Goal: Transaction & Acquisition: Purchase product/service

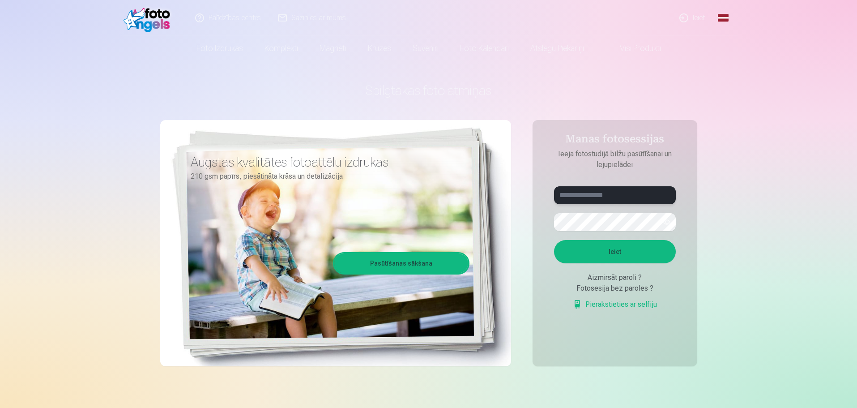
type input "**********"
click at [605, 247] on button "Ieiet" at bounding box center [615, 251] width 122 height 23
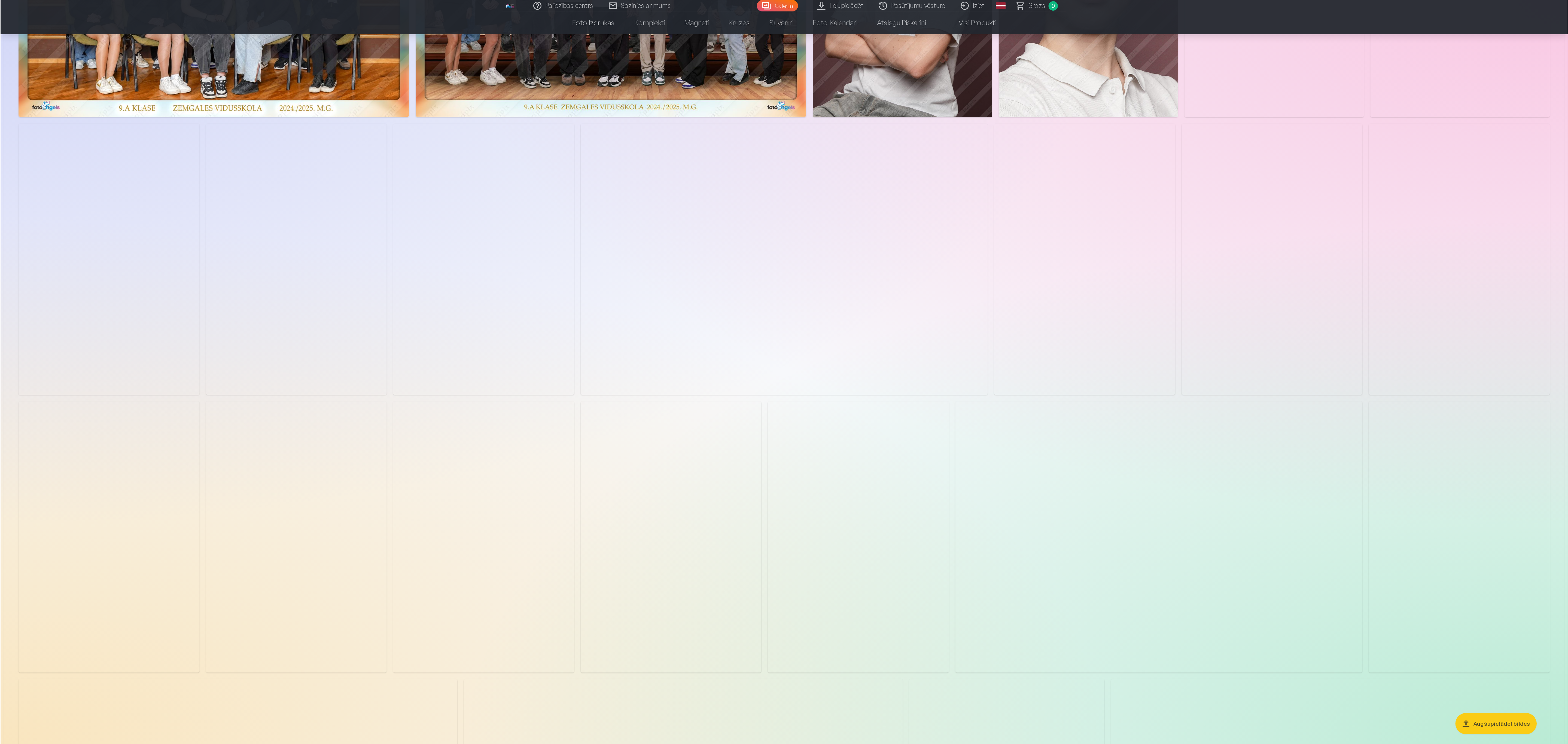
scroll to position [161, 0]
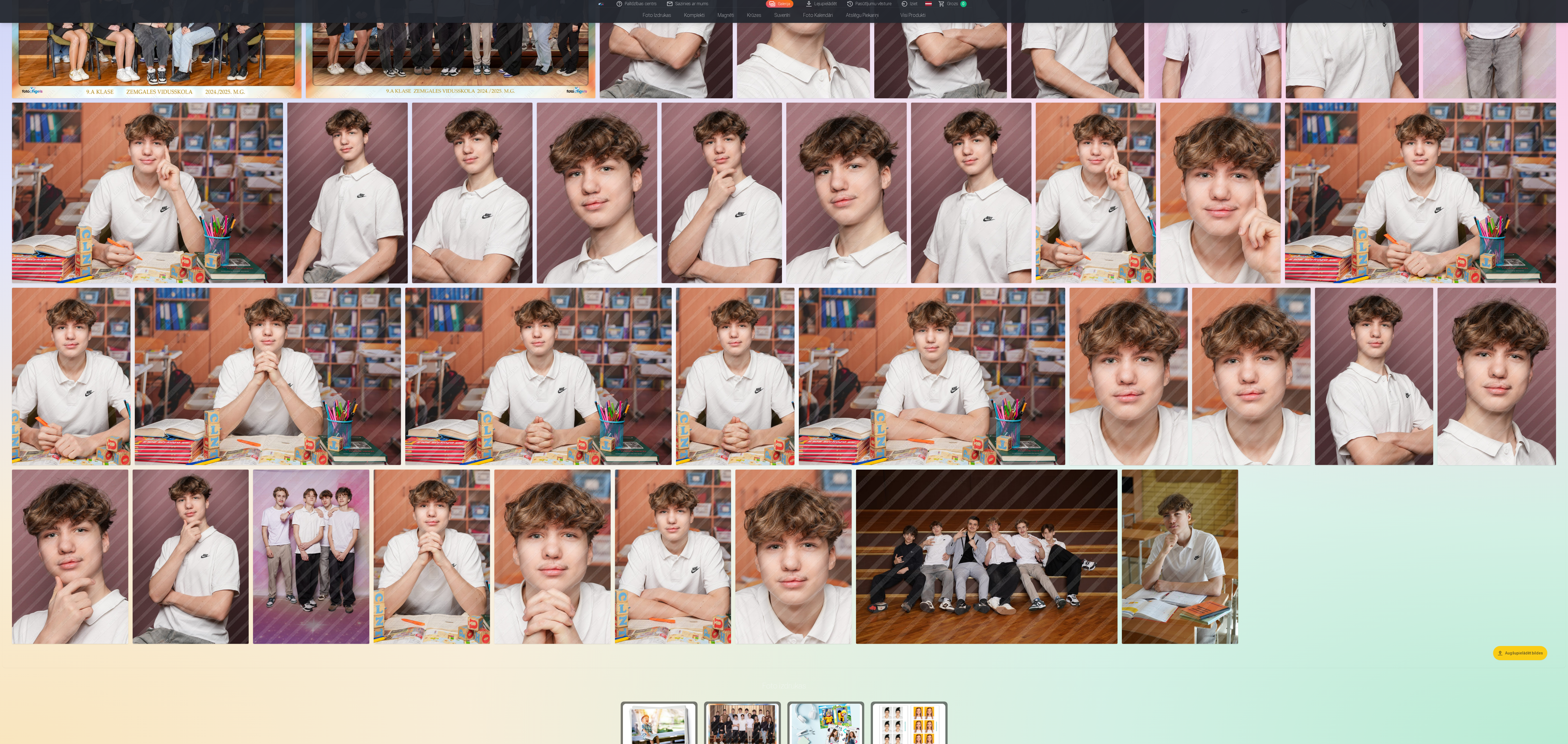
drag, startPoint x: 1563, startPoint y: 231, endPoint x: 1568, endPoint y: 210, distance: 21.6
click at [521, 224] on html "Palīdzības centrs Sazinies ar mums Galerija Lejupielādēt Pasūtījumu vēsture Izi…" at bounding box center [784, 211] width 1568 height 744
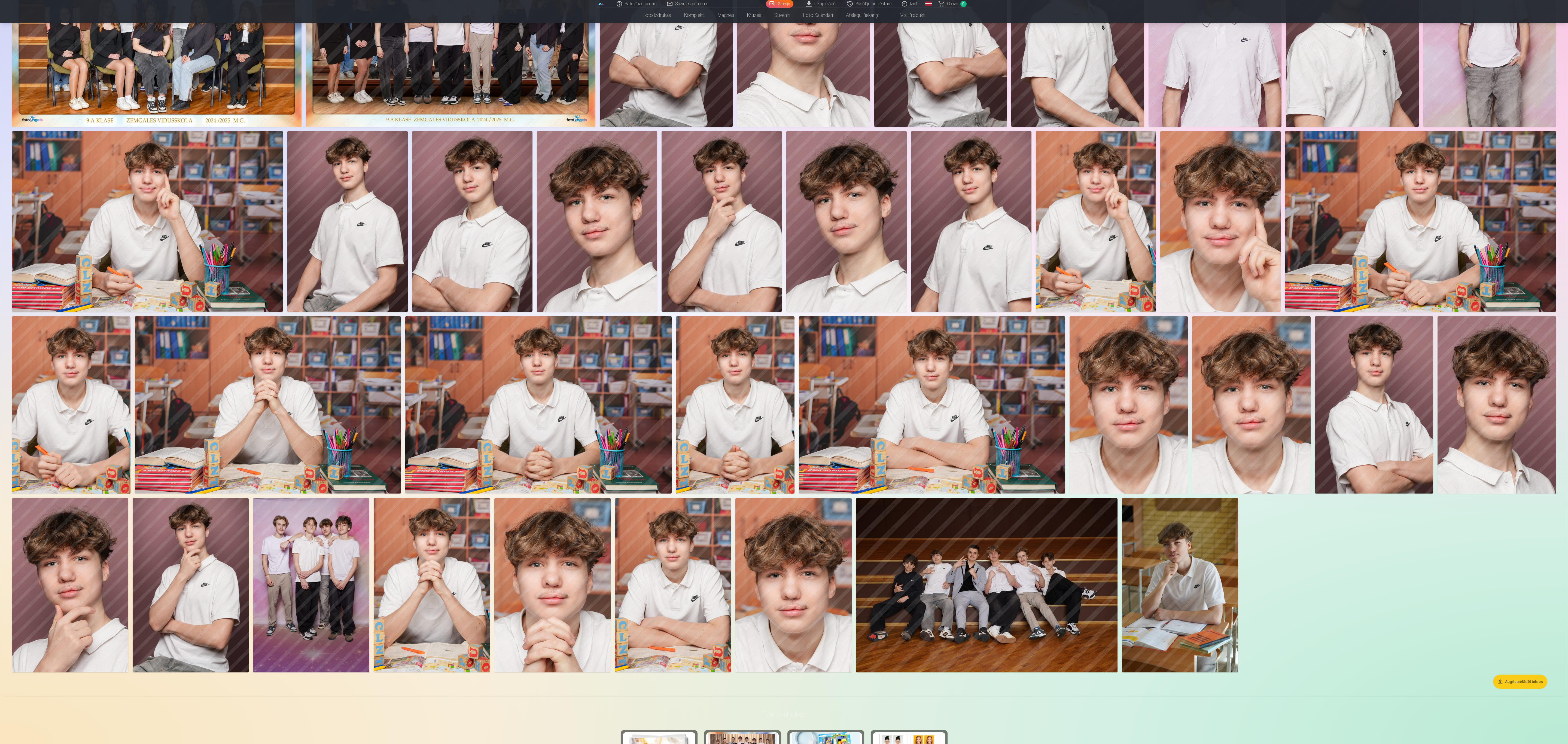
scroll to position [0, 0]
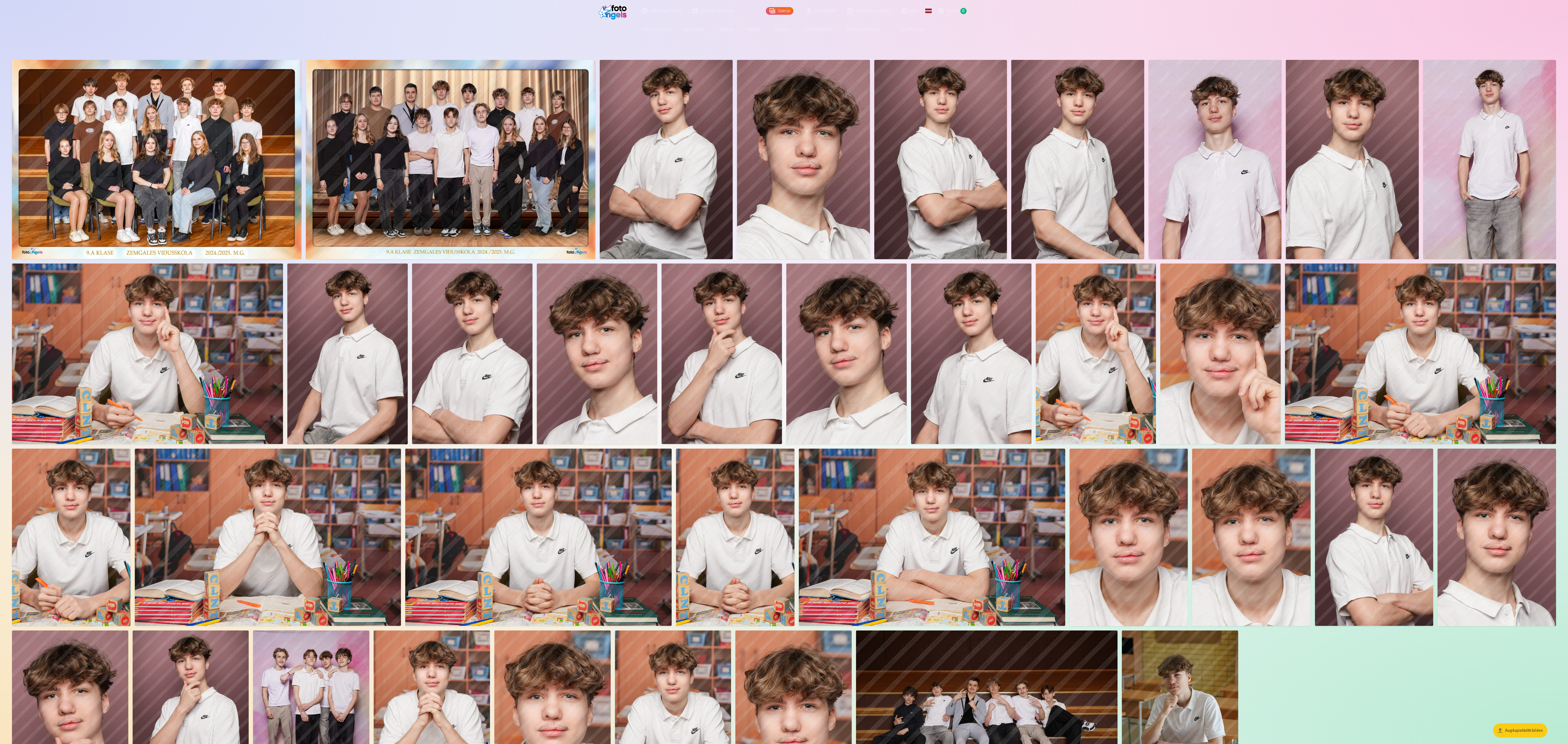
click at [203, 153] on img at bounding box center [157, 159] width 290 height 200
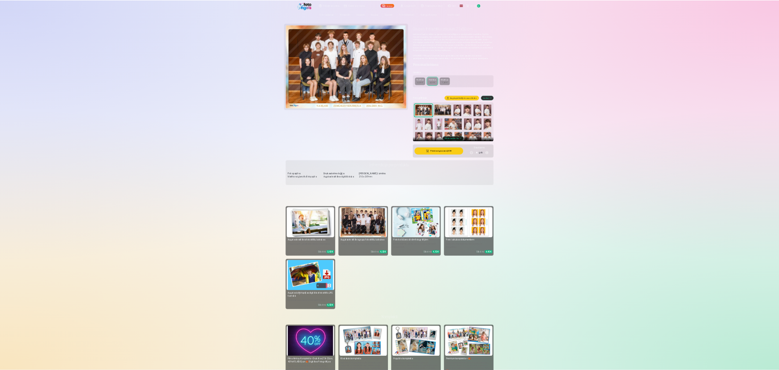
scroll to position [134, 0]
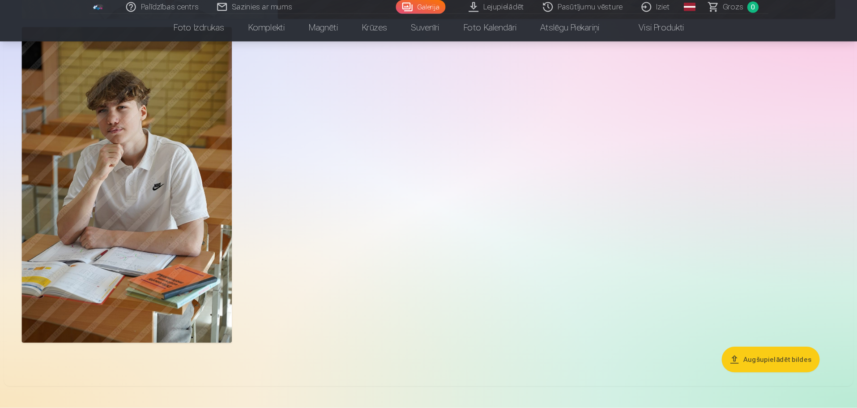
scroll to position [5605, 0]
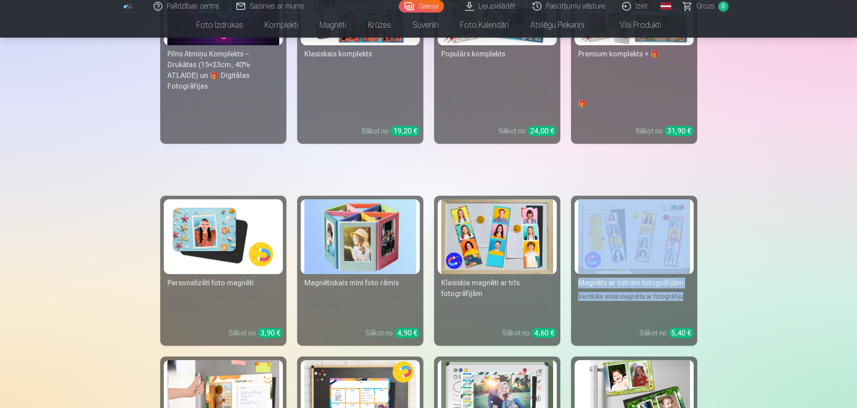
drag, startPoint x: 857, startPoint y: 279, endPoint x: 859, endPoint y: 247, distance: 31.8
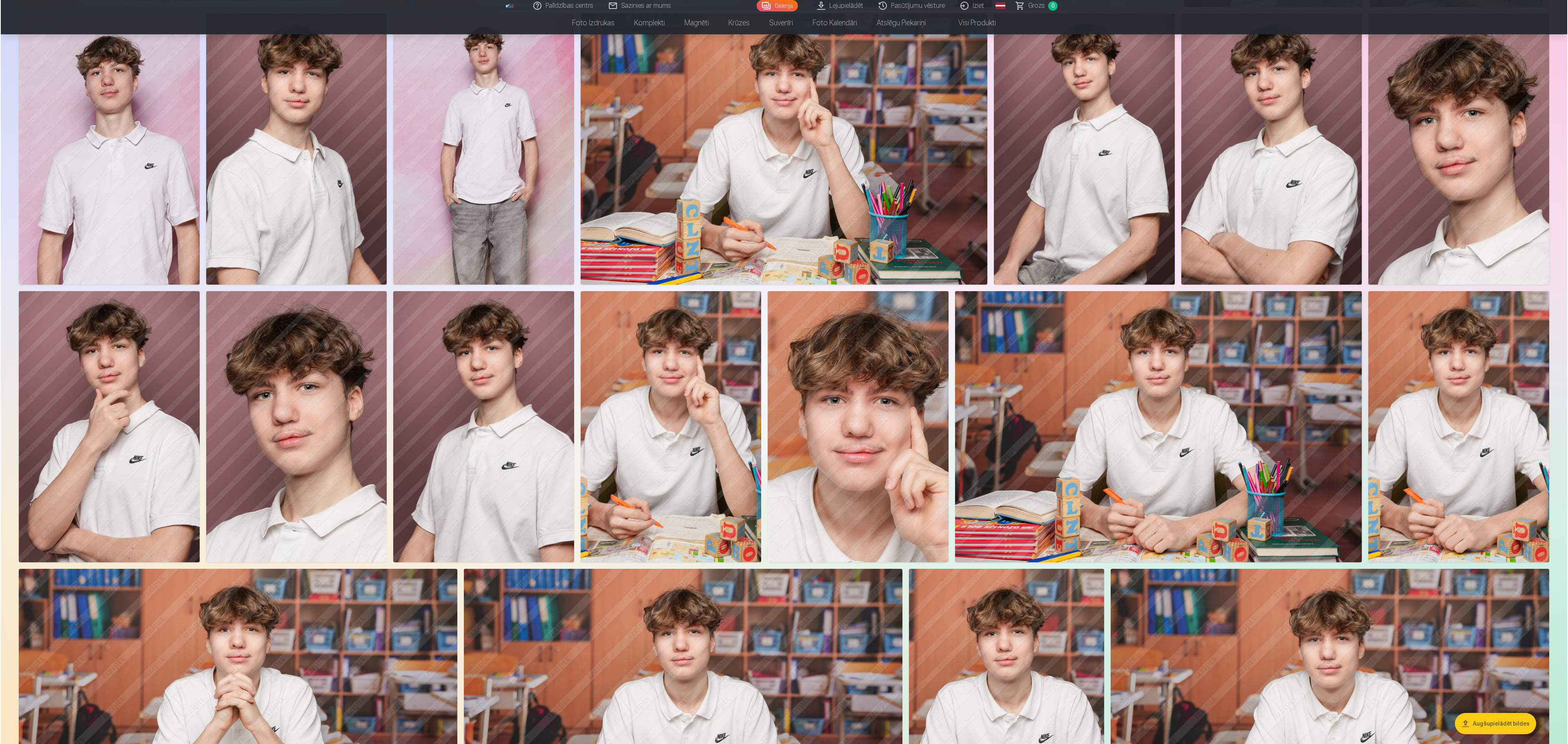
scroll to position [0, 0]
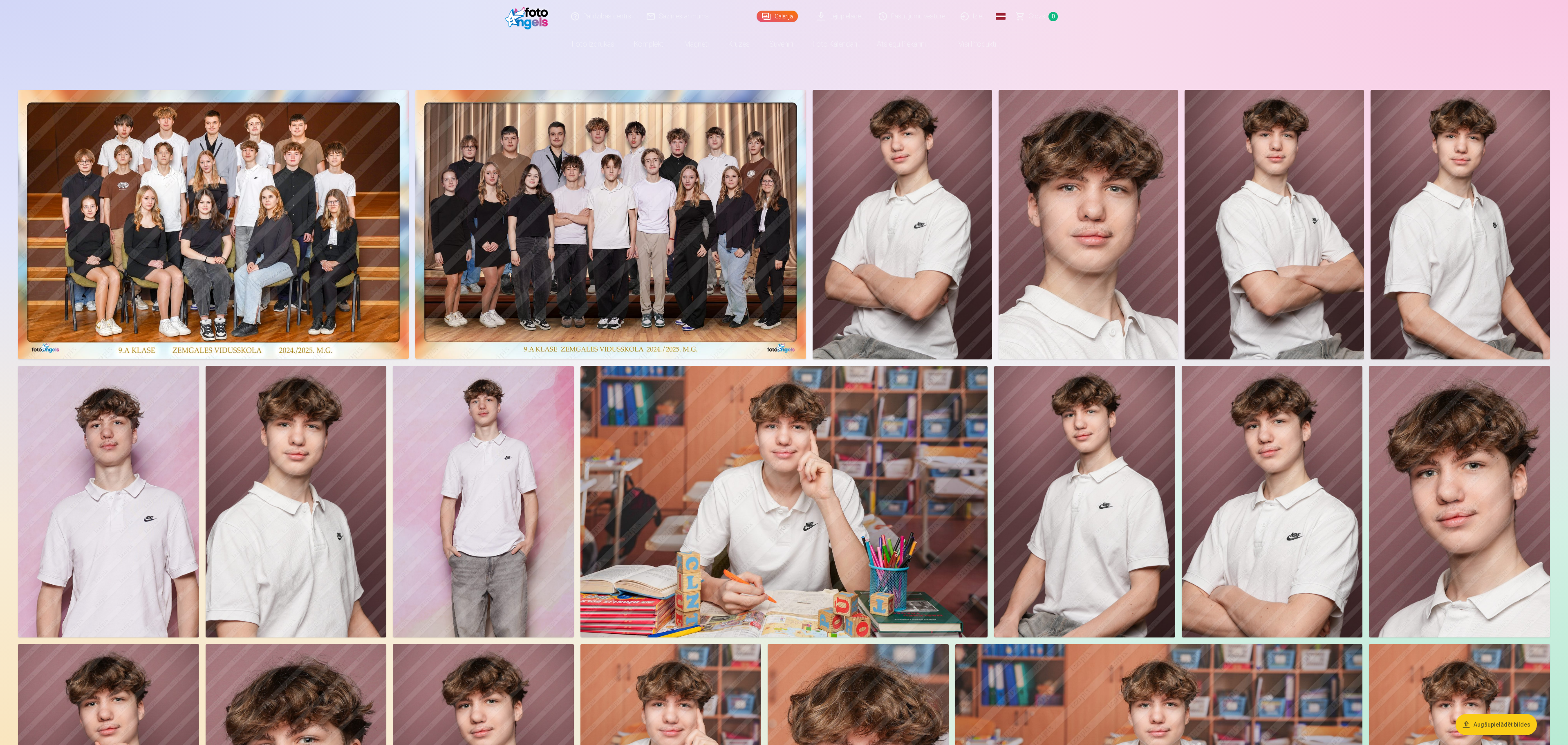
click at [782, 261] on img at bounding box center [903, 224] width 179 height 270
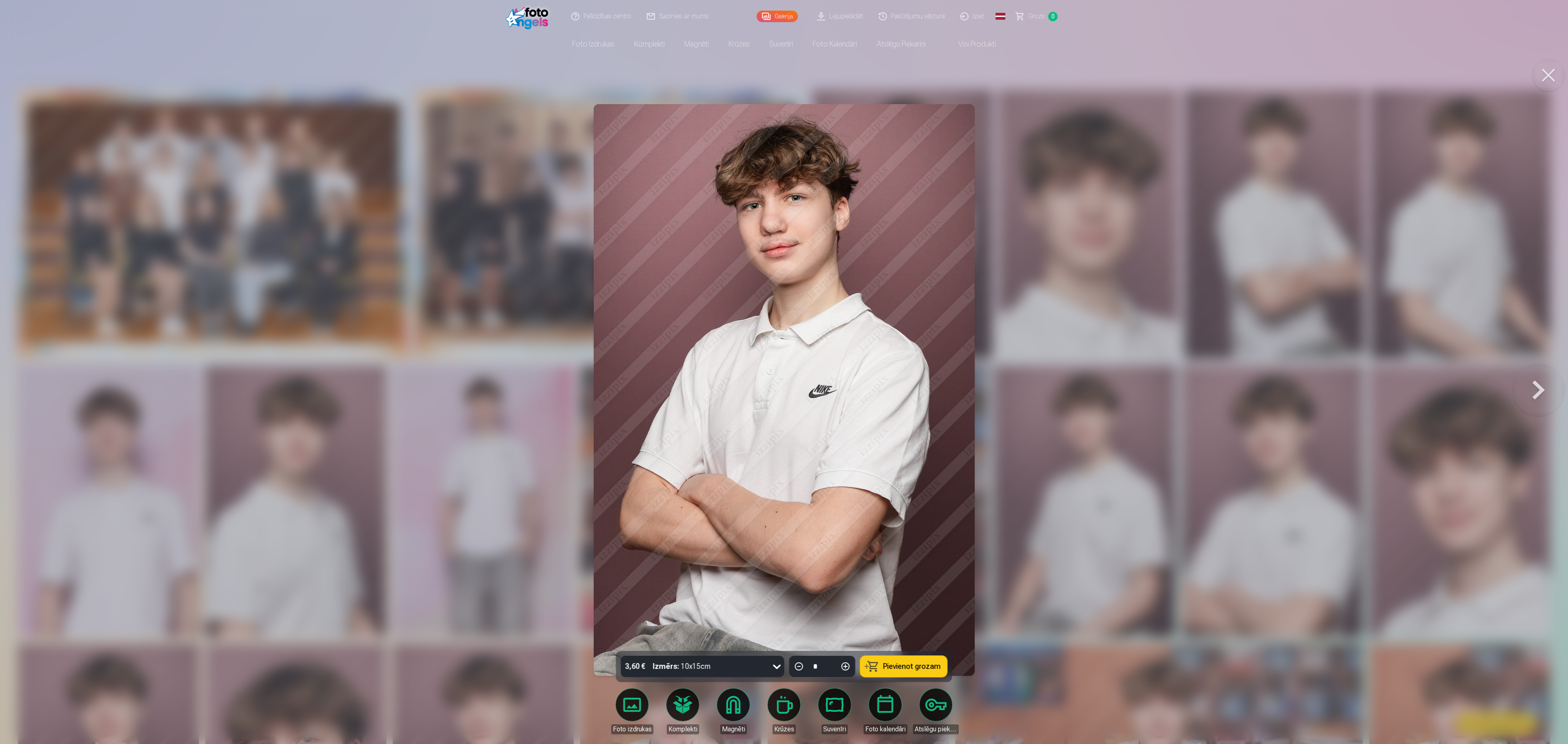
click at [781, 52] on nav "Foto izdrukas Augstas kvalitātes fotoattēlu izdrukas 210 gsm papīrs, piesātināt…" at bounding box center [784, 44] width 1568 height 23
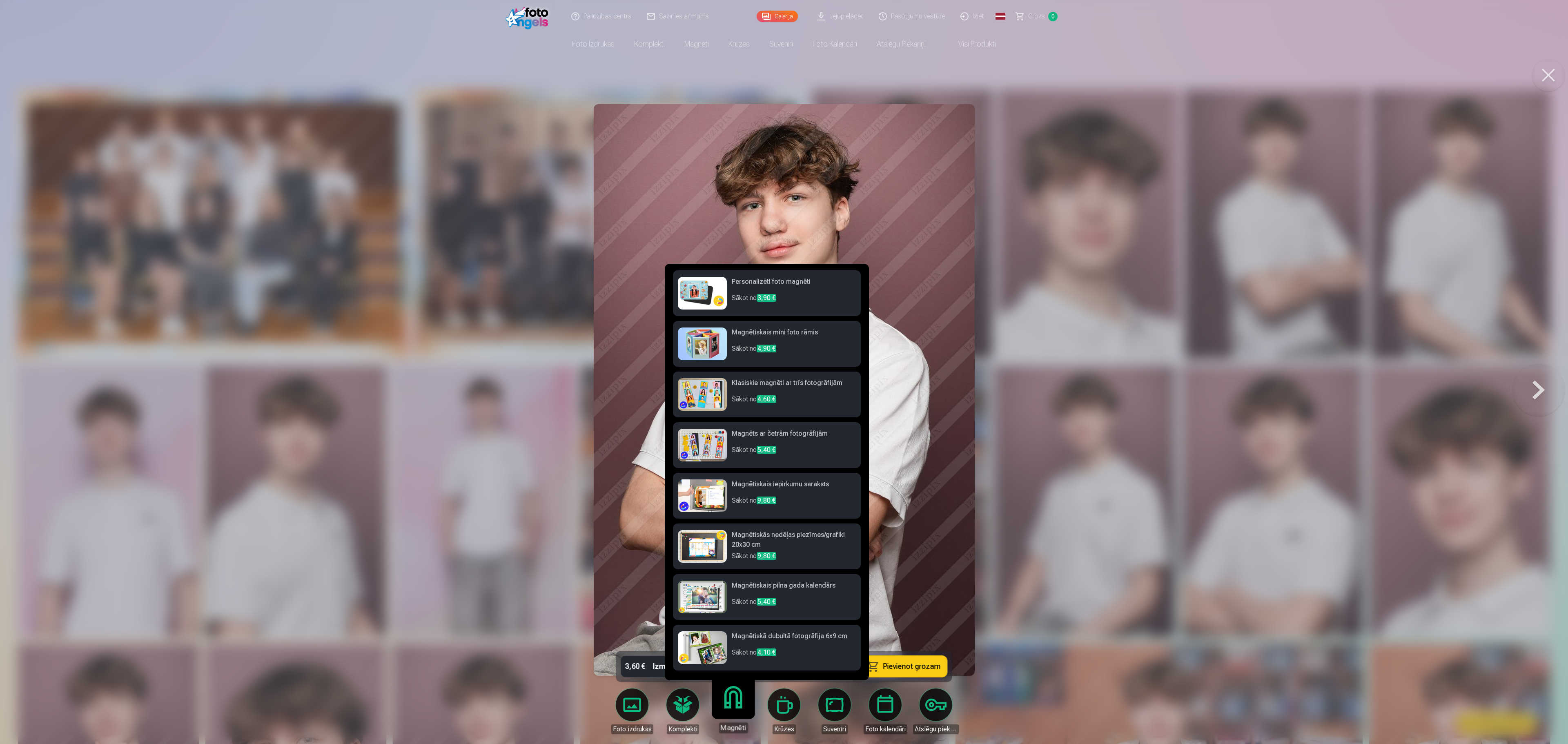
click at [734, 372] on body "Palīdzības centrs Sazinies ar mums Galerija Lejupielādēt Pasūtījumu vēsture Izi…" at bounding box center [784, 372] width 1568 height 744
click at [781, 309] on div at bounding box center [784, 372] width 1568 height 744
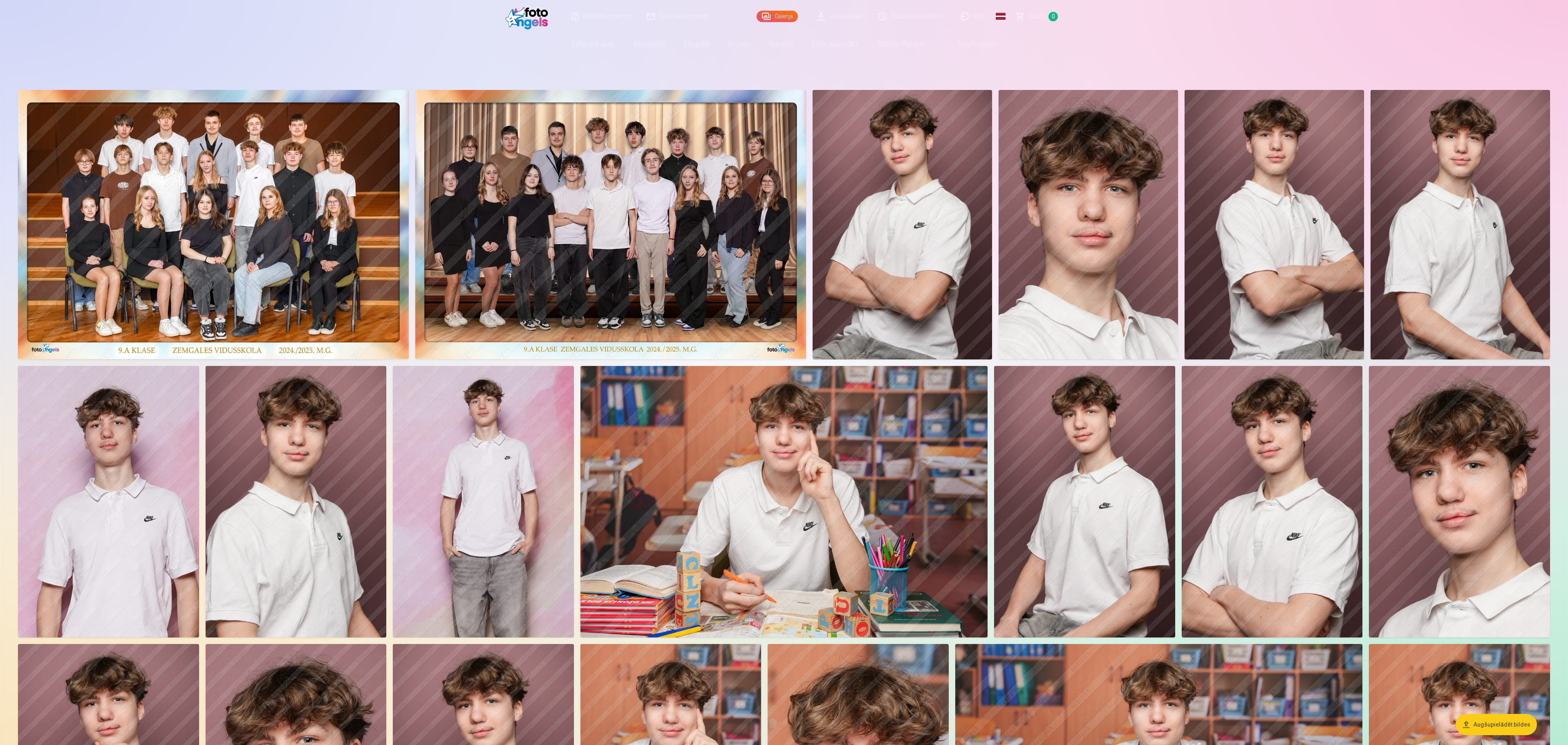
click at [782, 229] on img at bounding box center [903, 224] width 179 height 270
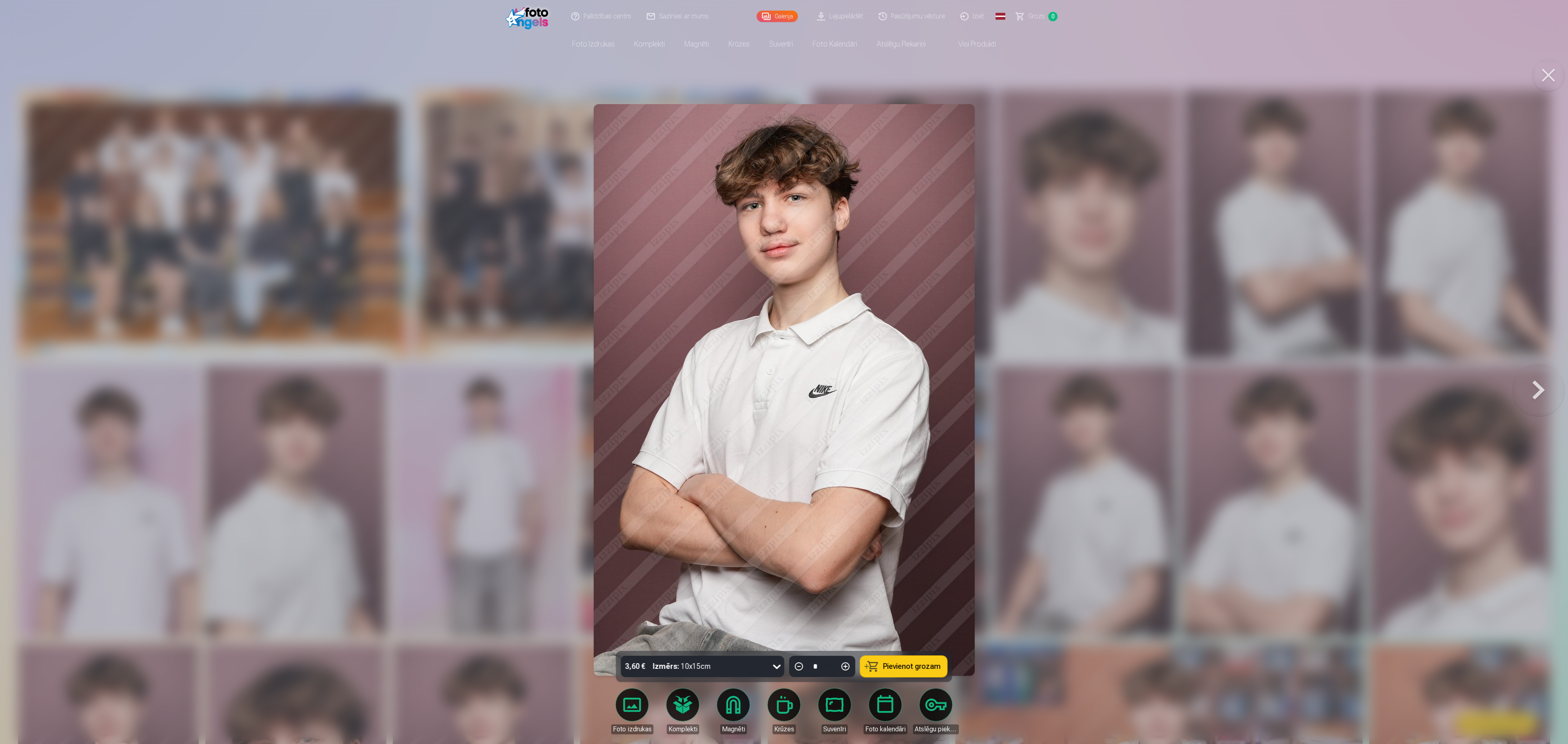
click at [731, 372] on link "Magnēti" at bounding box center [734, 711] width 46 height 46
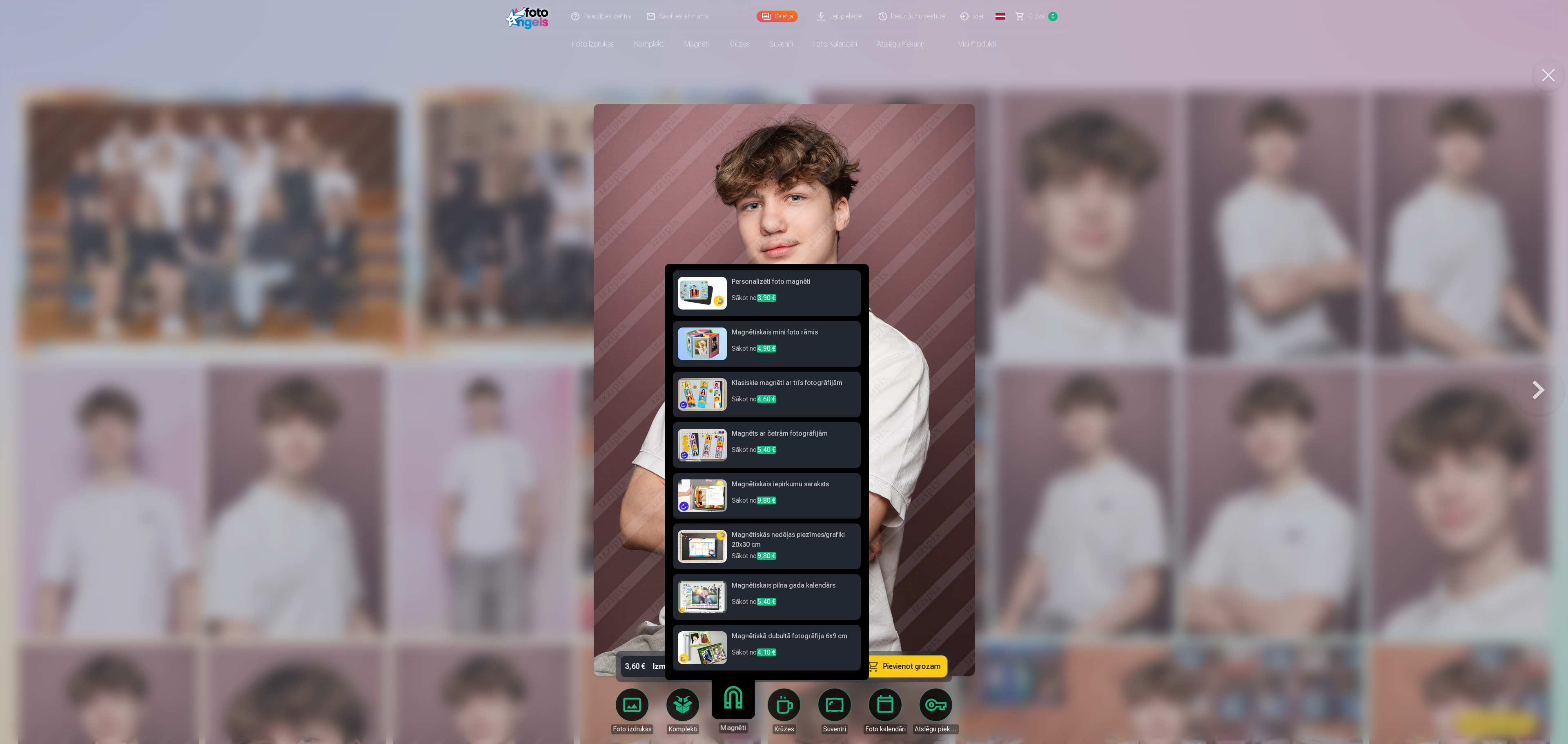
click at [781, 304] on p "Sākot no 3,90 €" at bounding box center [794, 301] width 124 height 16
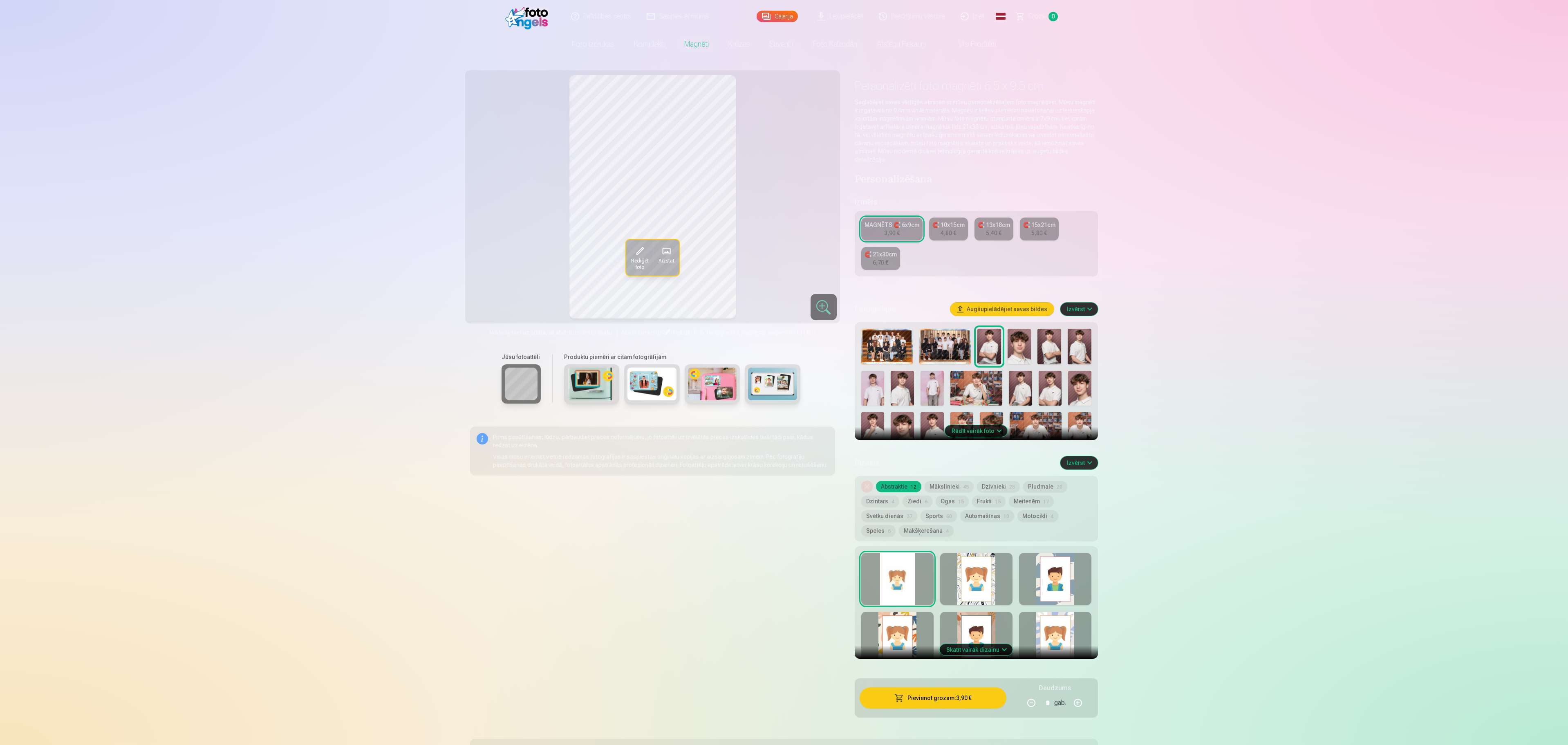
click at [782, 222] on link "🧲 10x15cm 4,80 €" at bounding box center [948, 229] width 39 height 23
click at [782, 229] on div "5,40 €" at bounding box center [993, 233] width 16 height 8
drag, startPoint x: 898, startPoint y: 261, endPoint x: 896, endPoint y: 256, distance: 5.4
click at [782, 261] on link "🧲 21x30cm 6,70 €" at bounding box center [881, 258] width 39 height 23
click at [782, 229] on div "5,80 €" at bounding box center [1039, 233] width 16 height 8
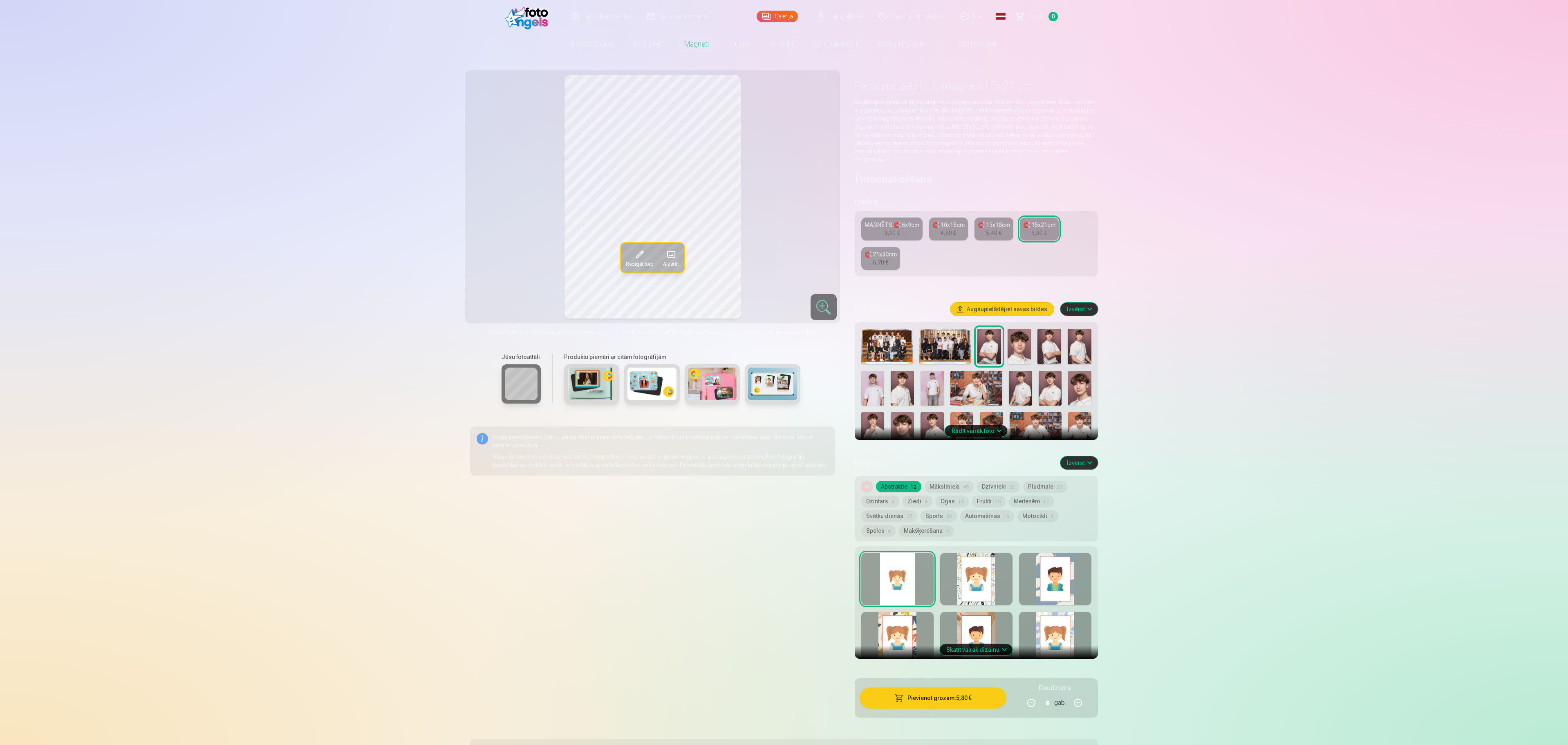
click at [782, 223] on link "MAGNĒTS 🧲 6x9cm 3,90 €" at bounding box center [892, 229] width 61 height 23
click at [782, 372] on button "Pievienot grozam : 3,90 €" at bounding box center [933, 697] width 147 height 21
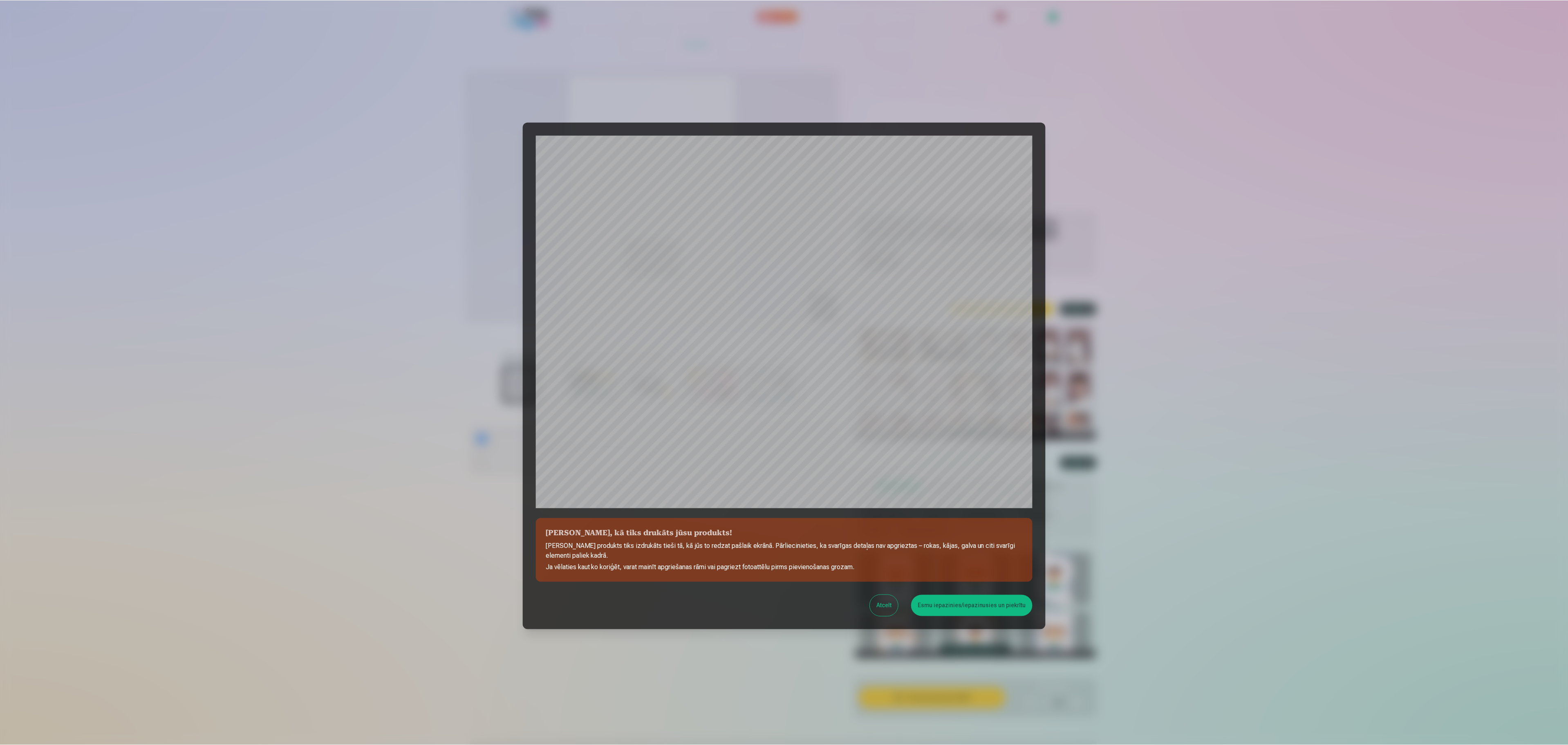
scroll to position [56, 0]
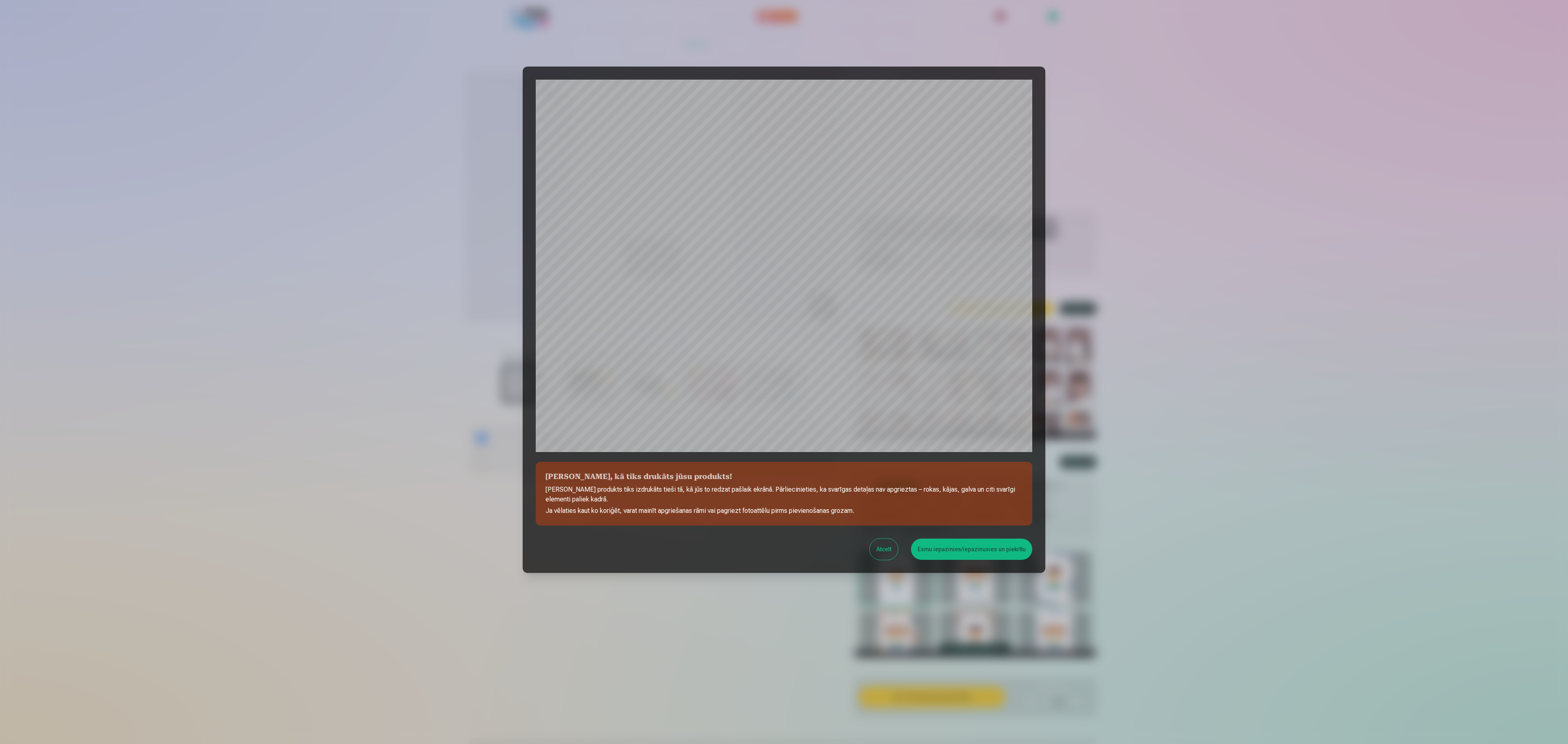
click at [781, 372] on button "Esmu iepazinies/iepazinusies un piekrītu" at bounding box center [971, 549] width 121 height 21
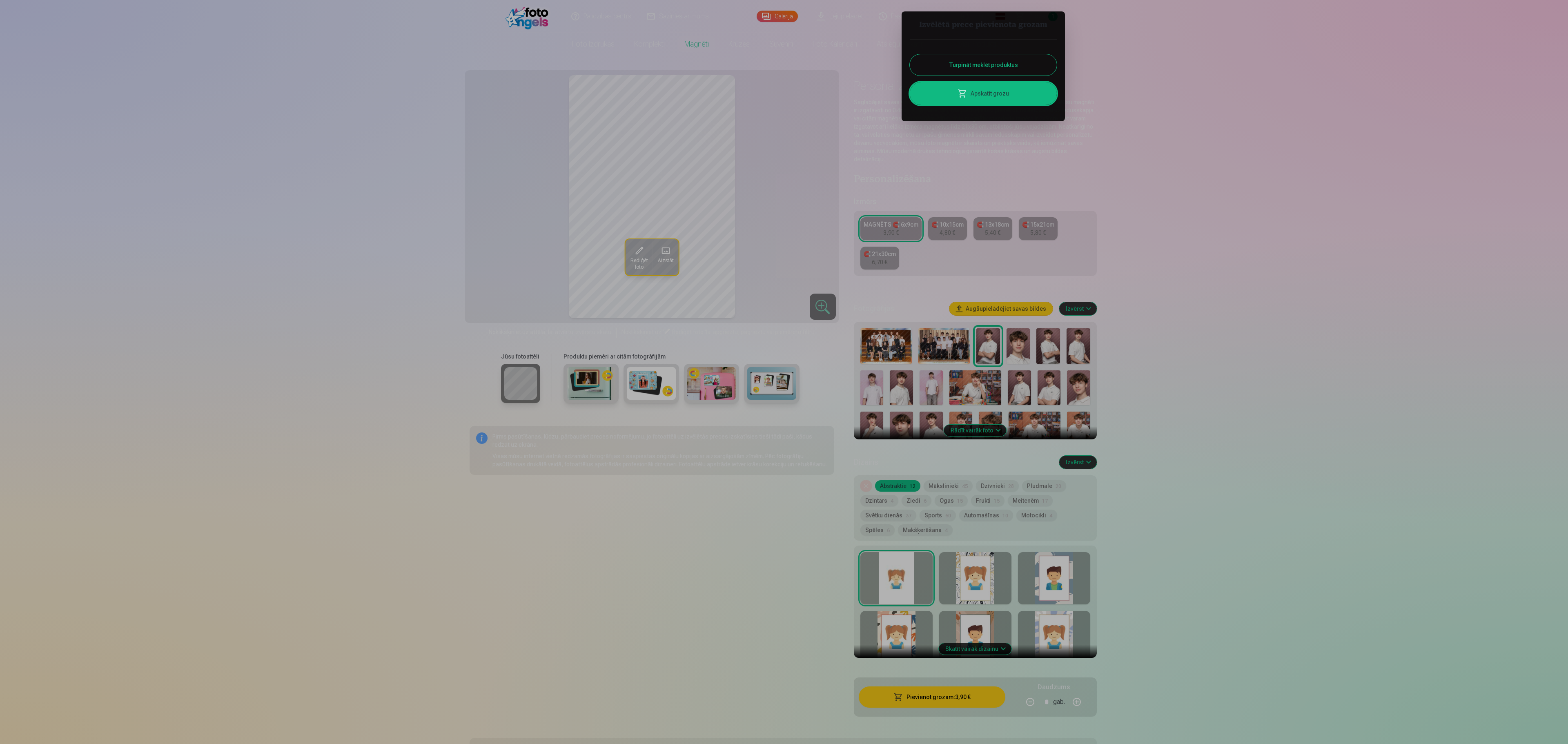
click at [781, 101] on div at bounding box center [784, 372] width 1568 height 744
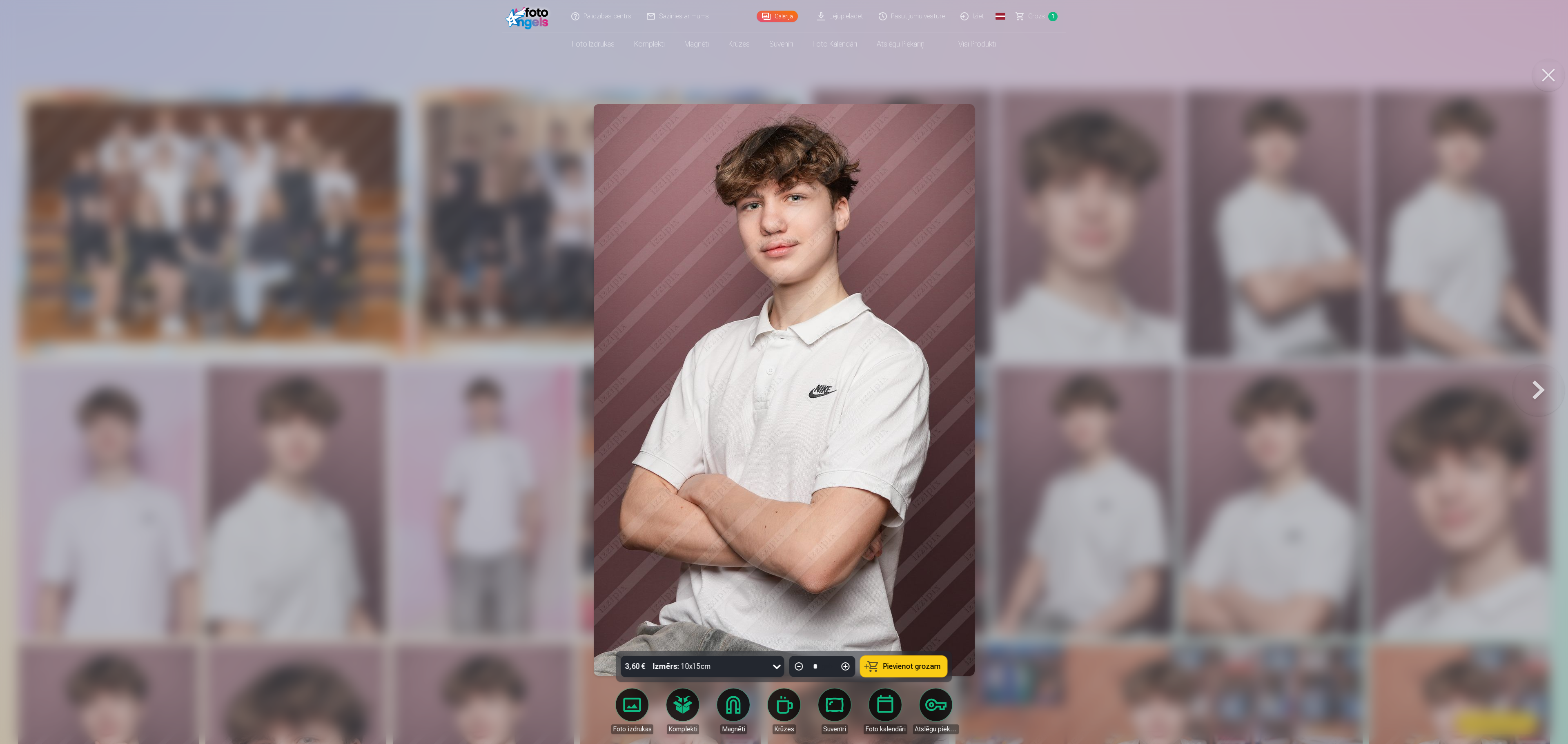
drag, startPoint x: 330, startPoint y: 137, endPoint x: 384, endPoint y: 166, distance: 61.3
click at [333, 137] on div at bounding box center [784, 372] width 1568 height 744
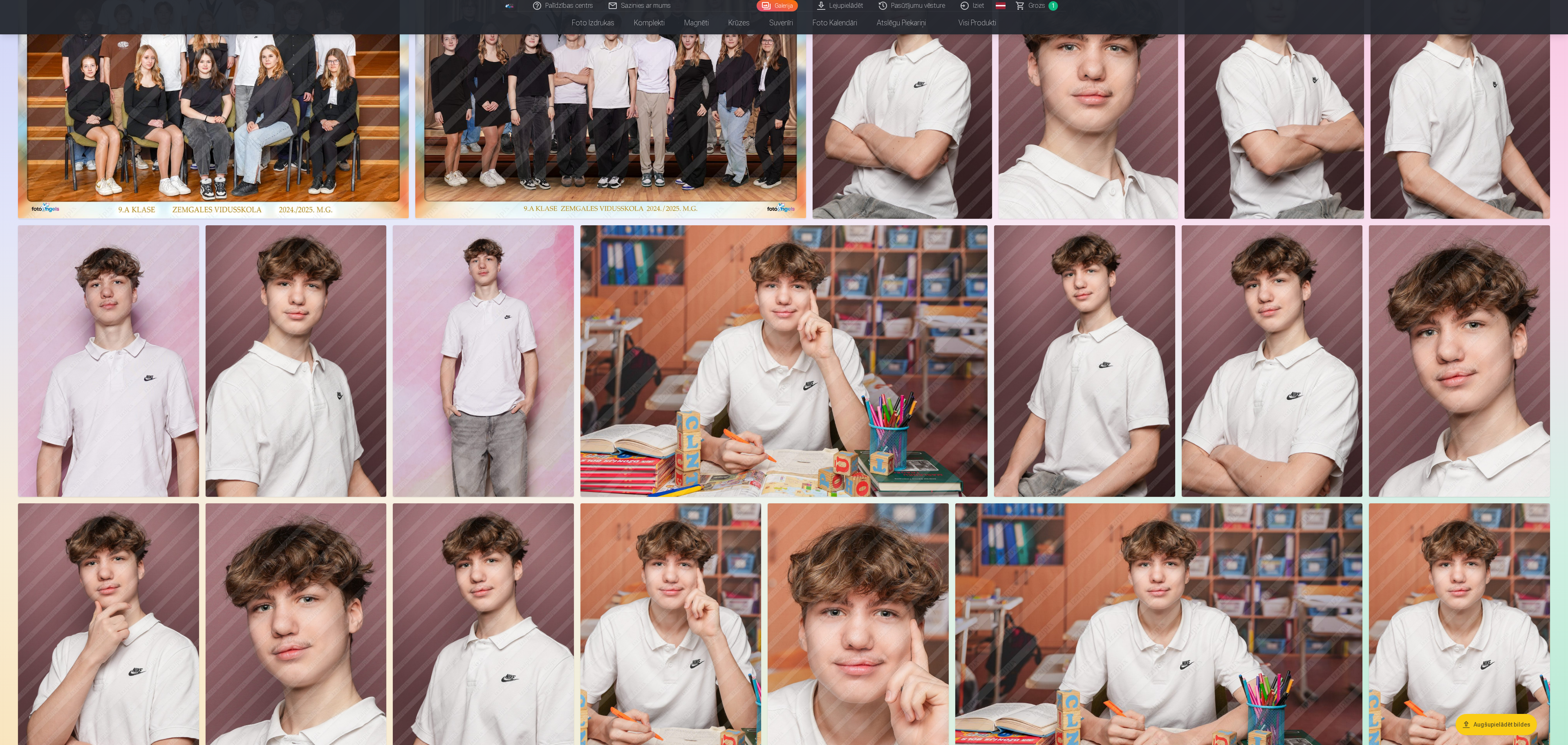
scroll to position [183, 0]
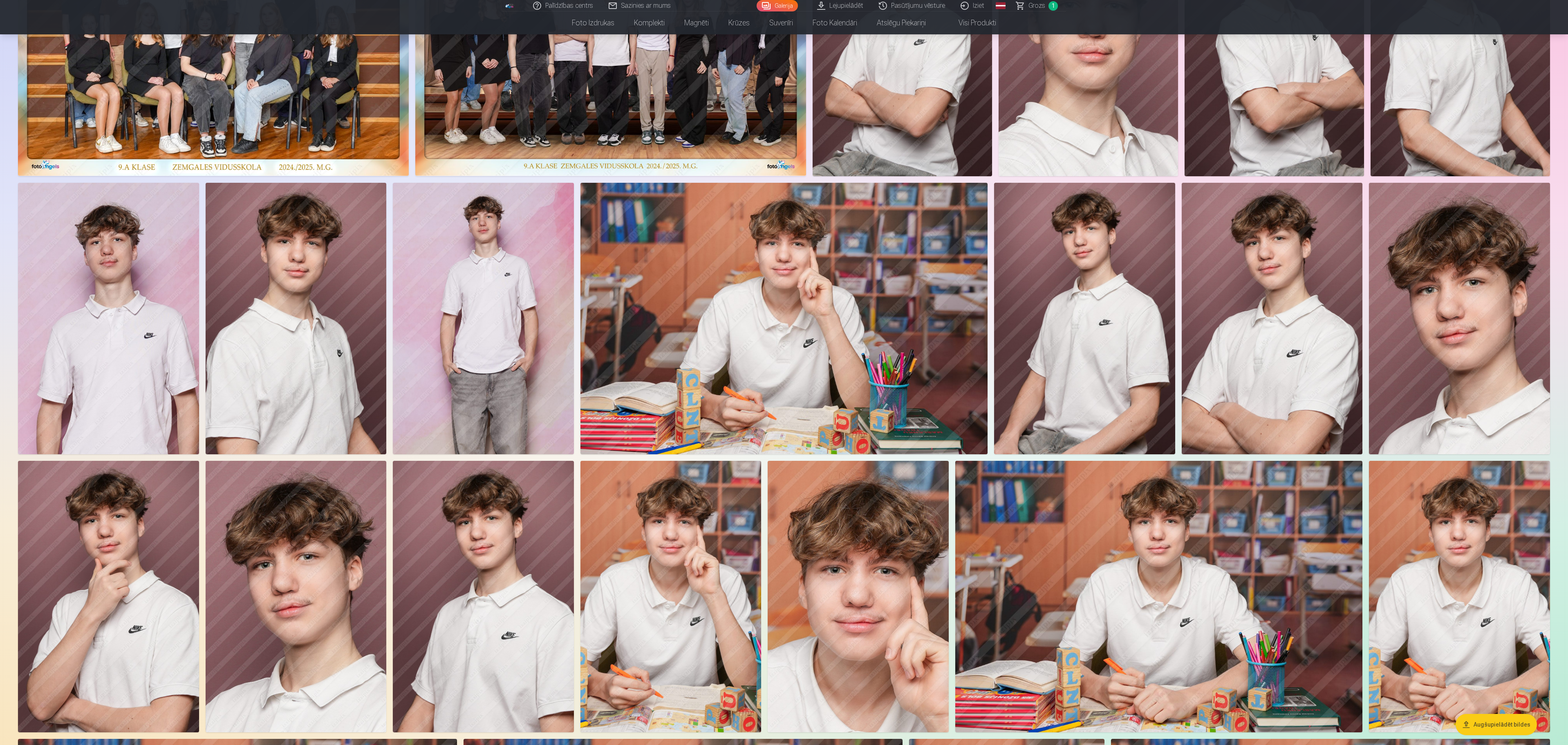
click at [782, 372] on img at bounding box center [1160, 596] width 408 height 271
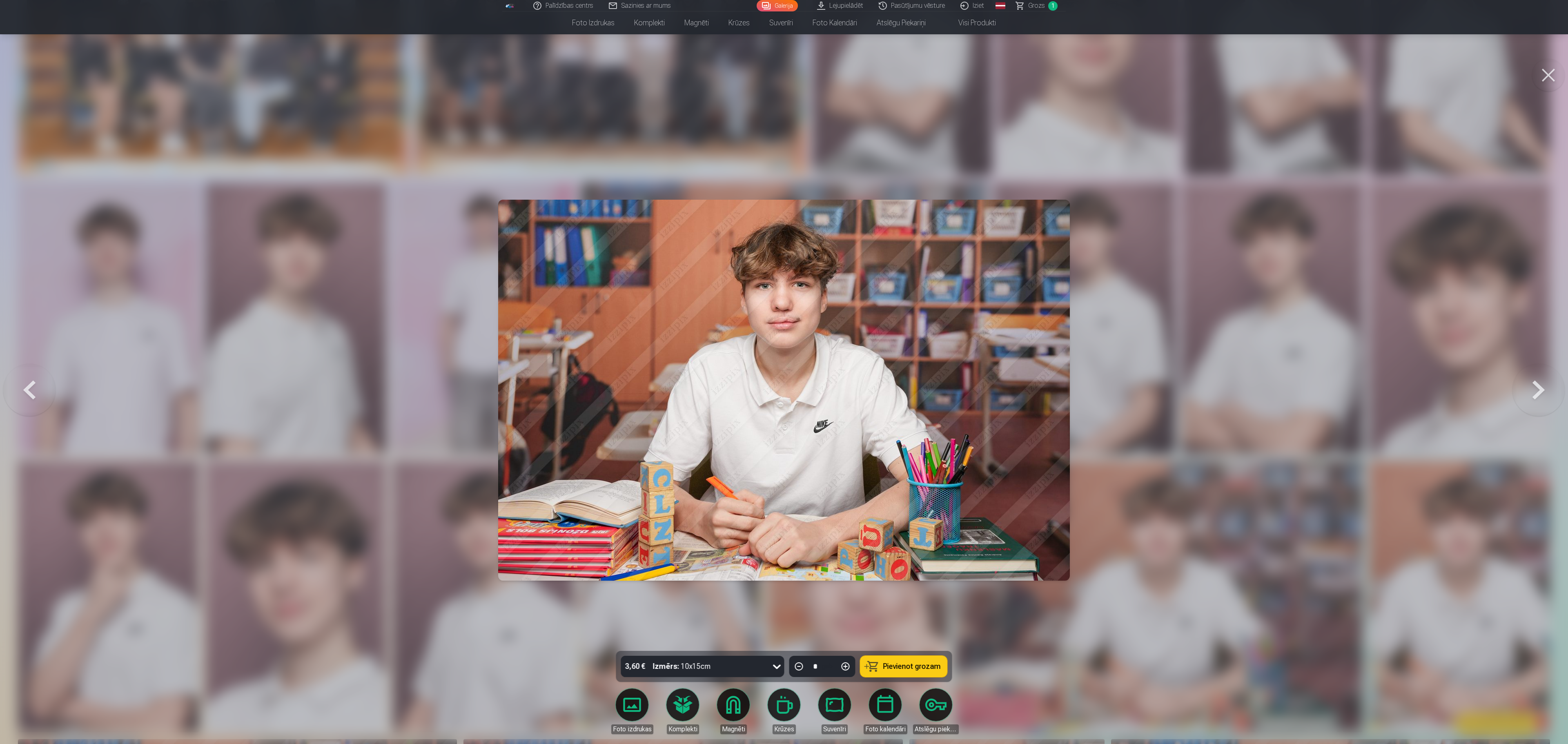
drag, startPoint x: 1146, startPoint y: 447, endPoint x: 1147, endPoint y: 456, distance: 9.1
click at [781, 372] on div at bounding box center [784, 372] width 1568 height 744
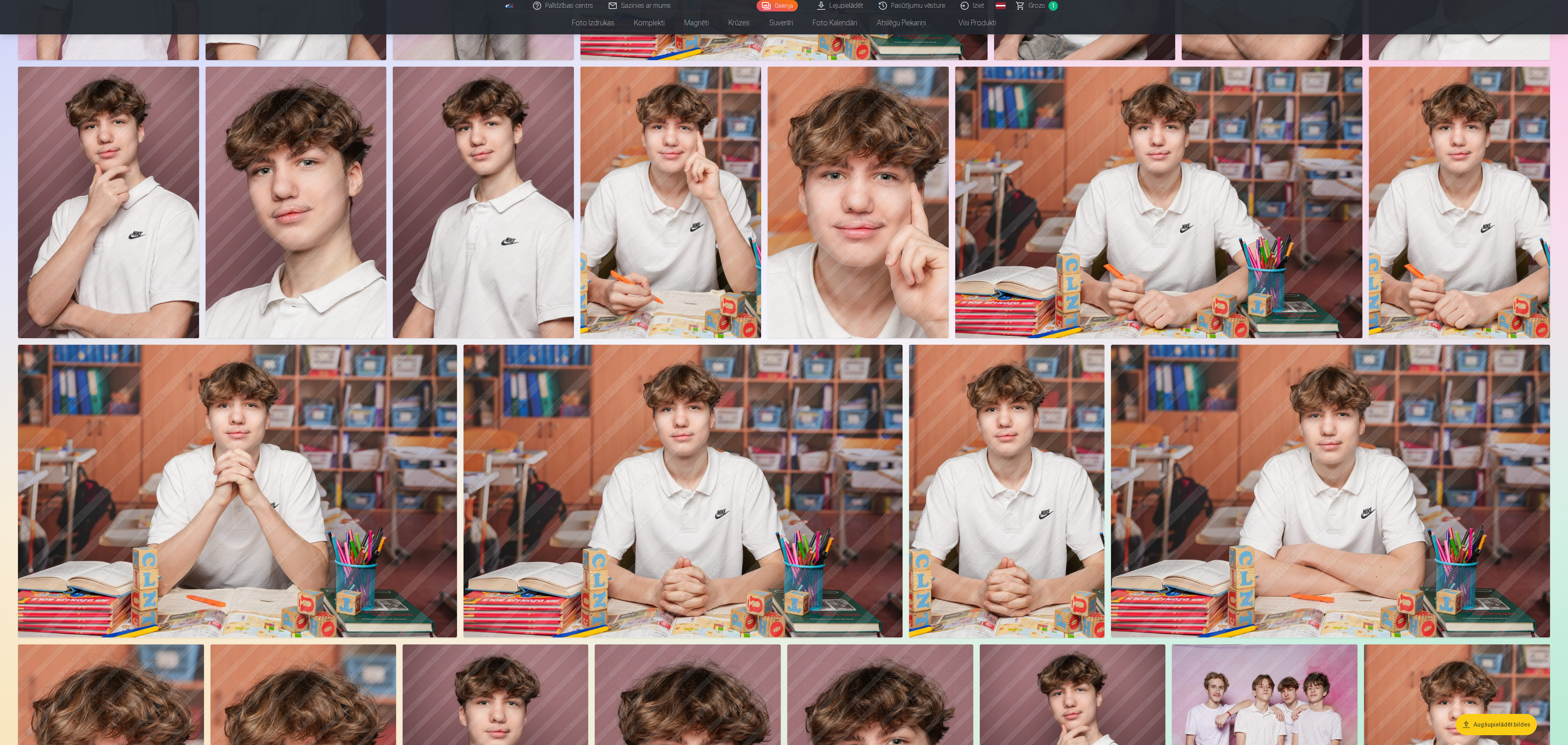
scroll to position [591, 0]
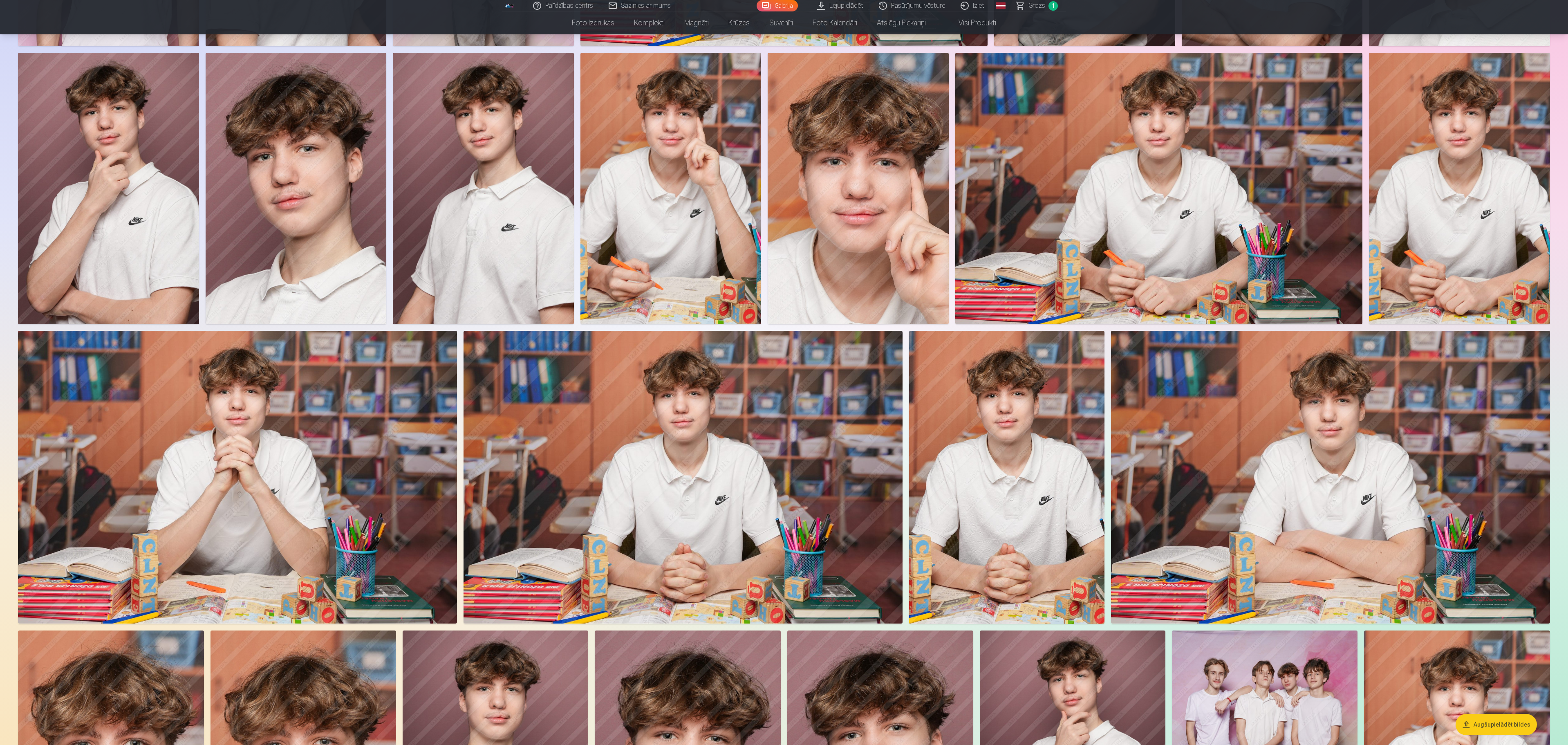
click at [782, 230] on img at bounding box center [1160, 188] width 408 height 271
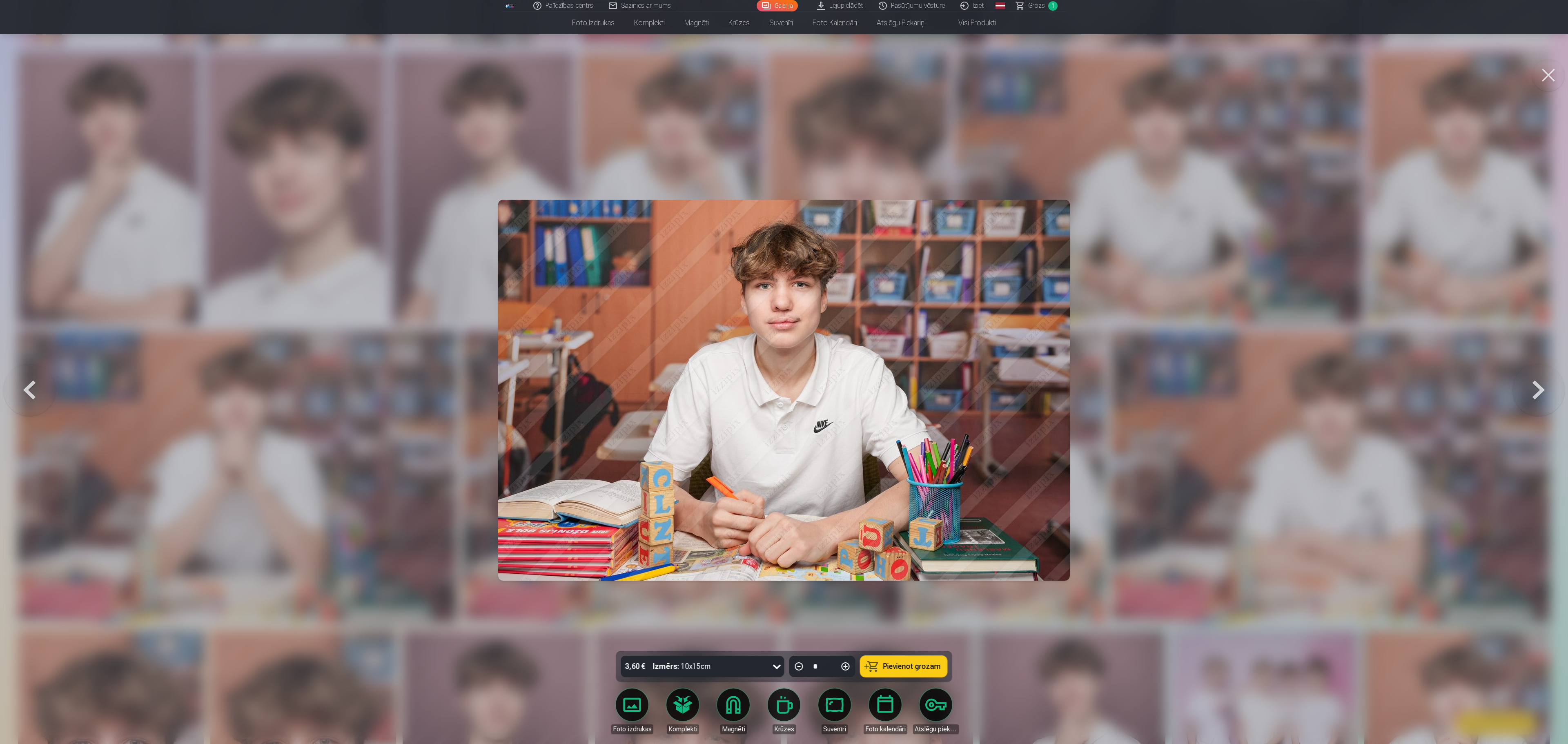
click at [749, 372] on div "3,60 € Izmērs : 10x15cm" at bounding box center [695, 666] width 148 height 21
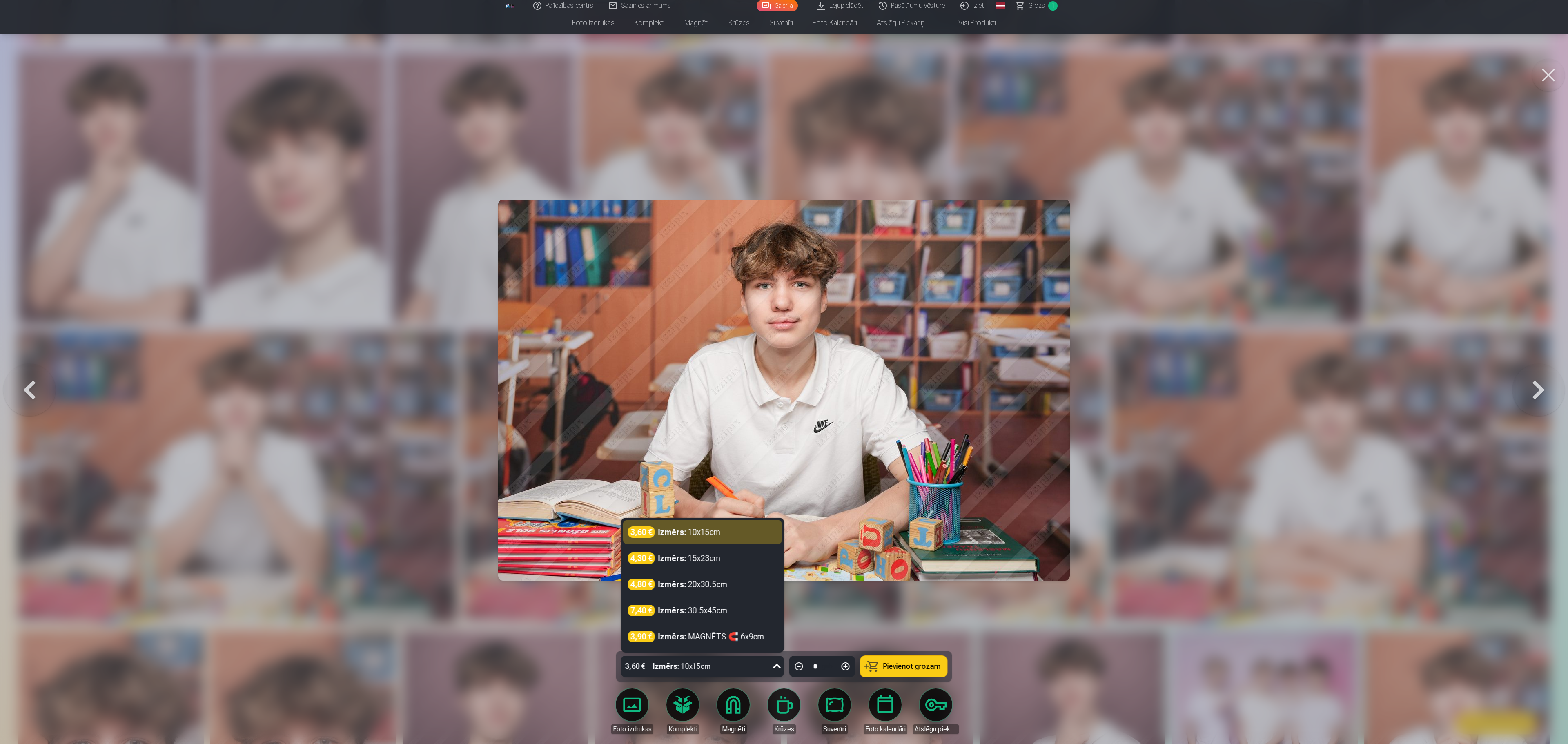
click at [745, 372] on div "3,60 € Izmērs : 10x15cm" at bounding box center [695, 666] width 148 height 21
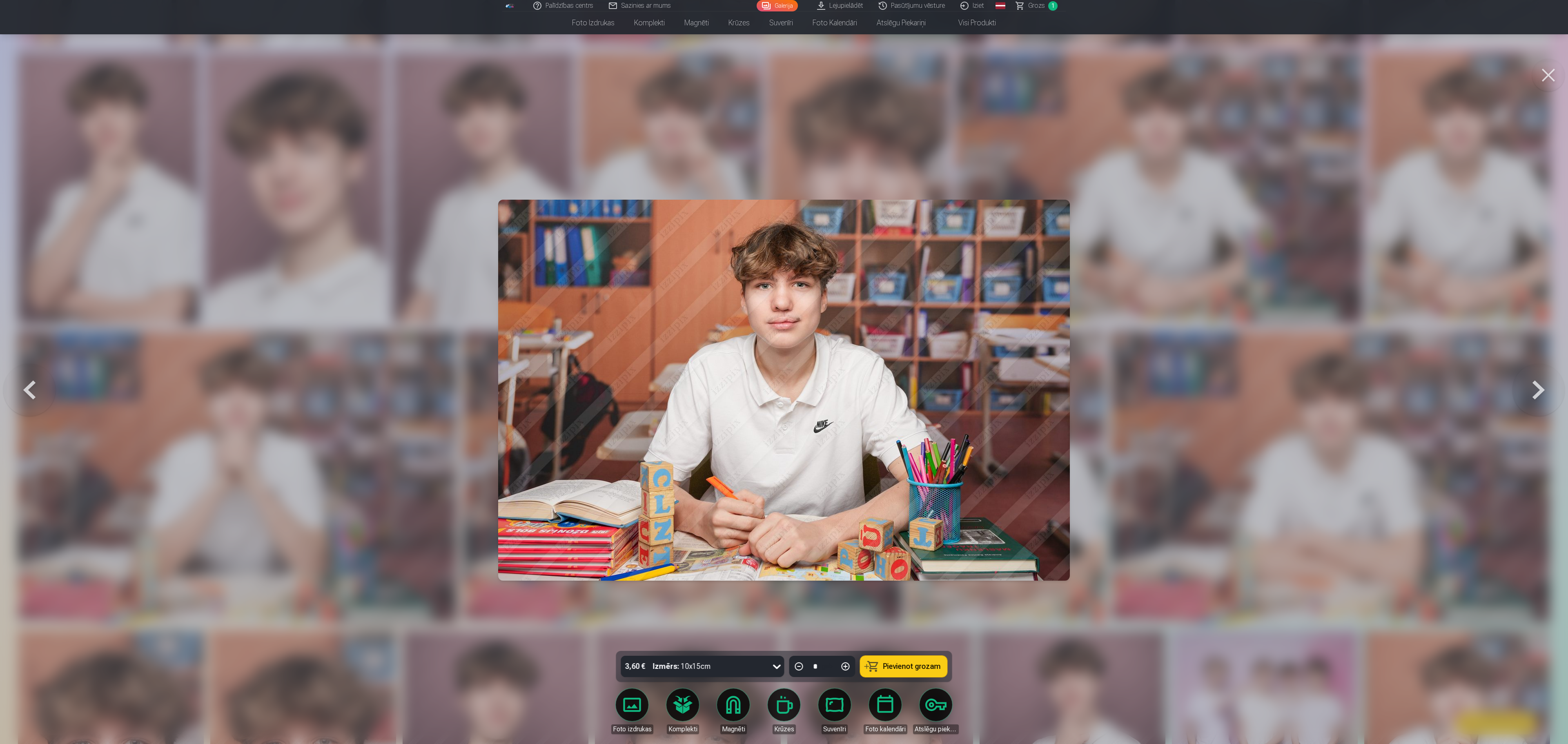
click at [626, 372] on link "Foto izdrukas" at bounding box center [632, 711] width 46 height 46
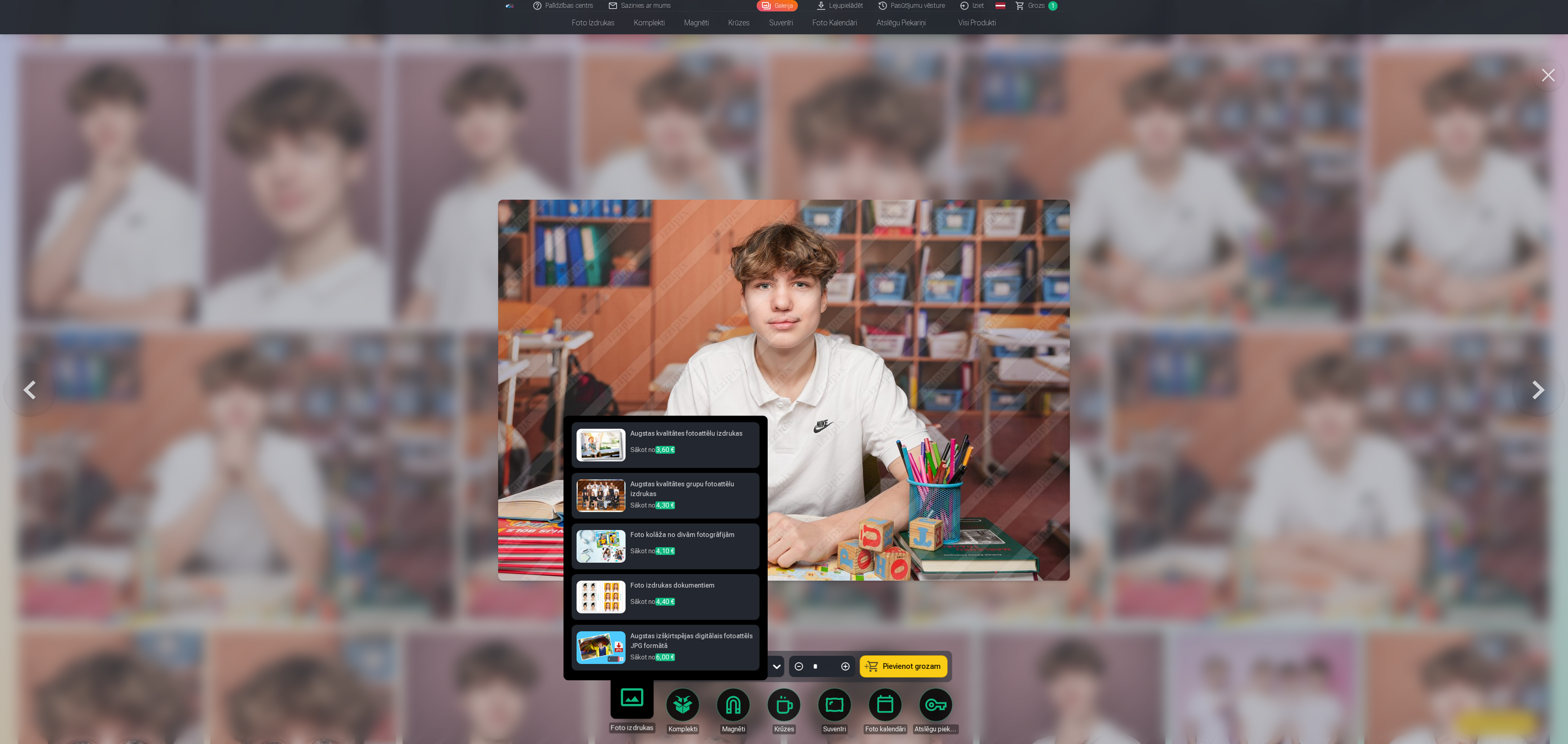
click at [695, 372] on p "Sākot no 3,60 €" at bounding box center [693, 454] width 124 height 16
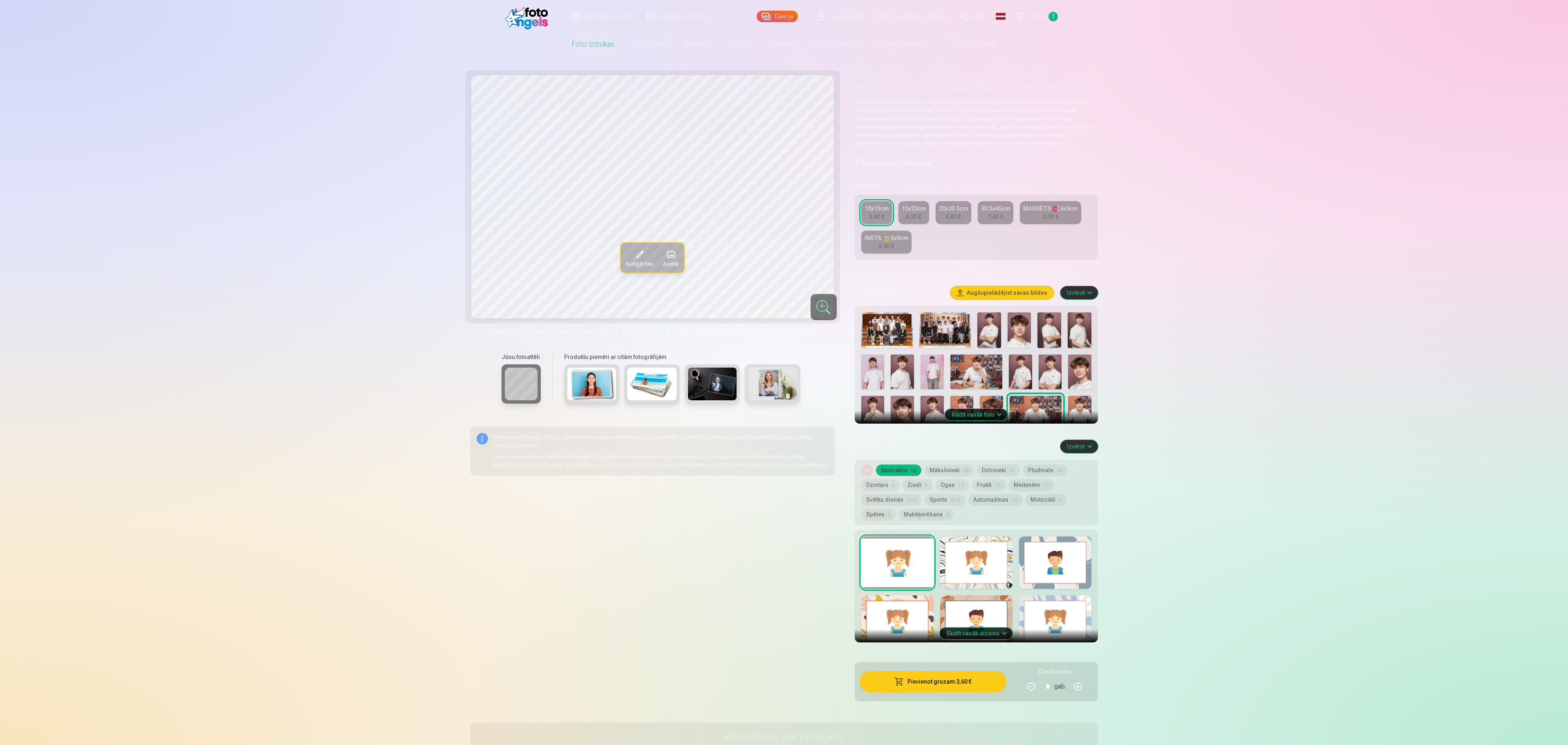
click at [782, 372] on button "Pievienot grozam : 3,60 €" at bounding box center [933, 681] width 147 height 21
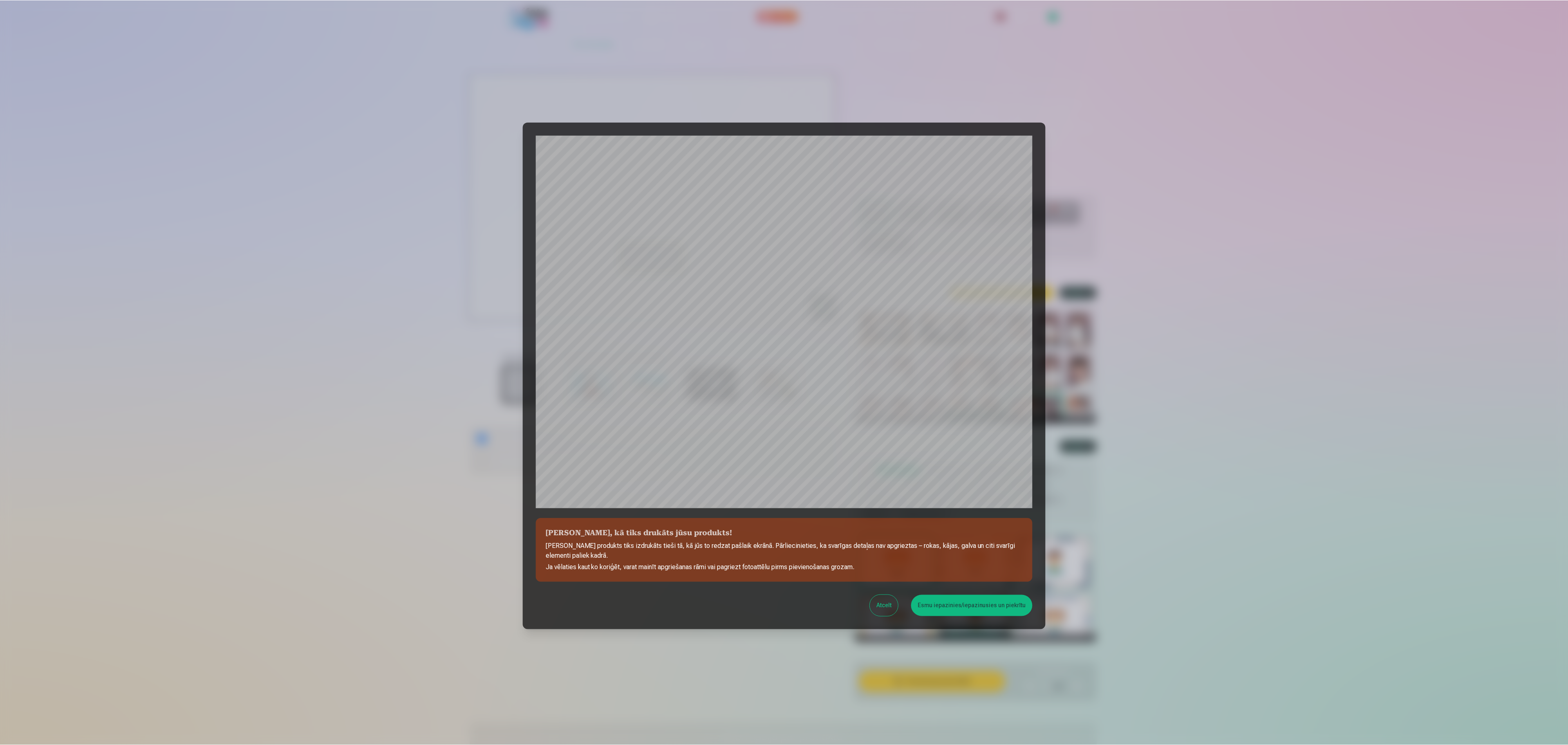
scroll to position [56, 0]
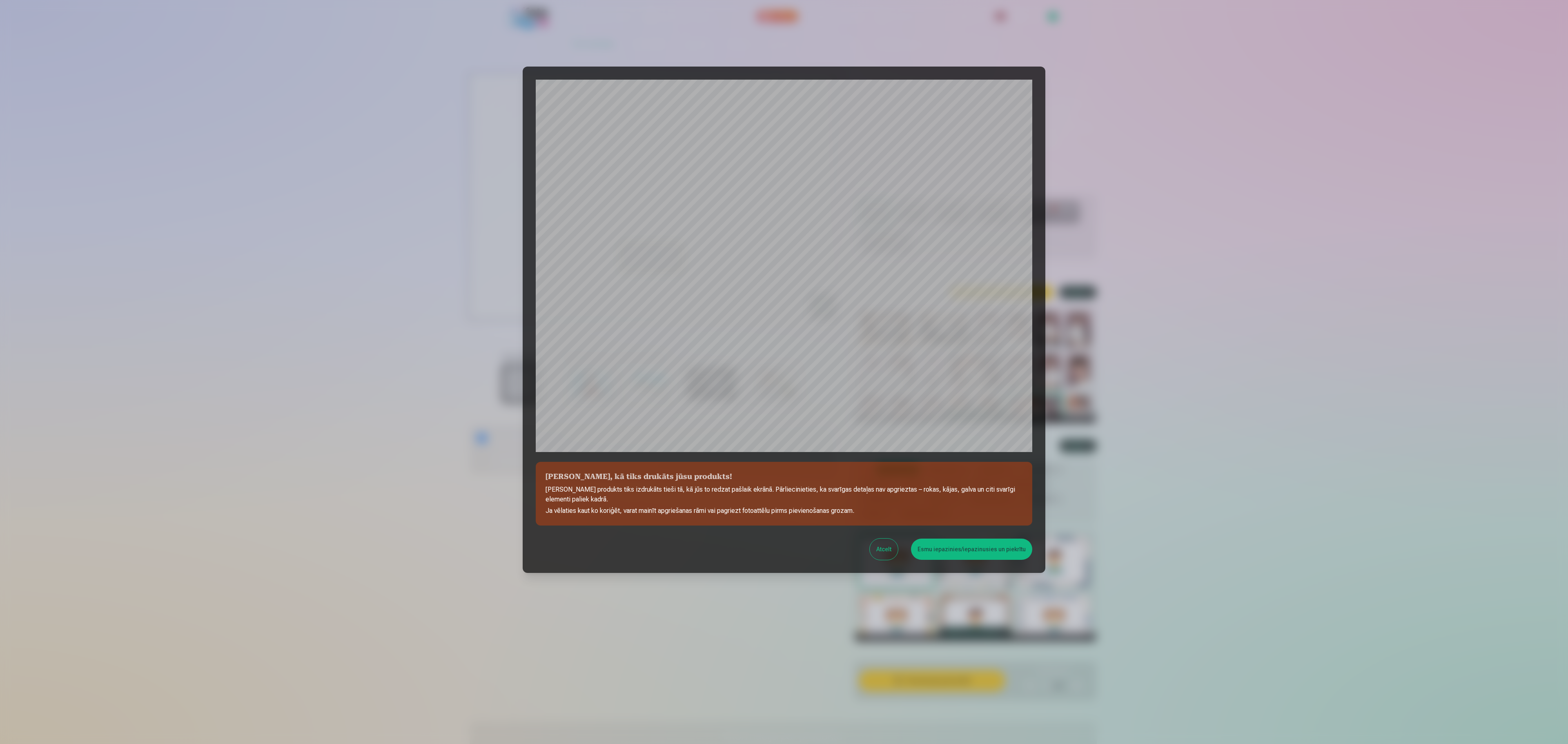
click at [781, 372] on div at bounding box center [784, 372] width 1568 height 744
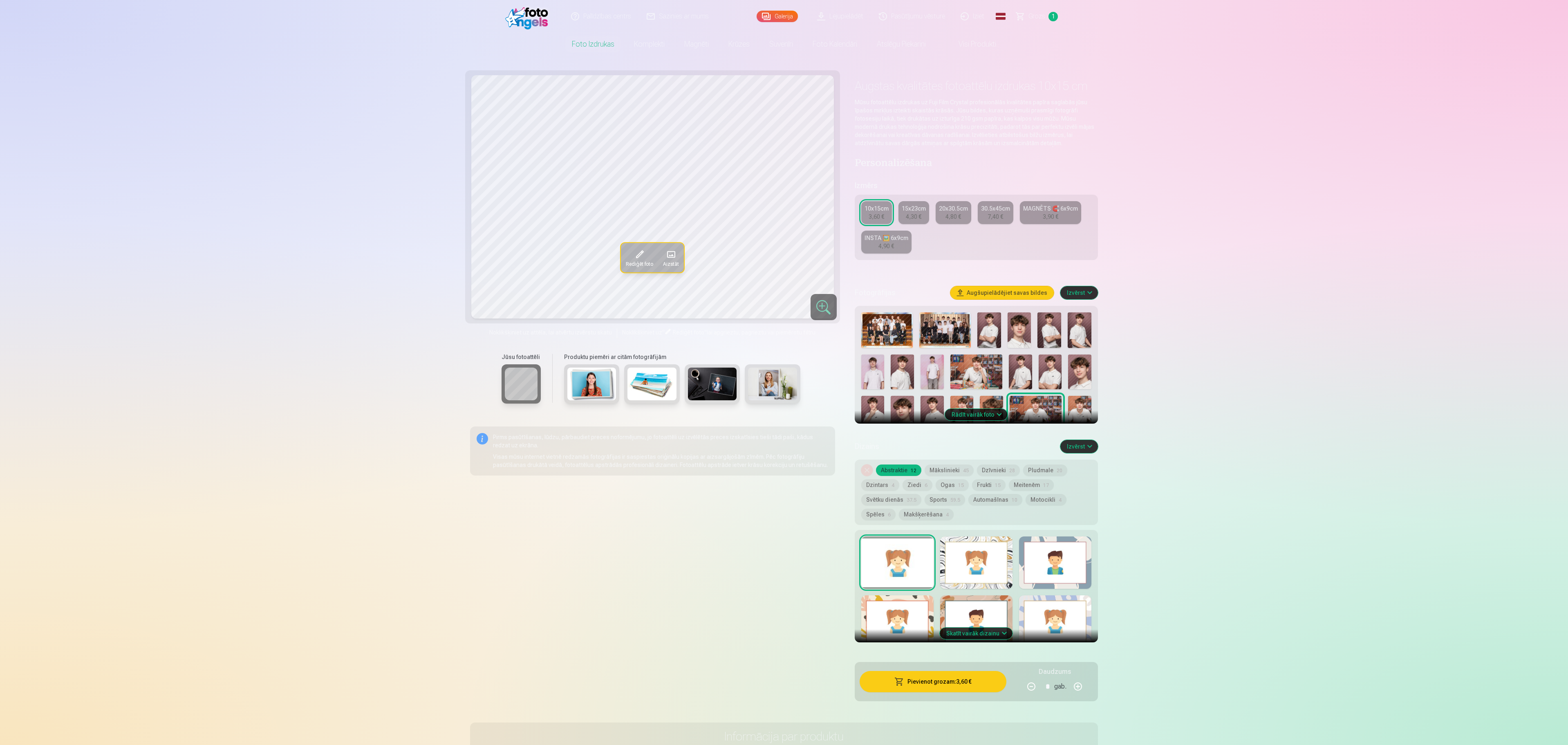
click at [782, 372] on button "Skatīt vairāk dizainu" at bounding box center [977, 633] width 73 height 12
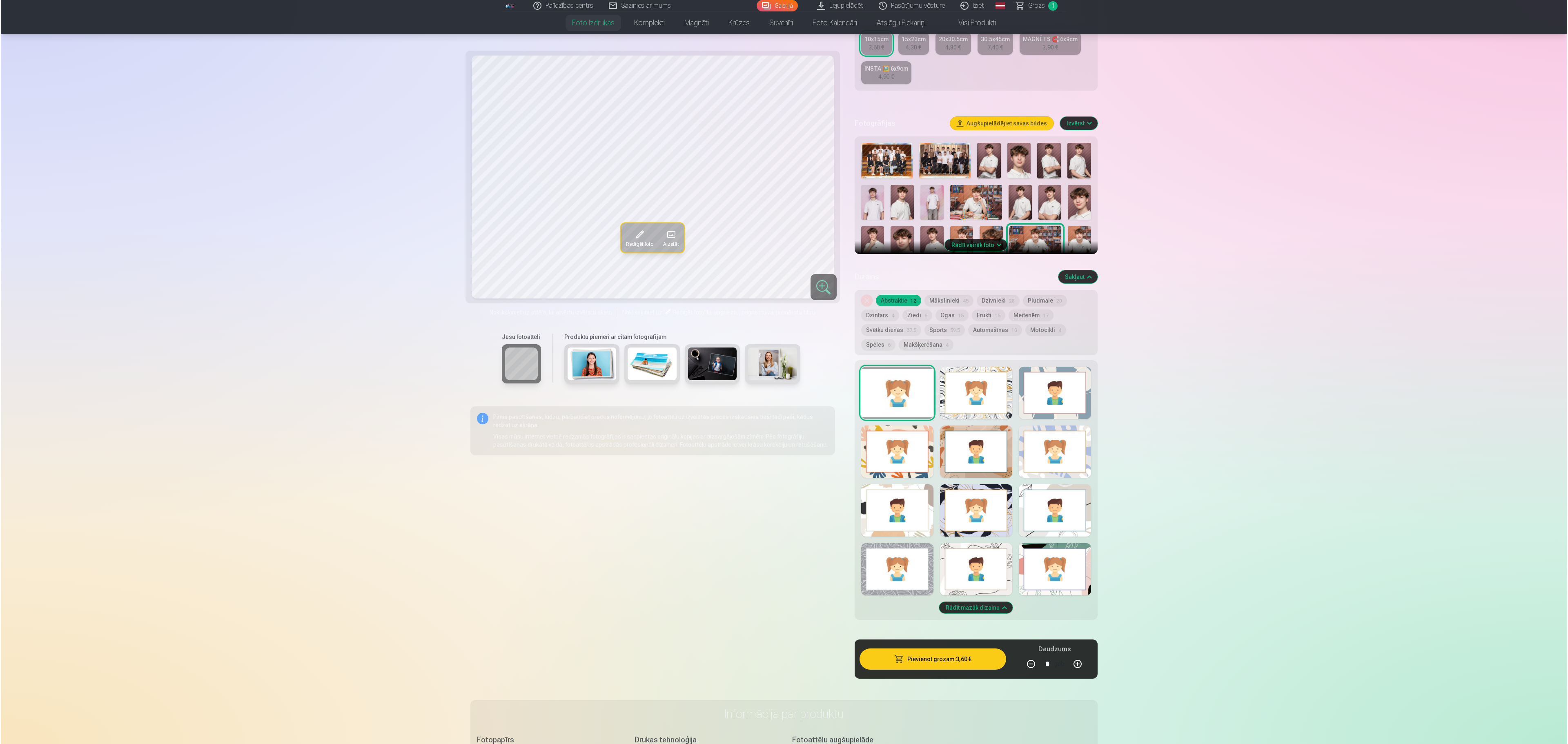
scroll to position [156, 0]
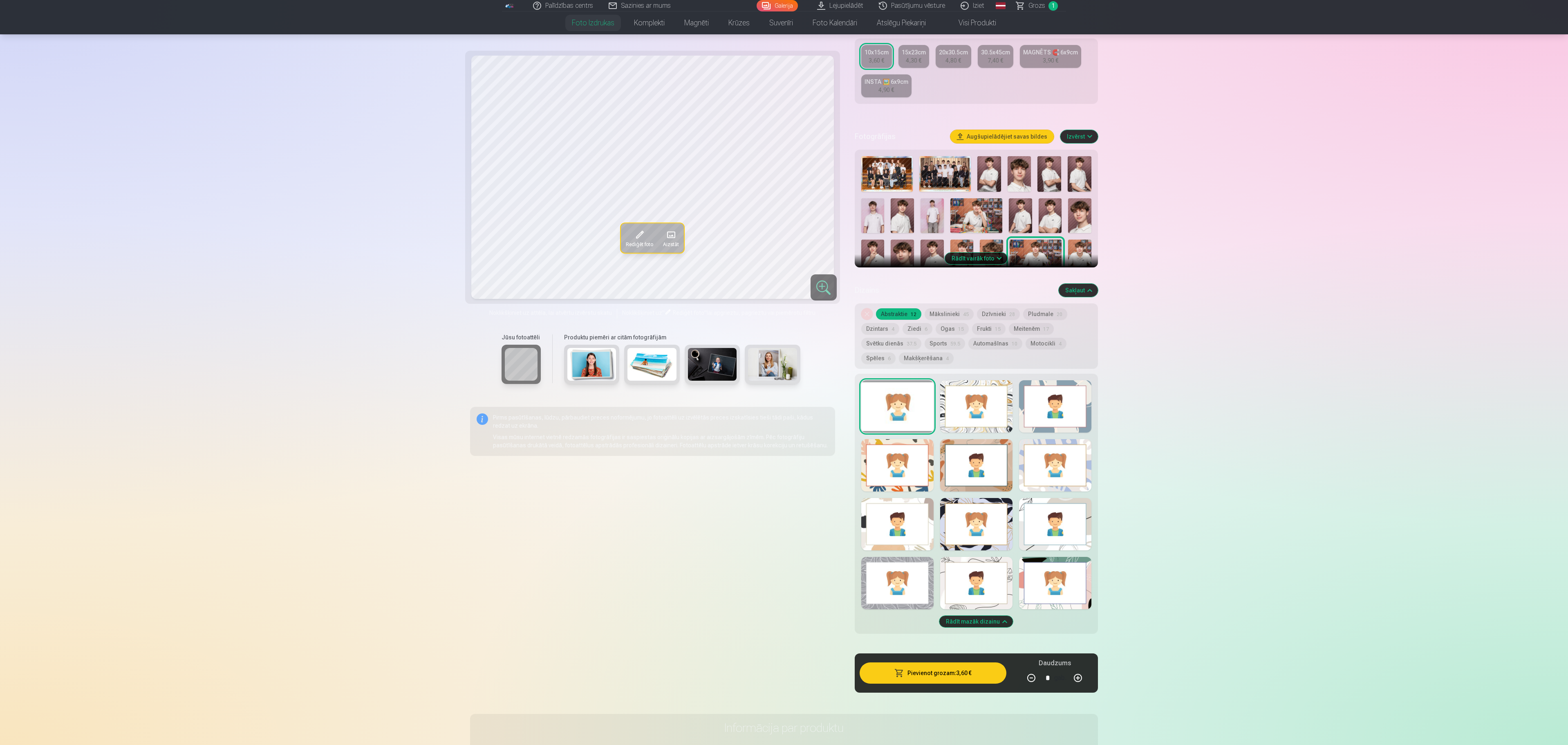
click at [782, 372] on button "Pievienot grozam : 3,60 €" at bounding box center [933, 673] width 147 height 21
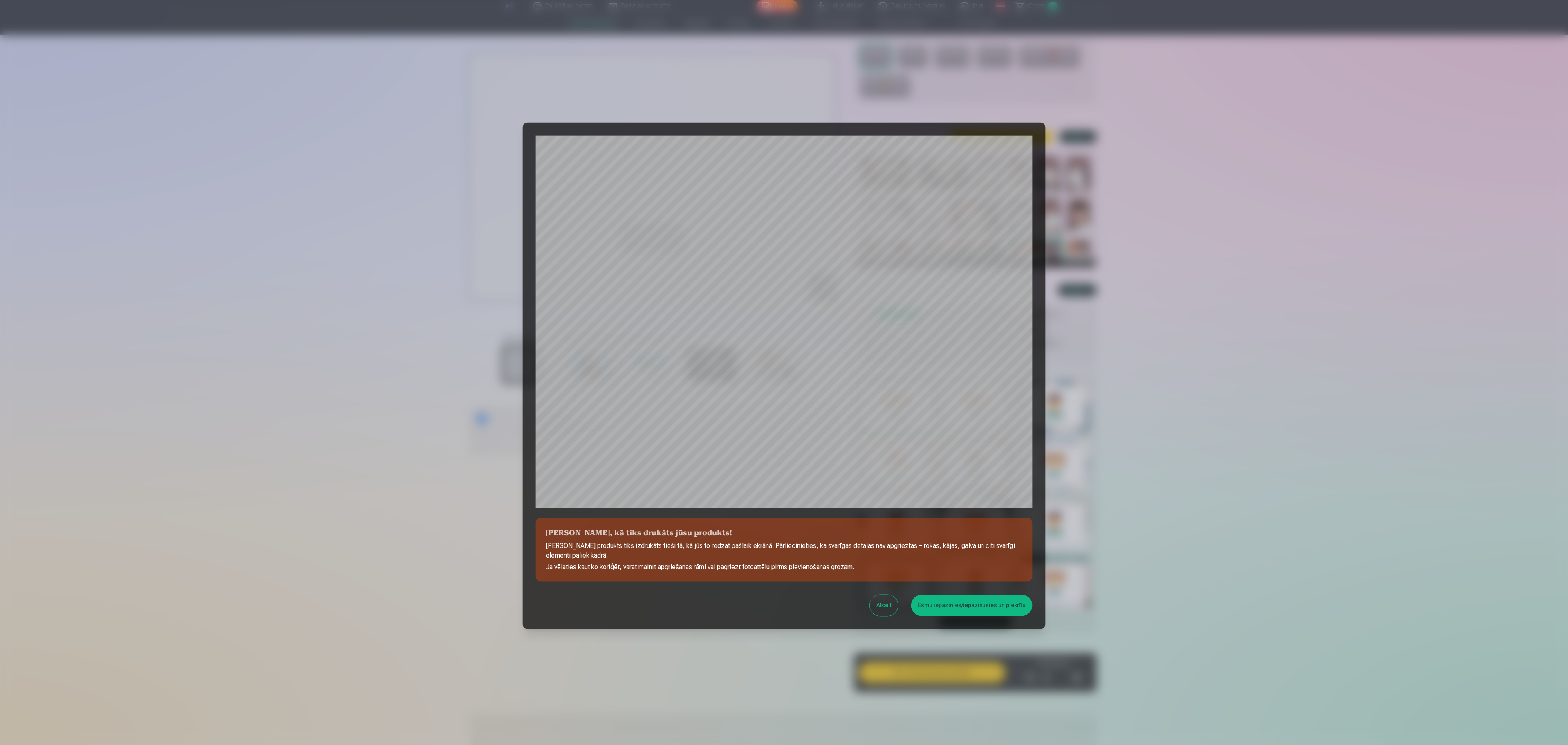
scroll to position [56, 0]
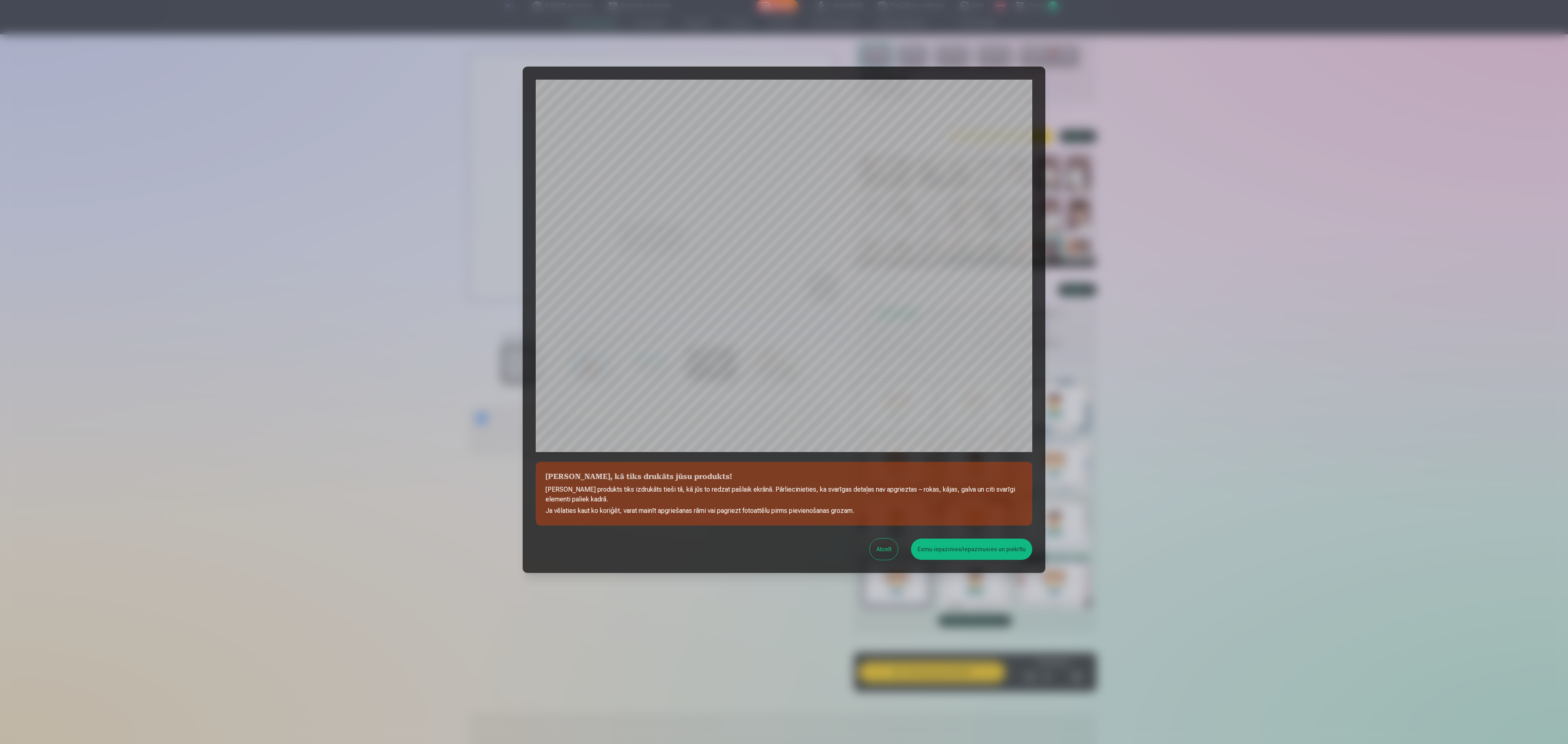
click at [781, 372] on button "Esmu iepazinies/iepazinusies un piekrītu" at bounding box center [971, 549] width 121 height 21
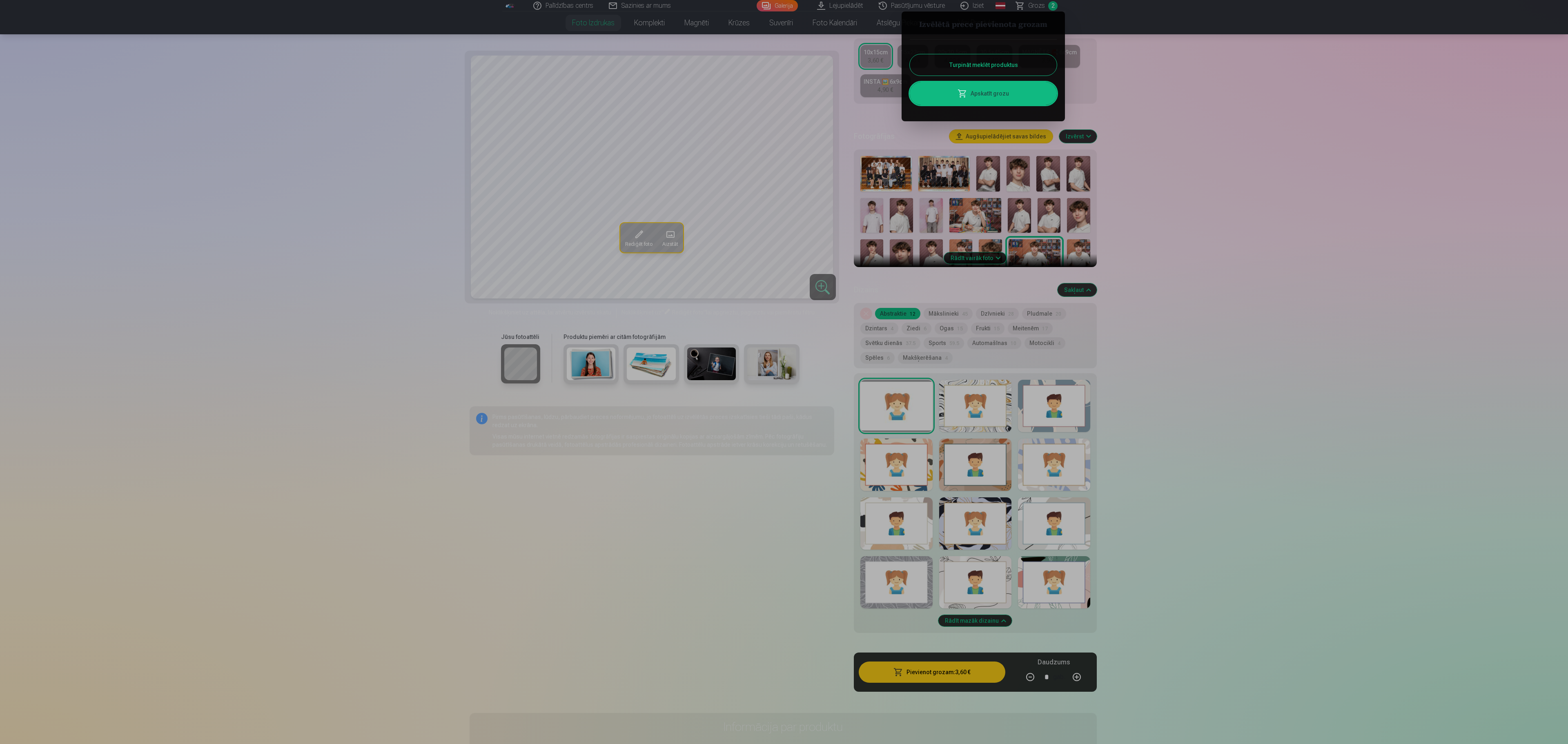
click at [781, 68] on button "Turpināt meklēt produktus" at bounding box center [983, 65] width 147 height 21
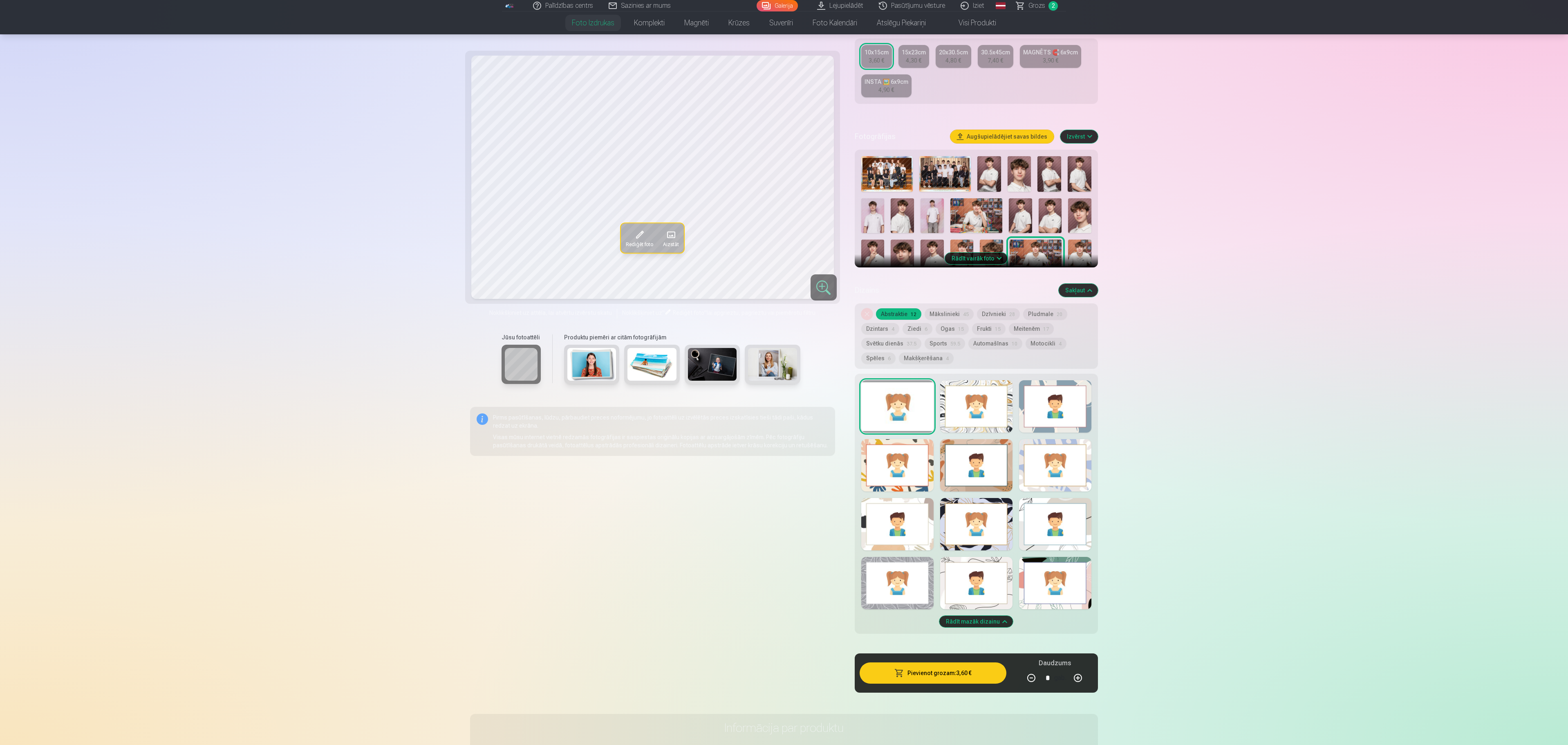
click at [782, 133] on button "Izvērst" at bounding box center [1079, 136] width 37 height 13
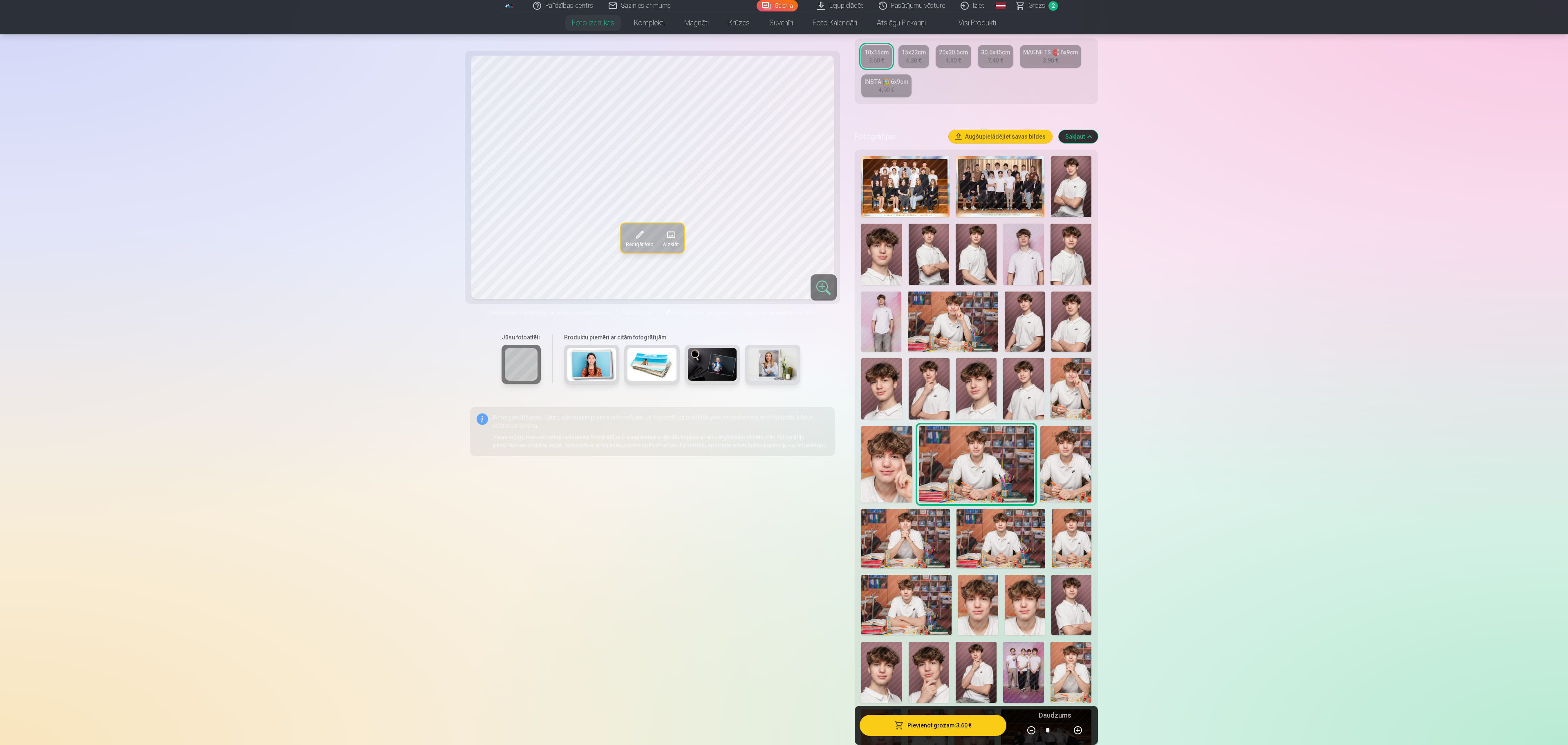
click at [782, 185] on img at bounding box center [1001, 186] width 89 height 61
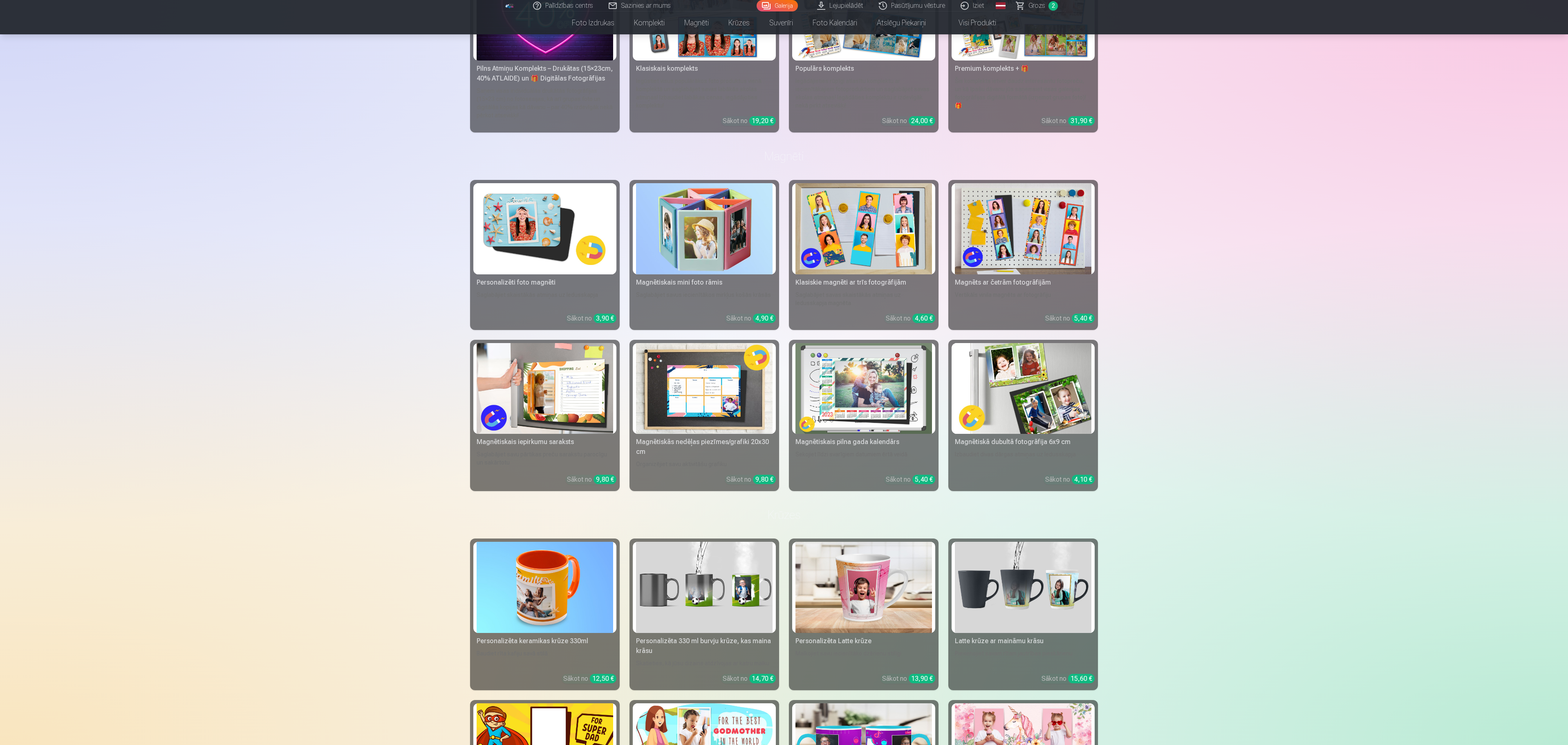
scroll to position [1606, 0]
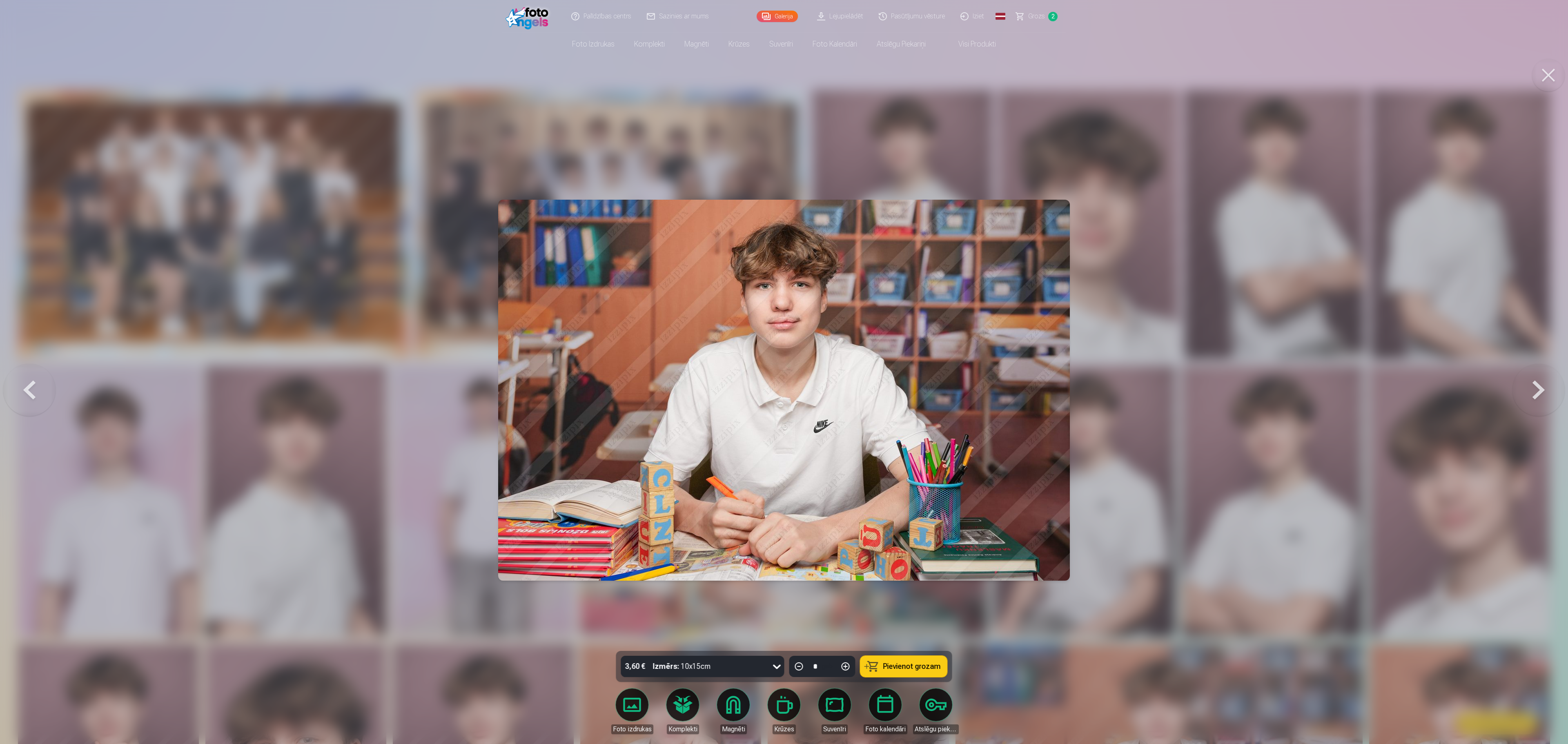
click at [163, 61] on div at bounding box center [784, 372] width 1568 height 744
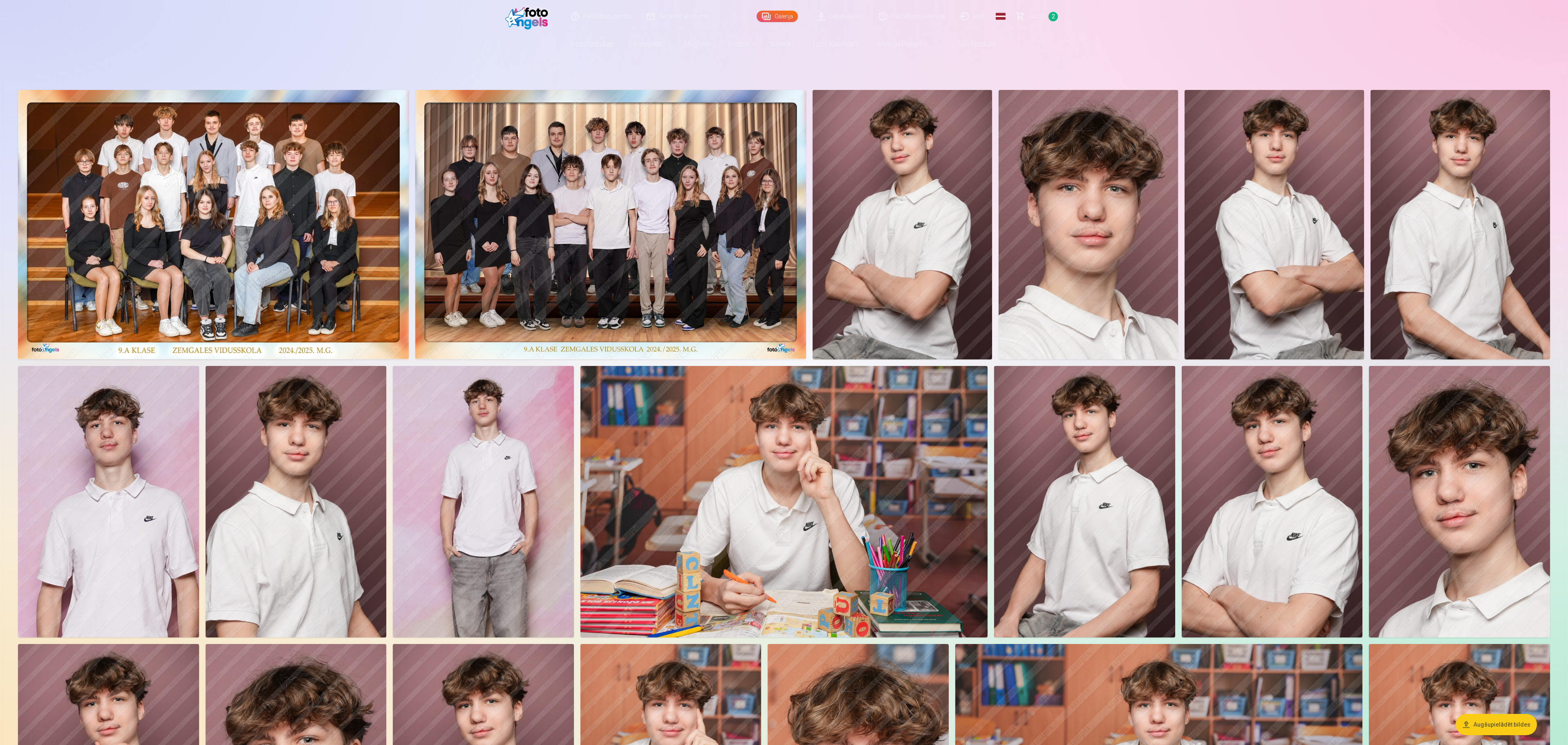
click at [331, 271] on img at bounding box center [214, 224] width 391 height 269
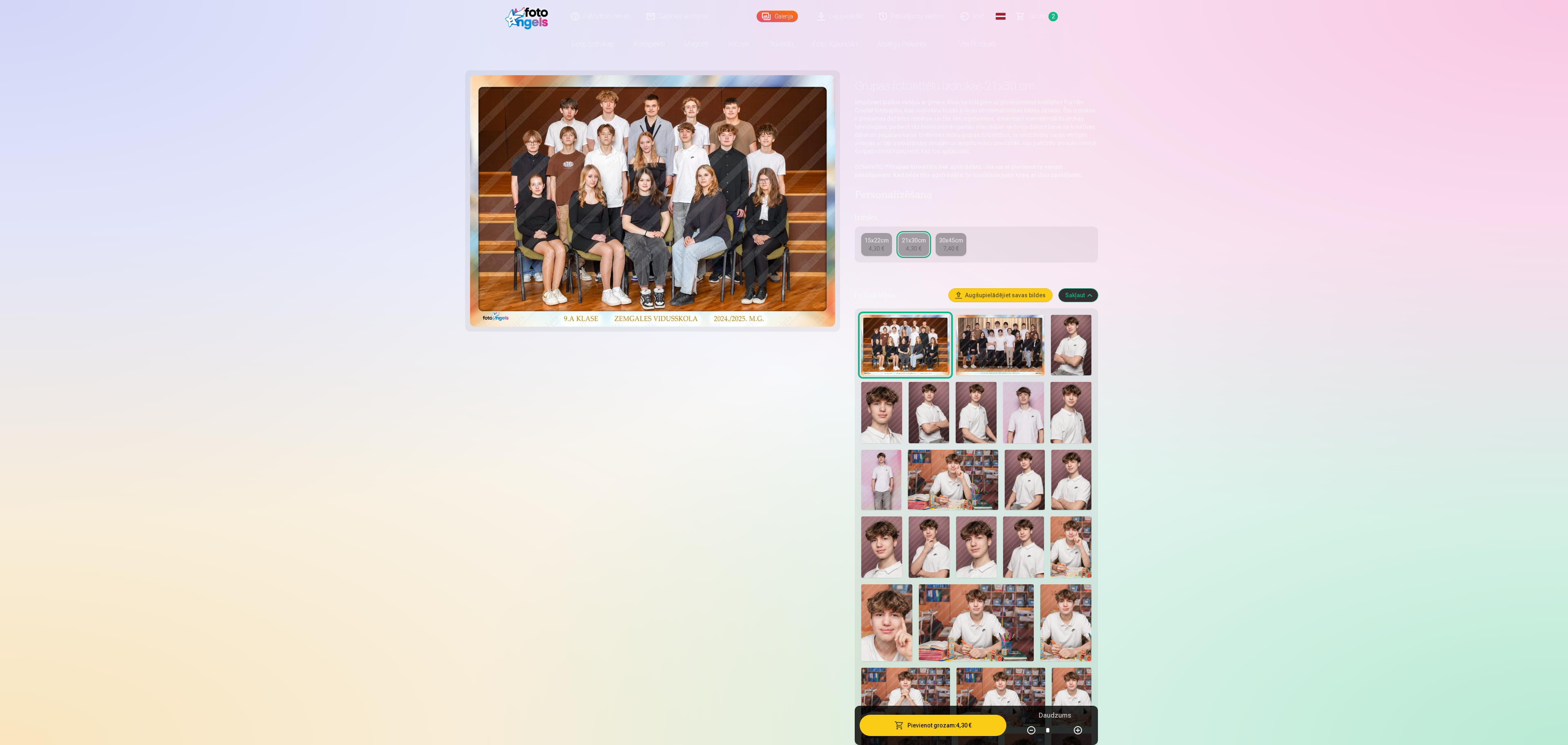
click at [782, 355] on img at bounding box center [1001, 346] width 89 height 61
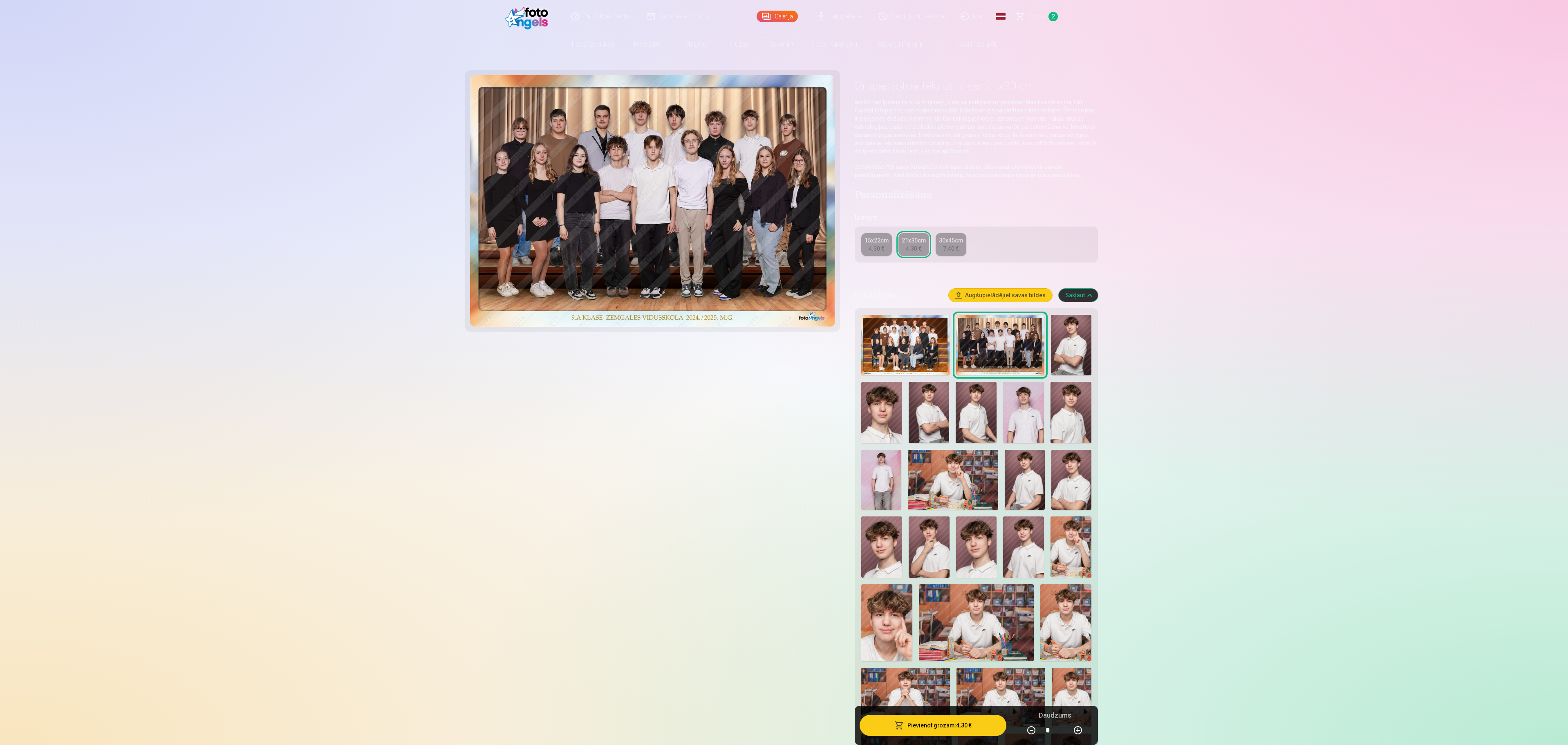
click at [782, 354] on img at bounding box center [906, 346] width 89 height 61
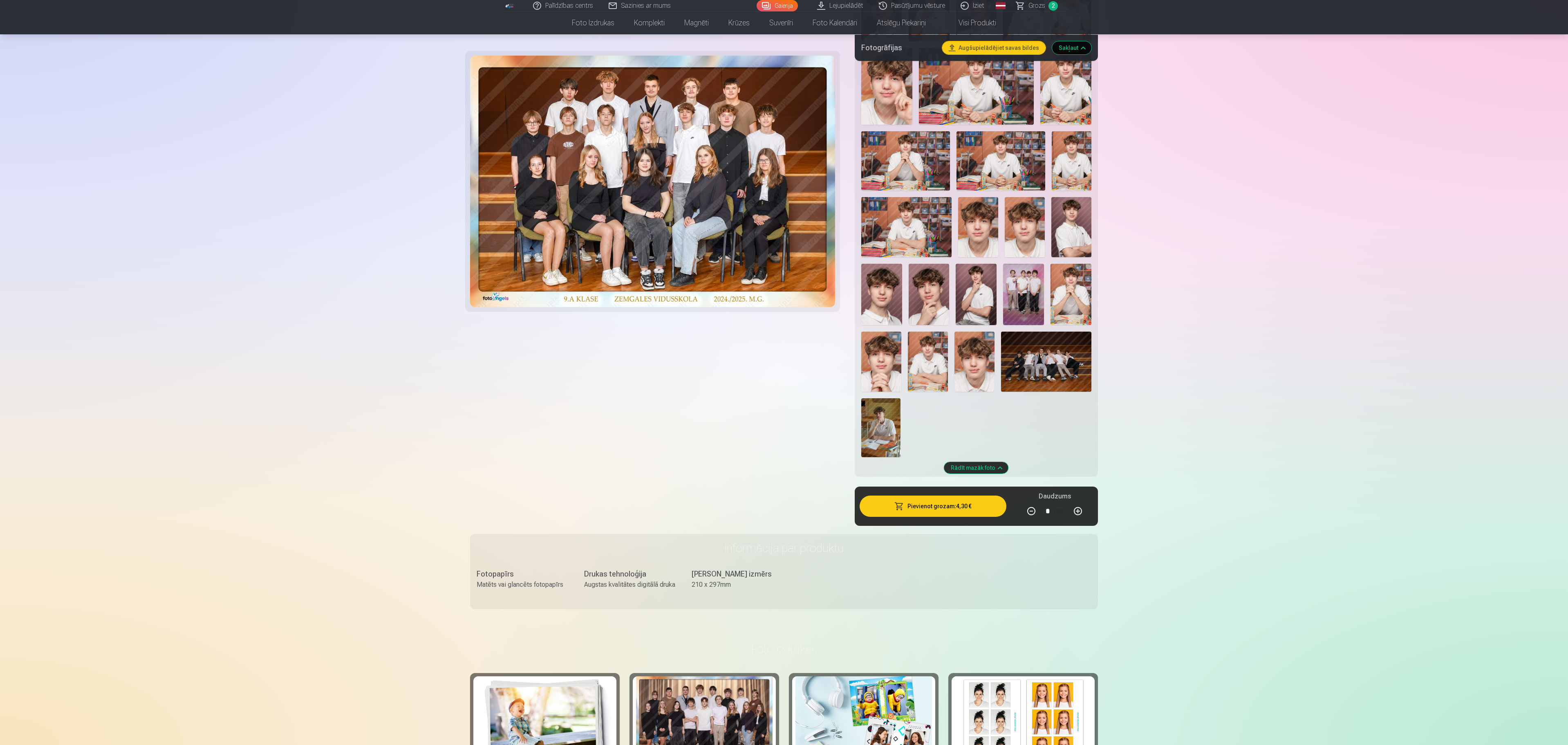
scroll to position [545, 0]
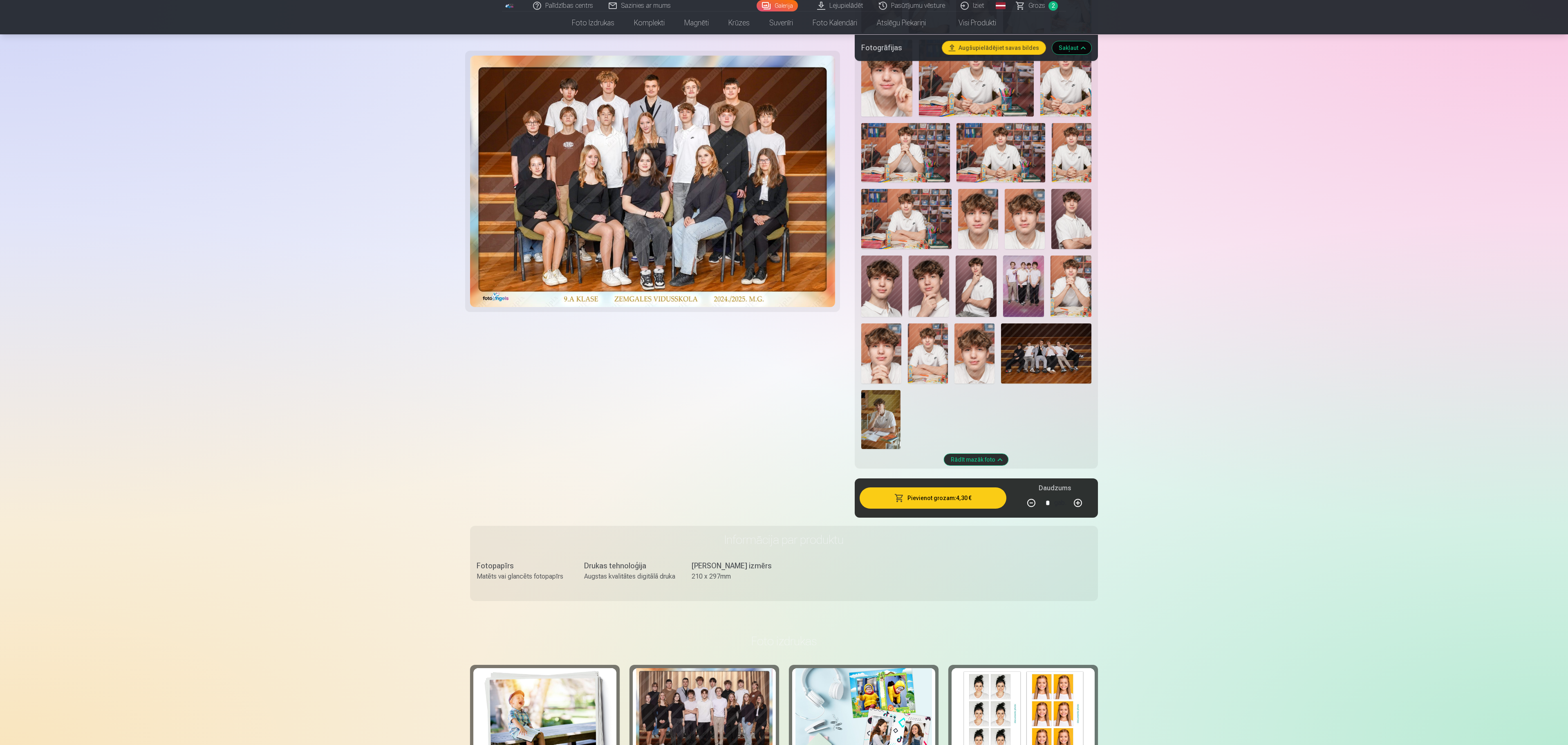
click at [782, 372] on button "Pievienot grozam : 4,30 €" at bounding box center [933, 497] width 147 height 21
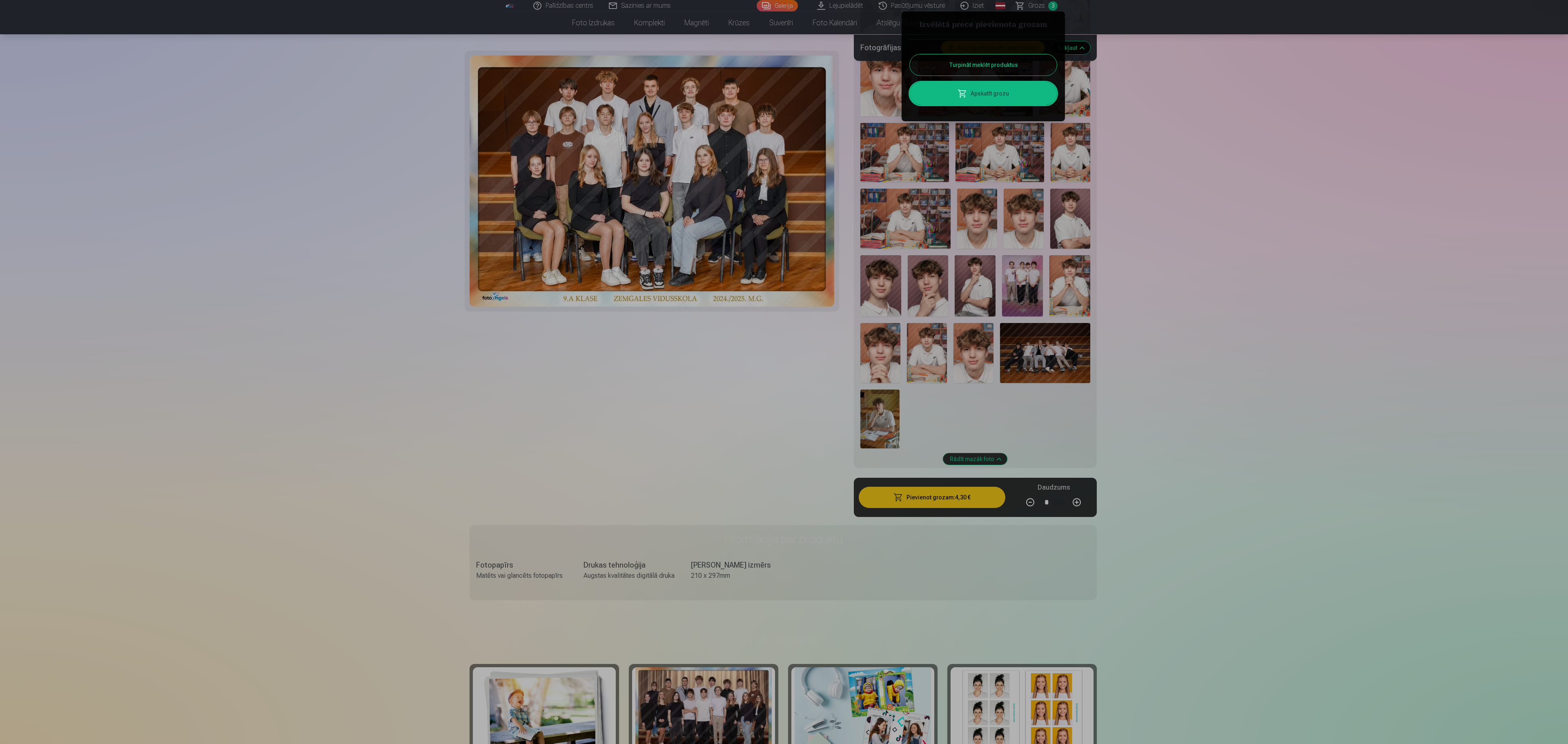
click at [781, 66] on button "Turpināt meklēt produktus" at bounding box center [983, 65] width 147 height 21
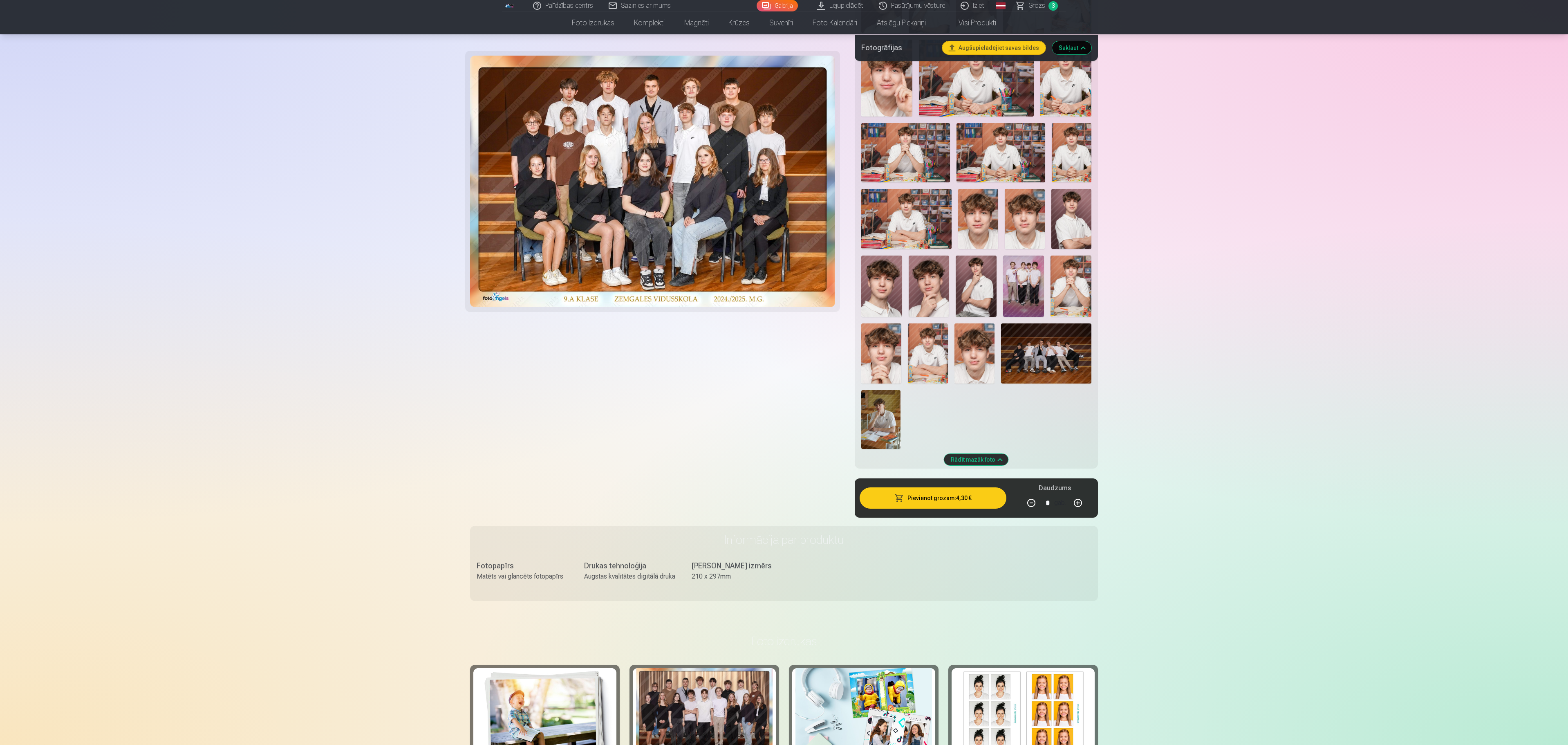
scroll to position [344, 0]
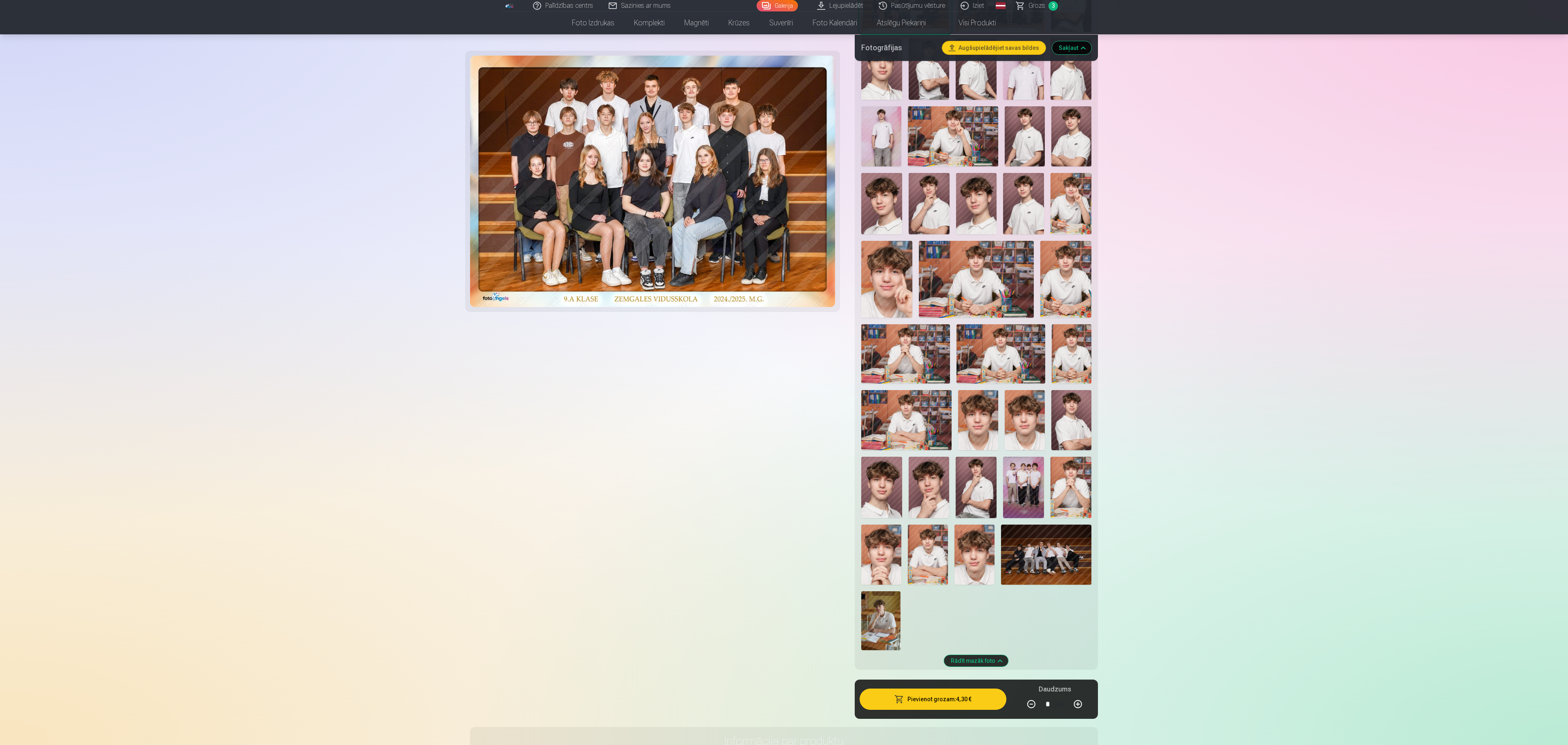
click at [782, 372] on img at bounding box center [1046, 555] width 90 height 60
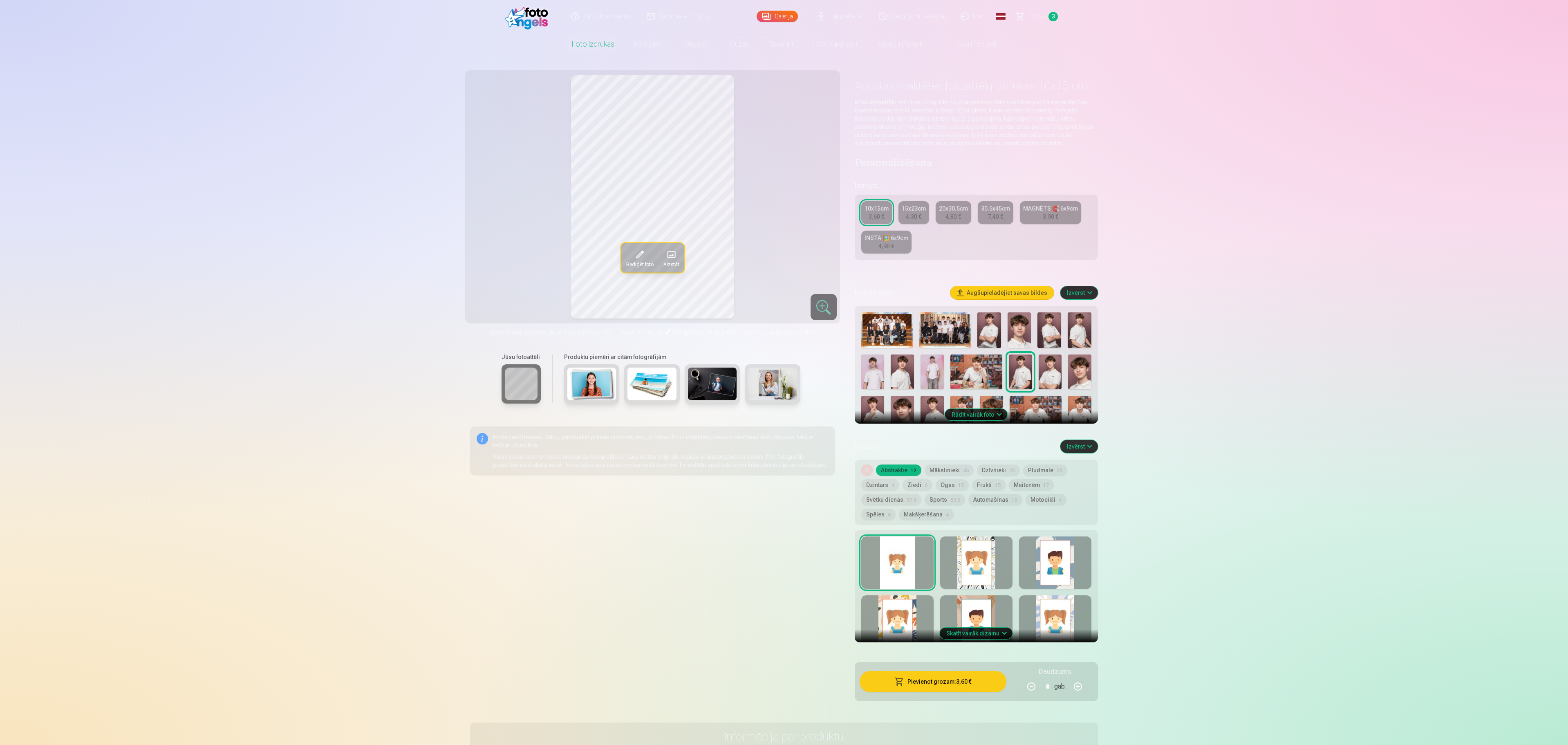
click at [994, 417] on button "Rādīt vairāk foto" at bounding box center [977, 414] width 62 height 12
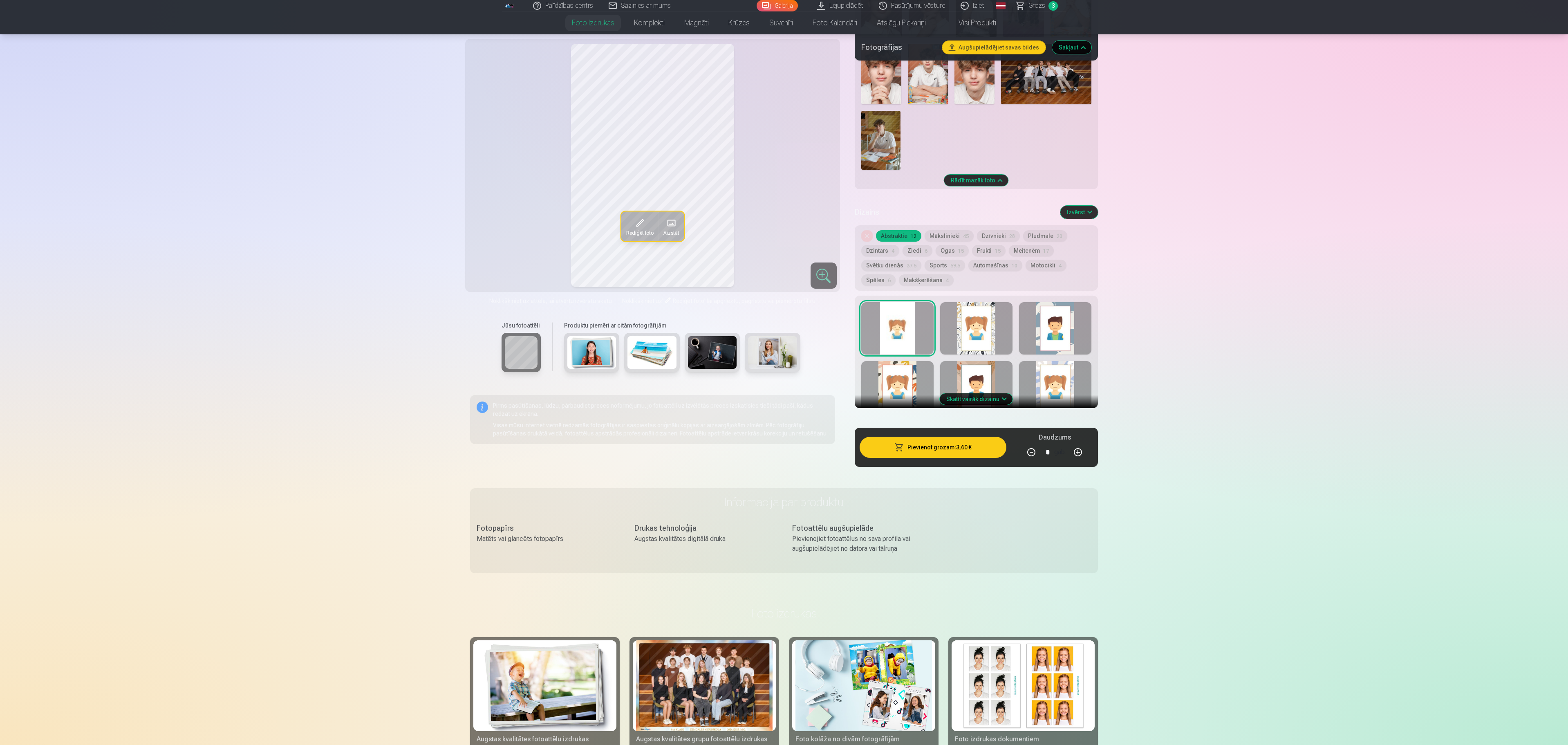
scroll to position [612, 0]
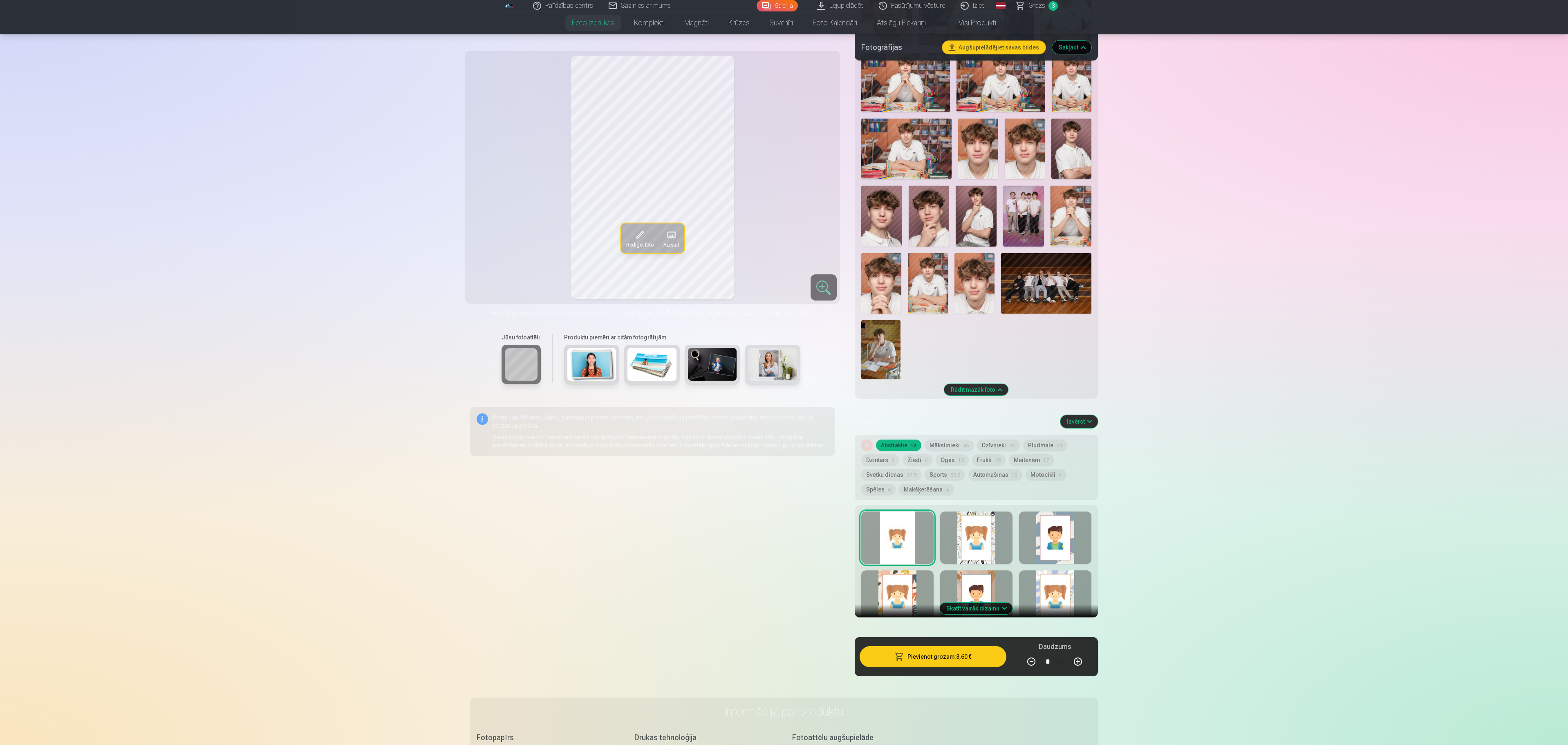
click at [1018, 228] on img at bounding box center [1023, 216] width 41 height 61
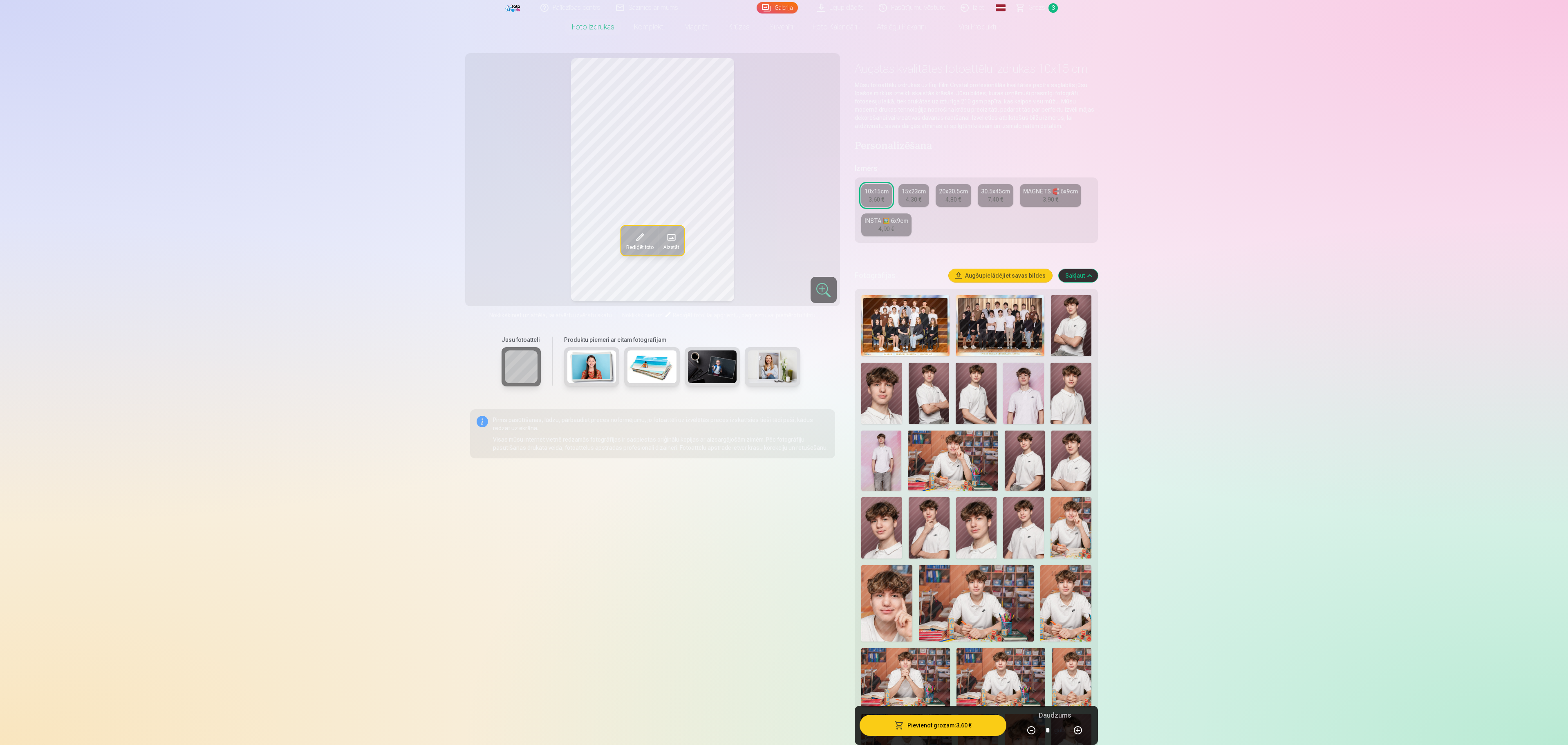
scroll to position [0, 0]
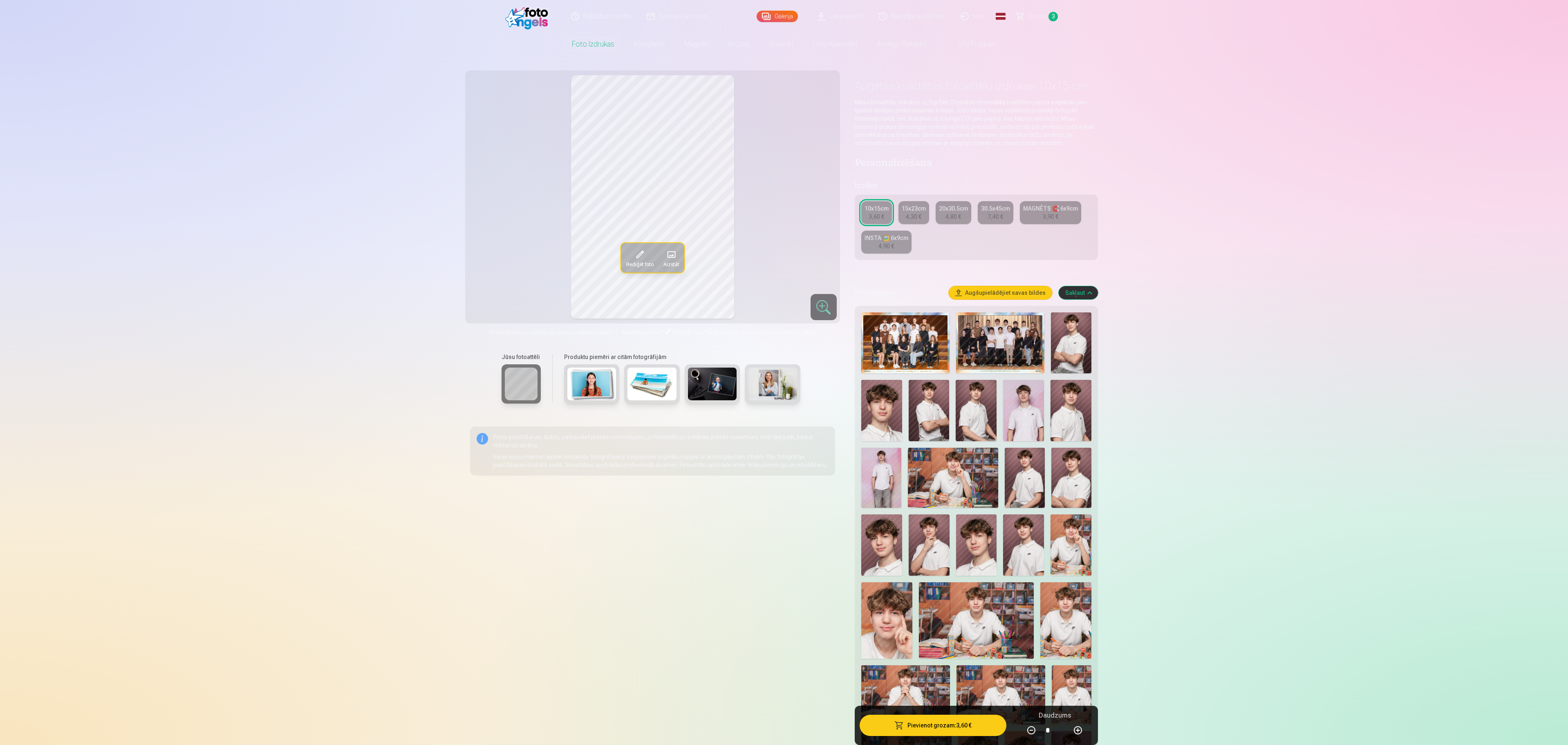
click at [910, 218] on div "4,30 €" at bounding box center [914, 217] width 16 height 8
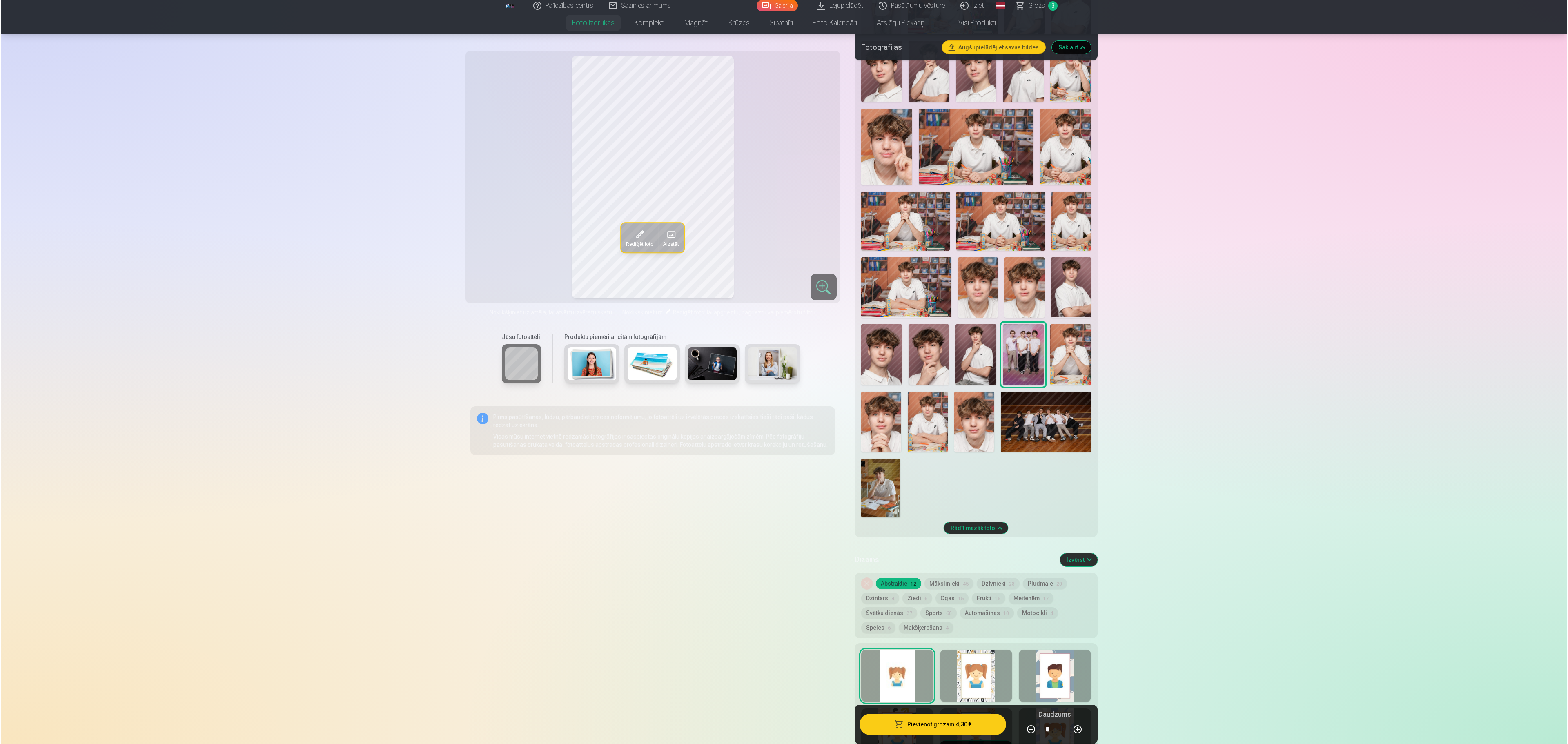
scroll to position [857, 0]
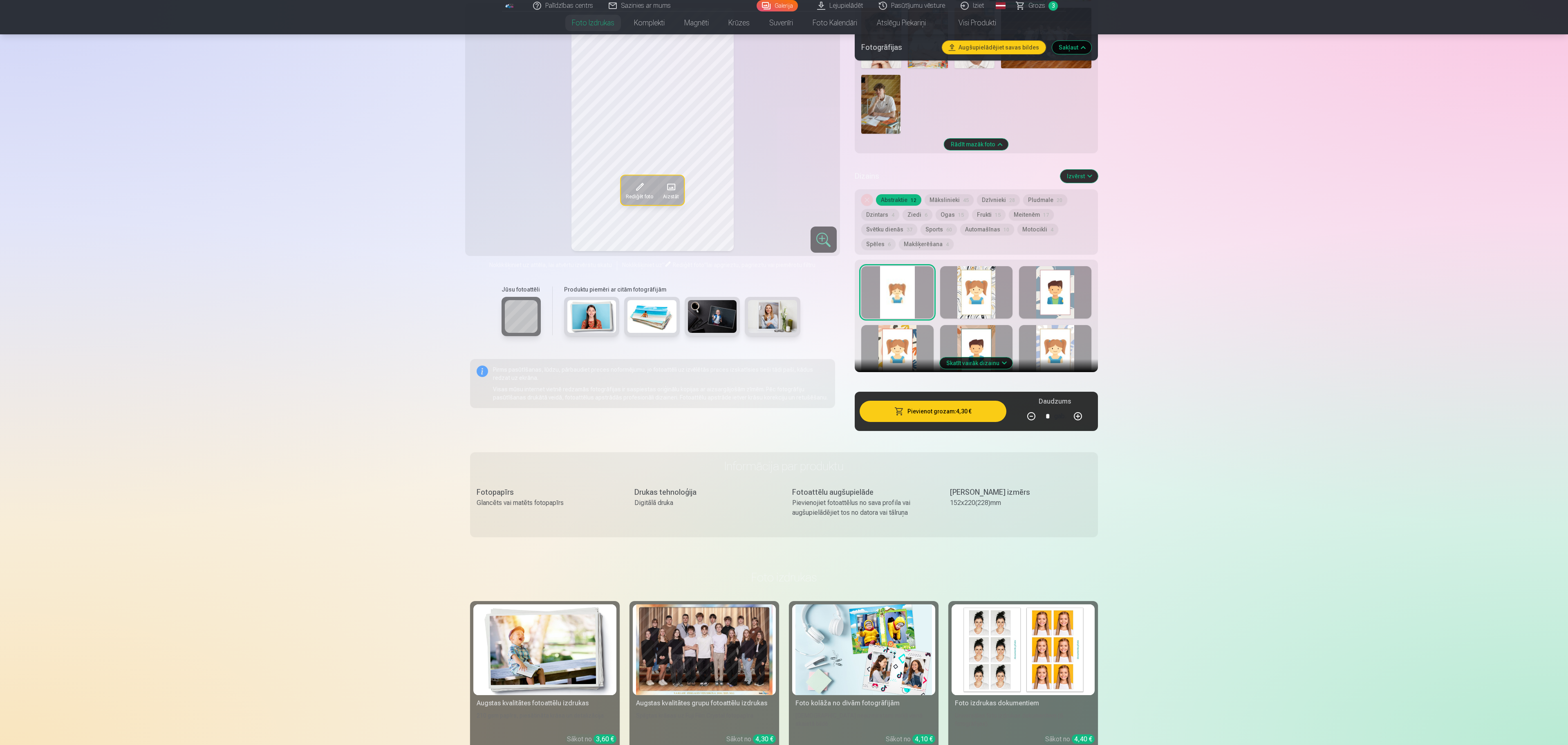
click at [1002, 365] on button "Skatīt vairāk dizainu" at bounding box center [977, 363] width 73 height 12
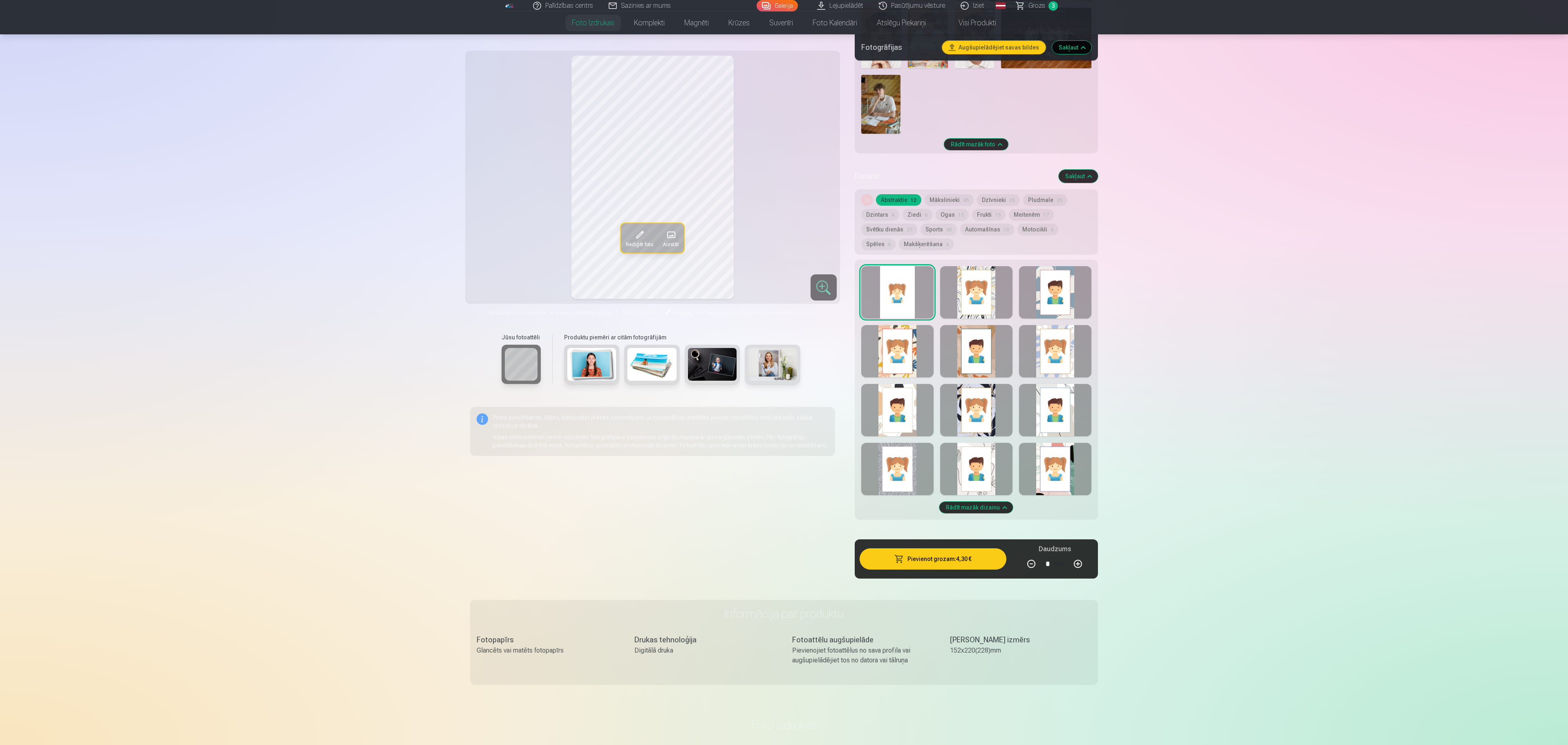
click at [1053, 427] on div at bounding box center [1055, 410] width 72 height 52
click at [961, 419] on div at bounding box center [976, 410] width 72 height 52
click at [904, 278] on div at bounding box center [897, 292] width 72 height 52
click at [969, 558] on button "Pievienot grozam : 4,30 €" at bounding box center [933, 559] width 147 height 21
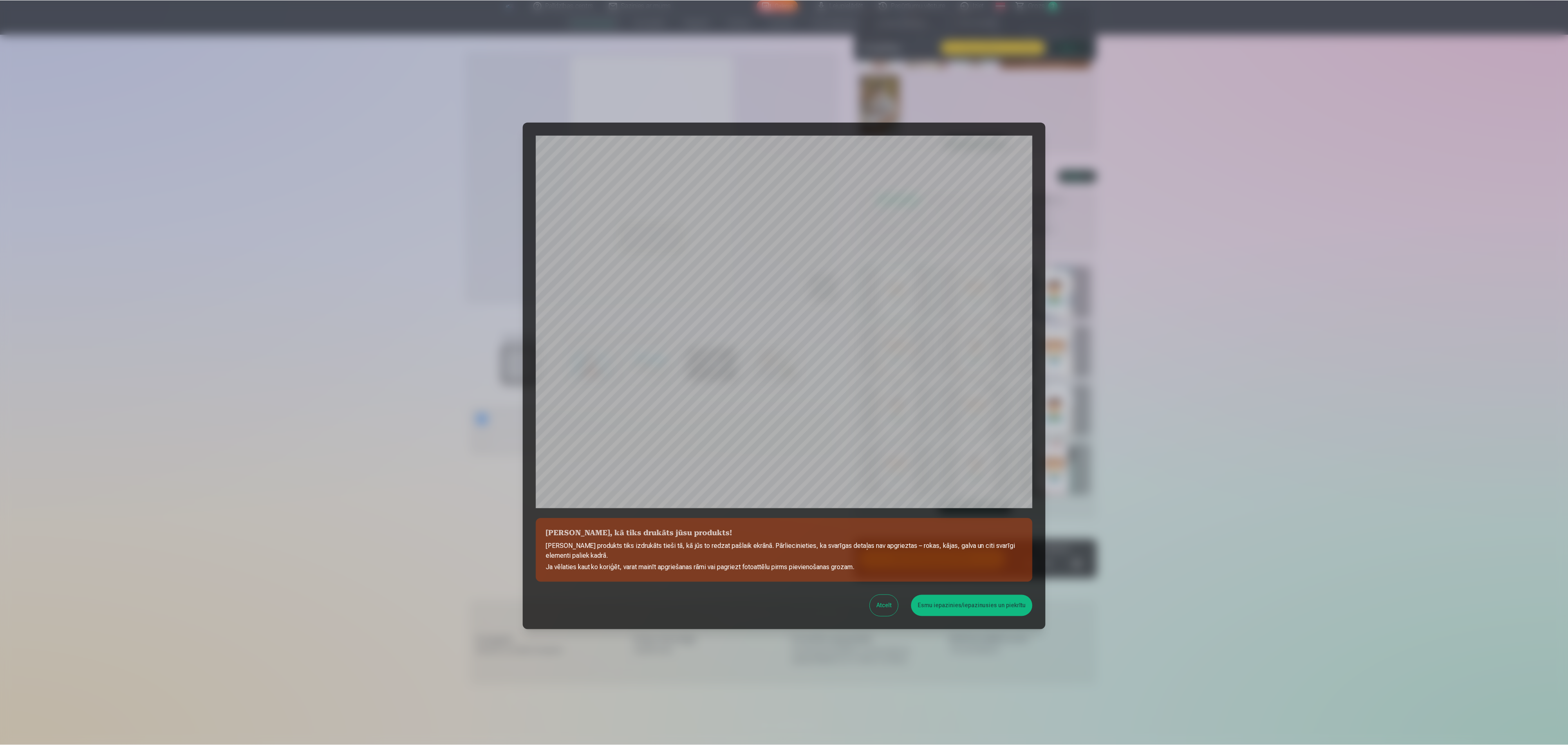
scroll to position [56, 0]
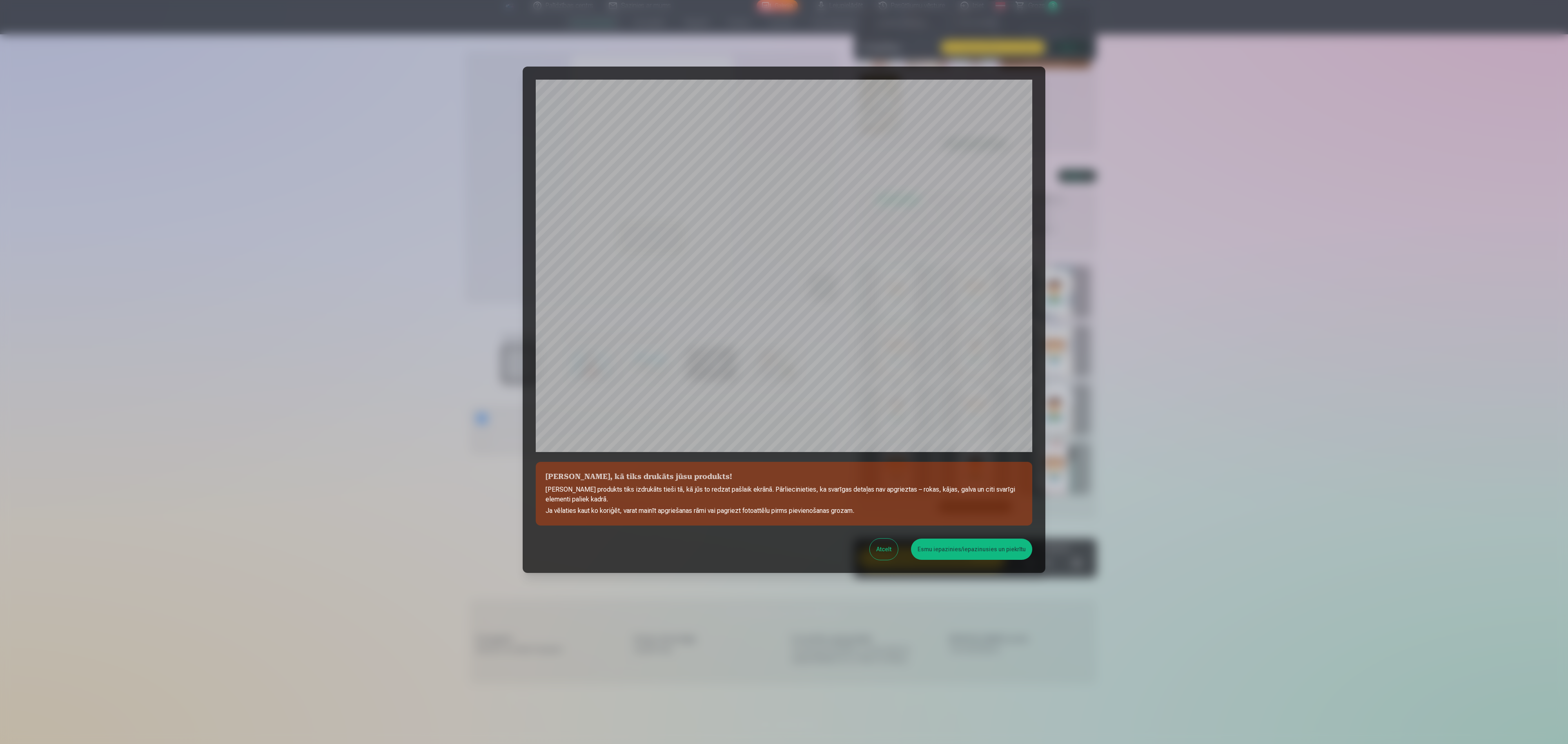
click at [1004, 556] on button "Esmu iepazinies/iepazinusies un piekrītu" at bounding box center [971, 549] width 121 height 21
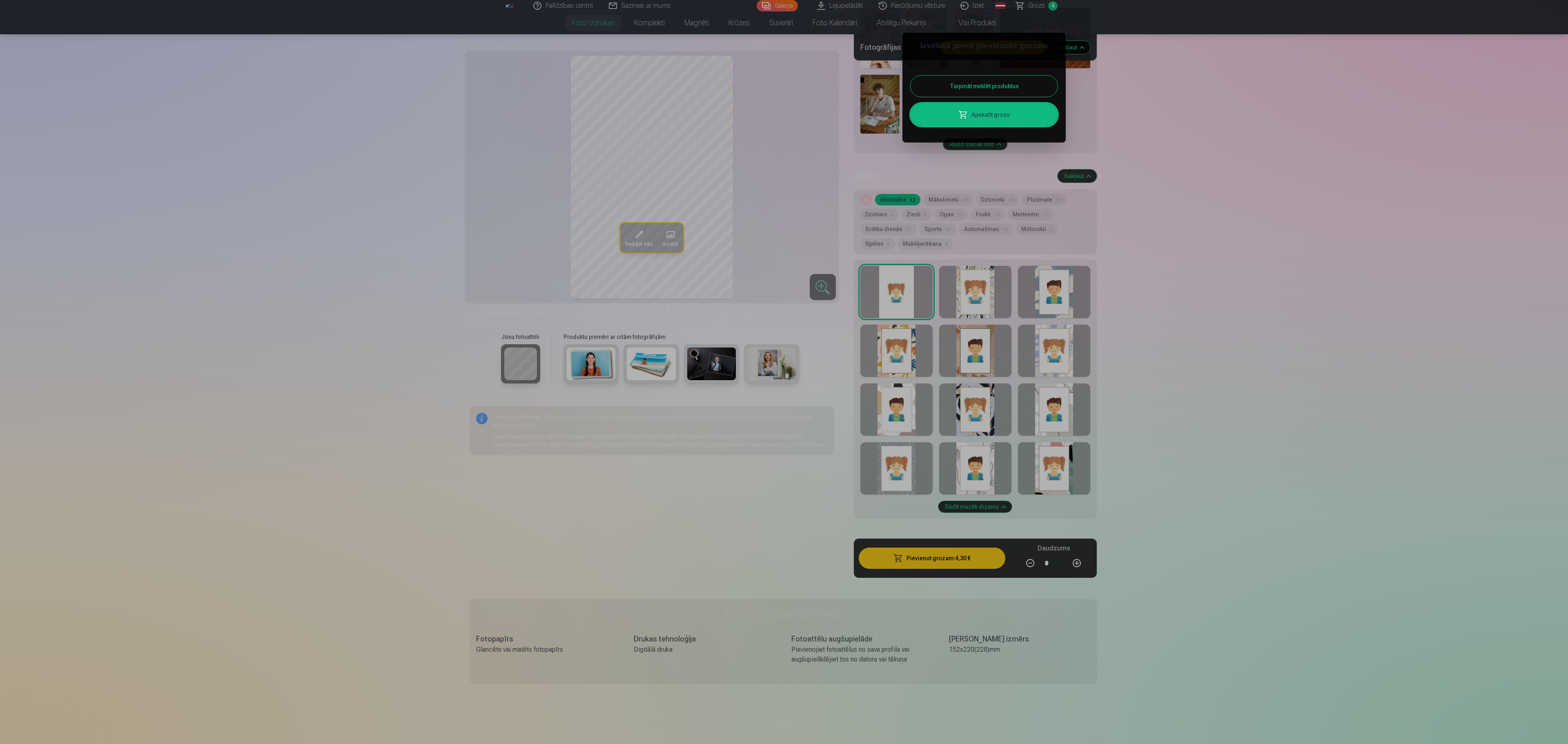
click at [1444, 180] on div at bounding box center [784, 372] width 1568 height 744
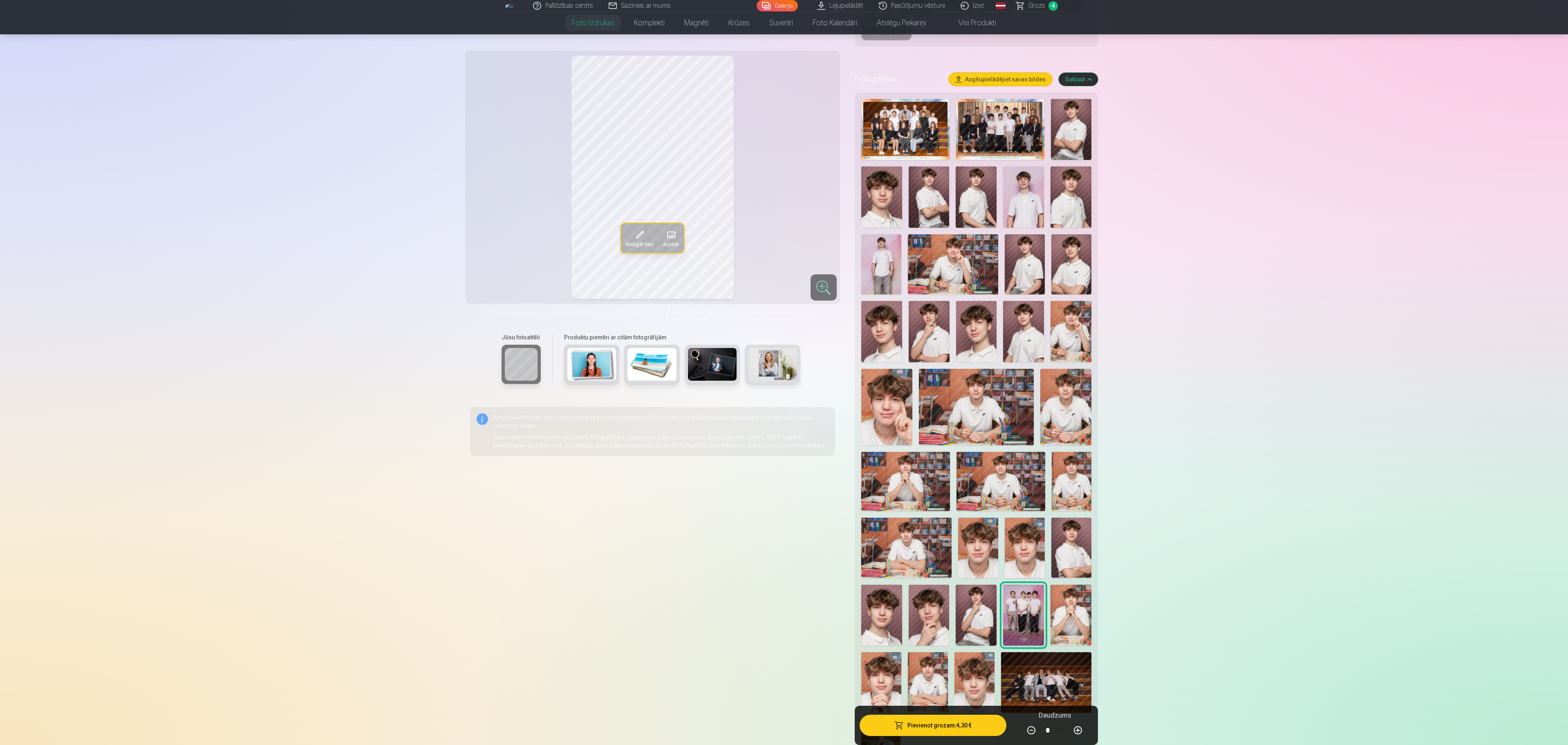
scroll to position [166, 0]
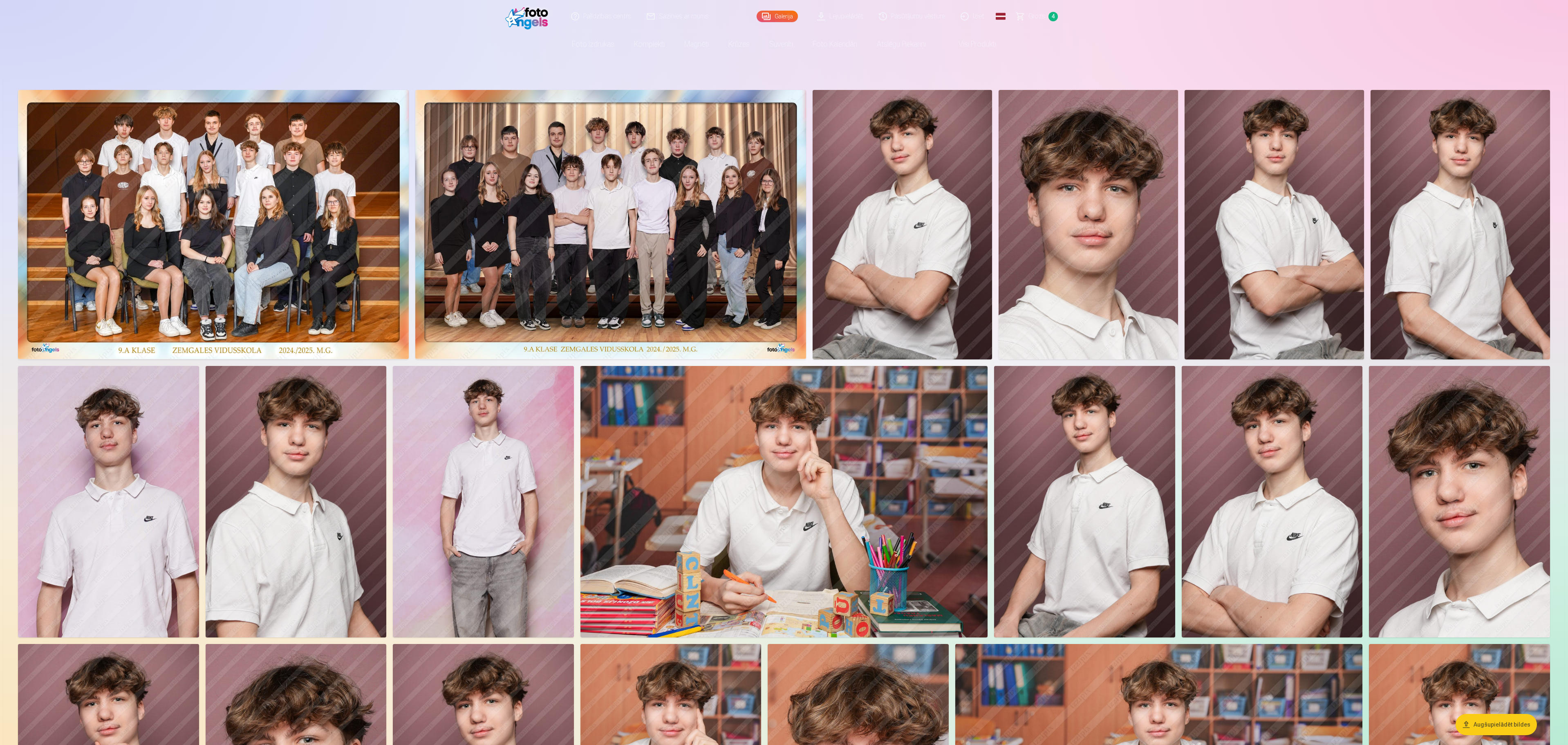
click at [1499, 478] on img at bounding box center [1460, 501] width 181 height 271
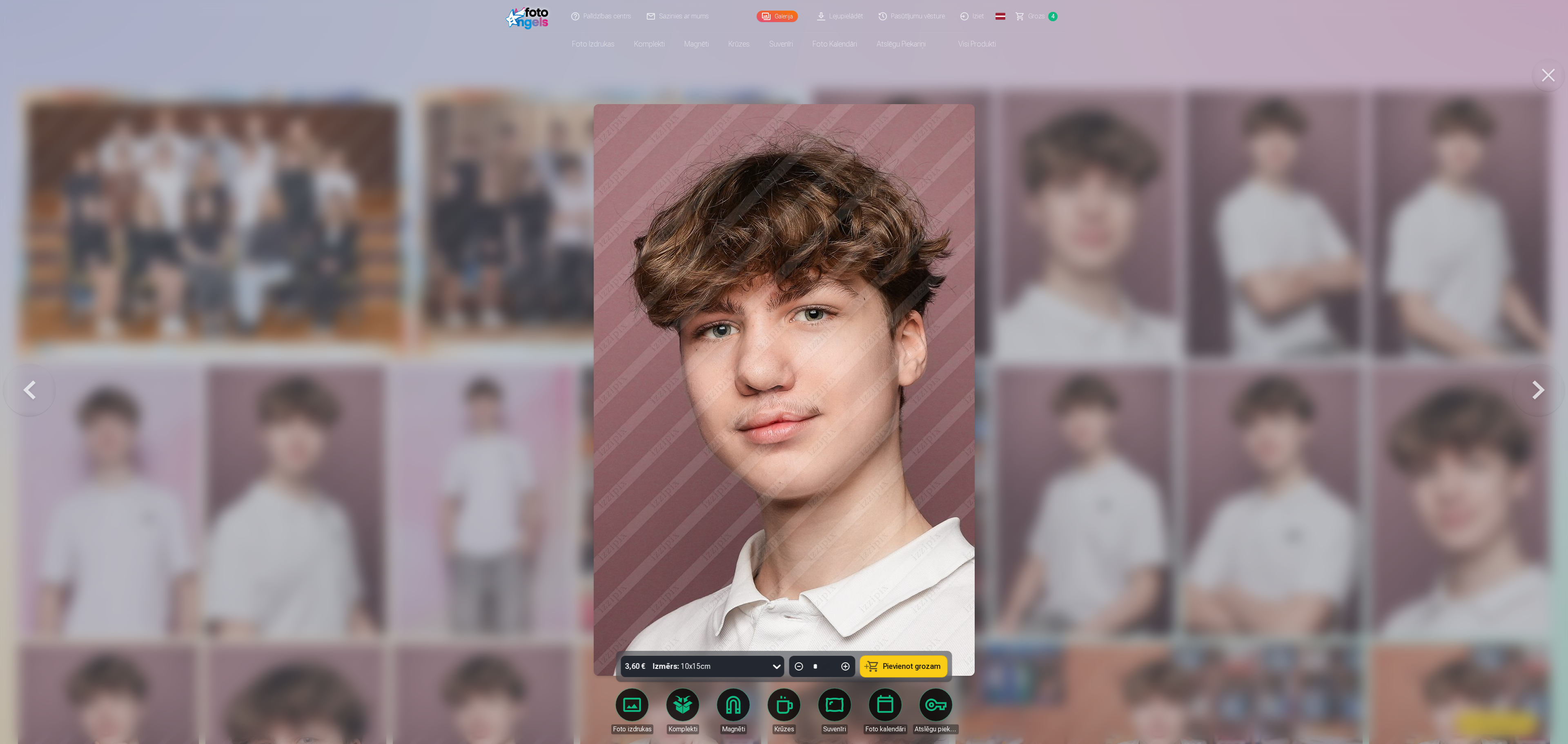
click at [743, 668] on div "3,60 € Izmērs : 10x15cm" at bounding box center [695, 666] width 148 height 21
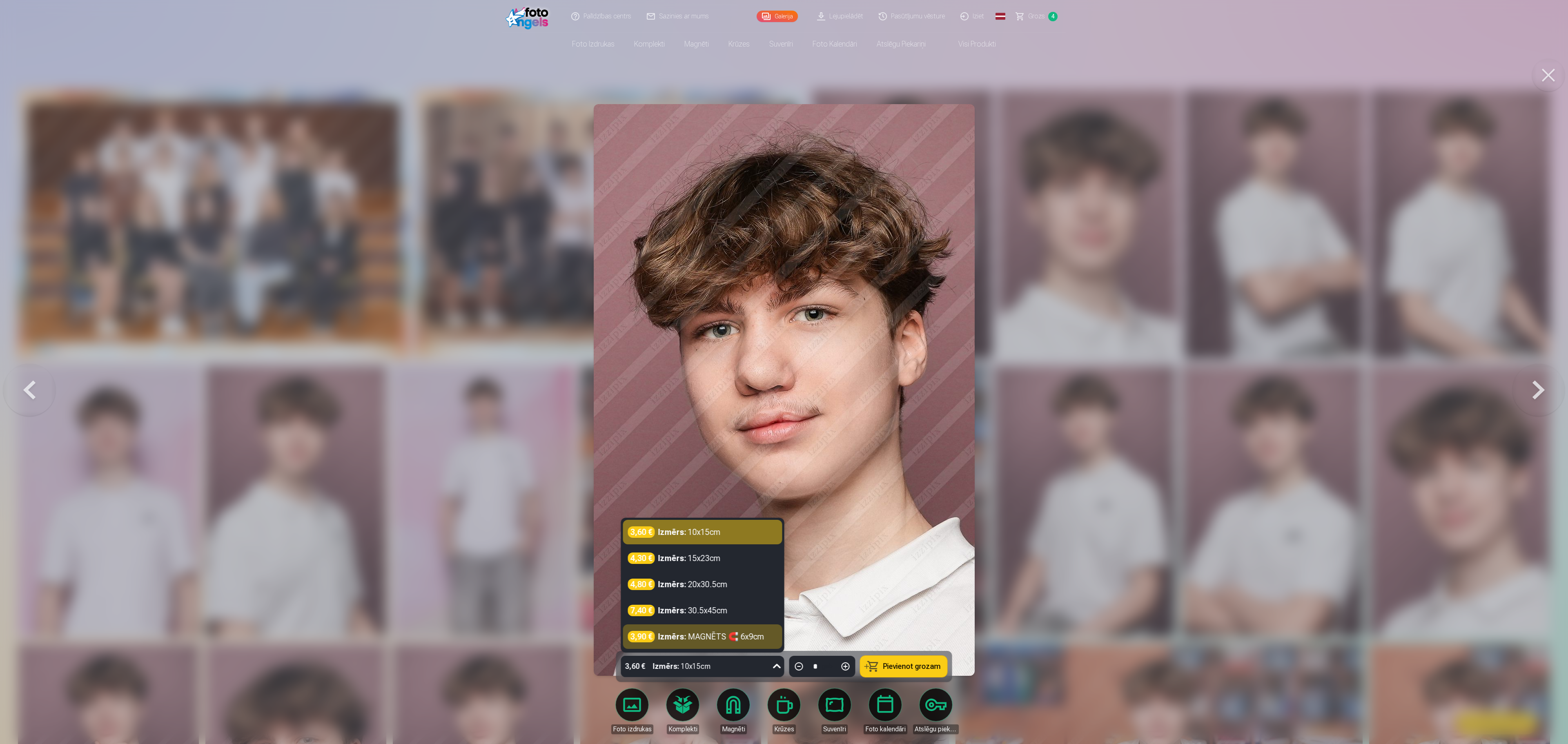
click at [747, 668] on div "3,60 € Izmērs : 10x15cm" at bounding box center [695, 666] width 148 height 21
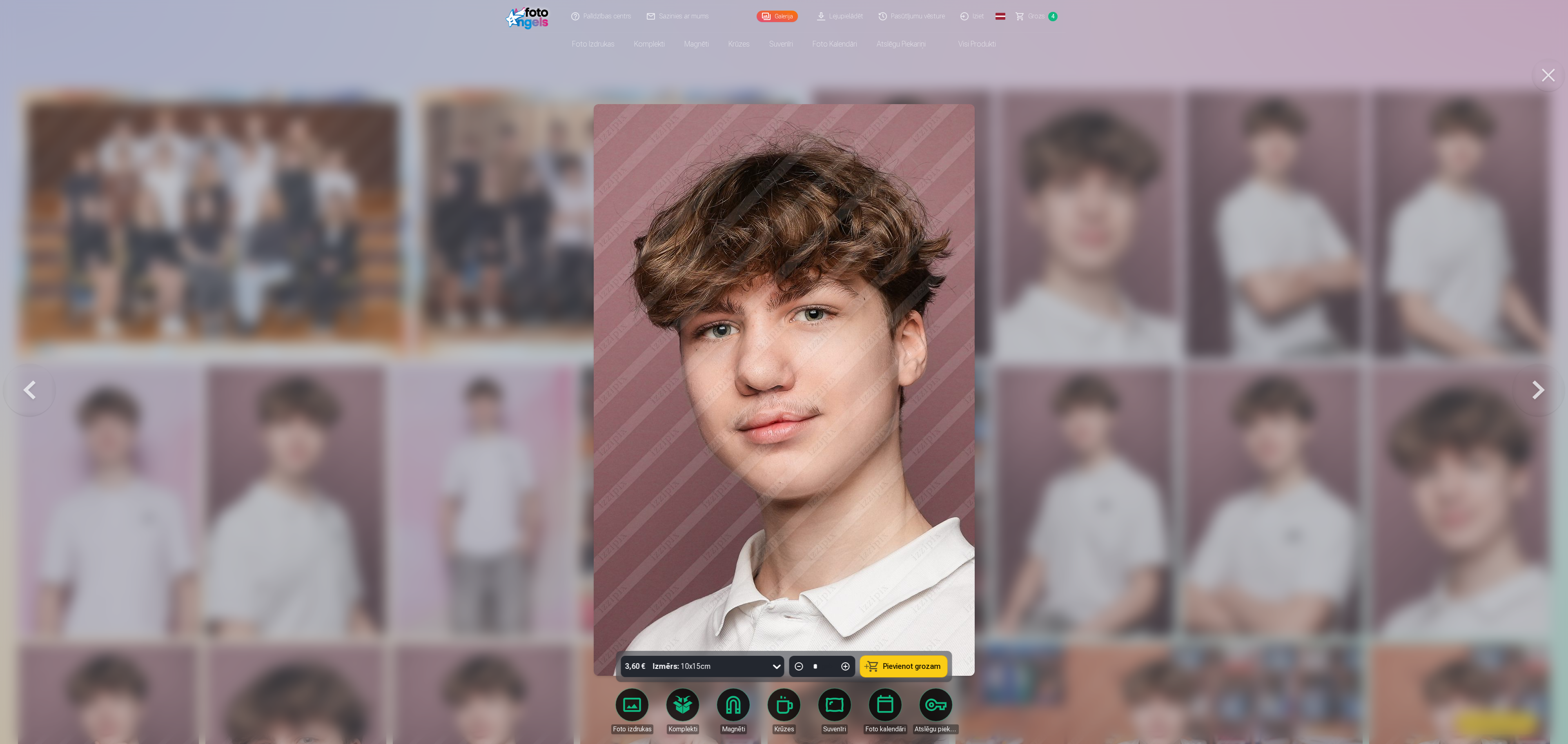
click at [904, 669] on span "Pievienot grozam" at bounding box center [912, 666] width 57 height 7
click at [1219, 577] on div at bounding box center [784, 372] width 1568 height 744
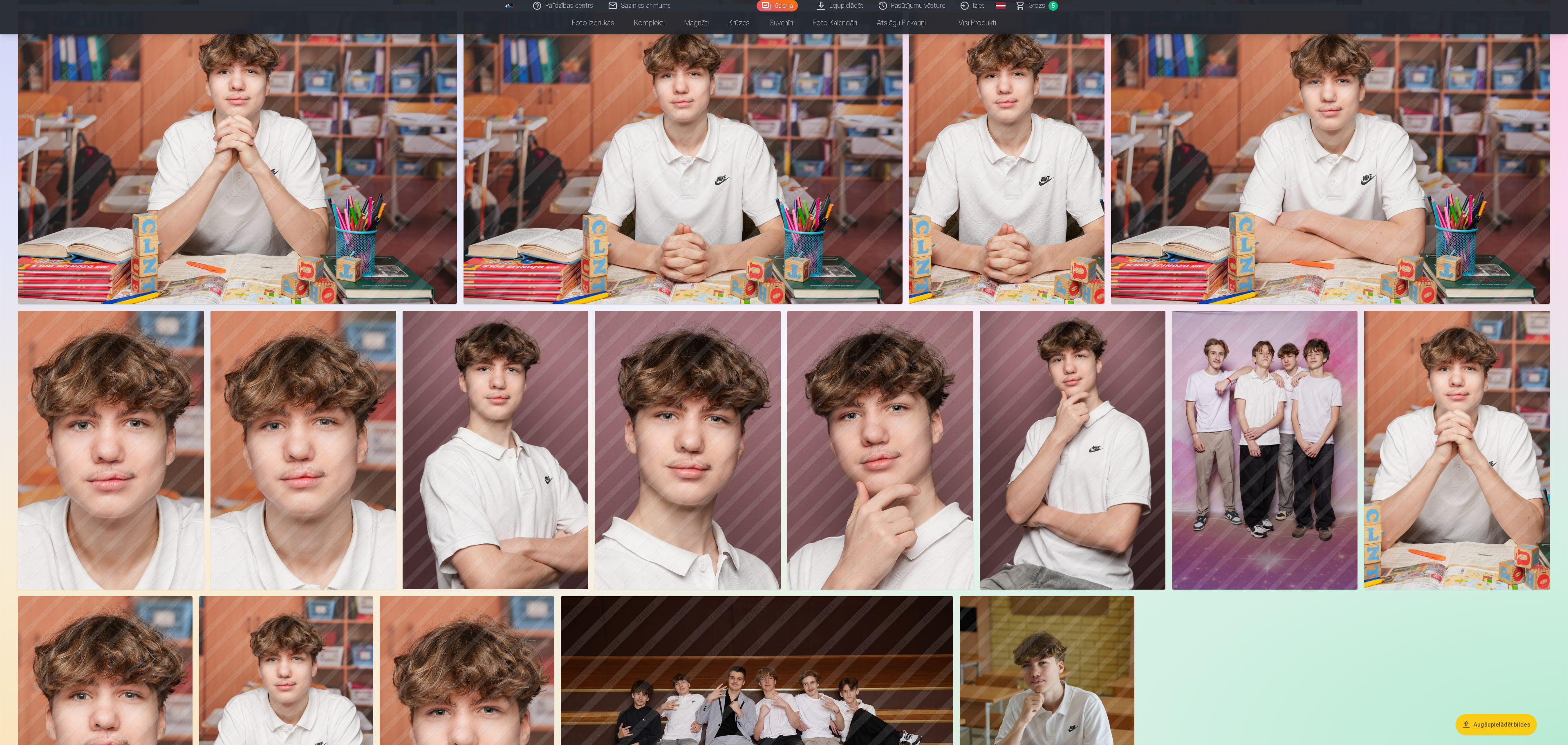
scroll to position [992, 0]
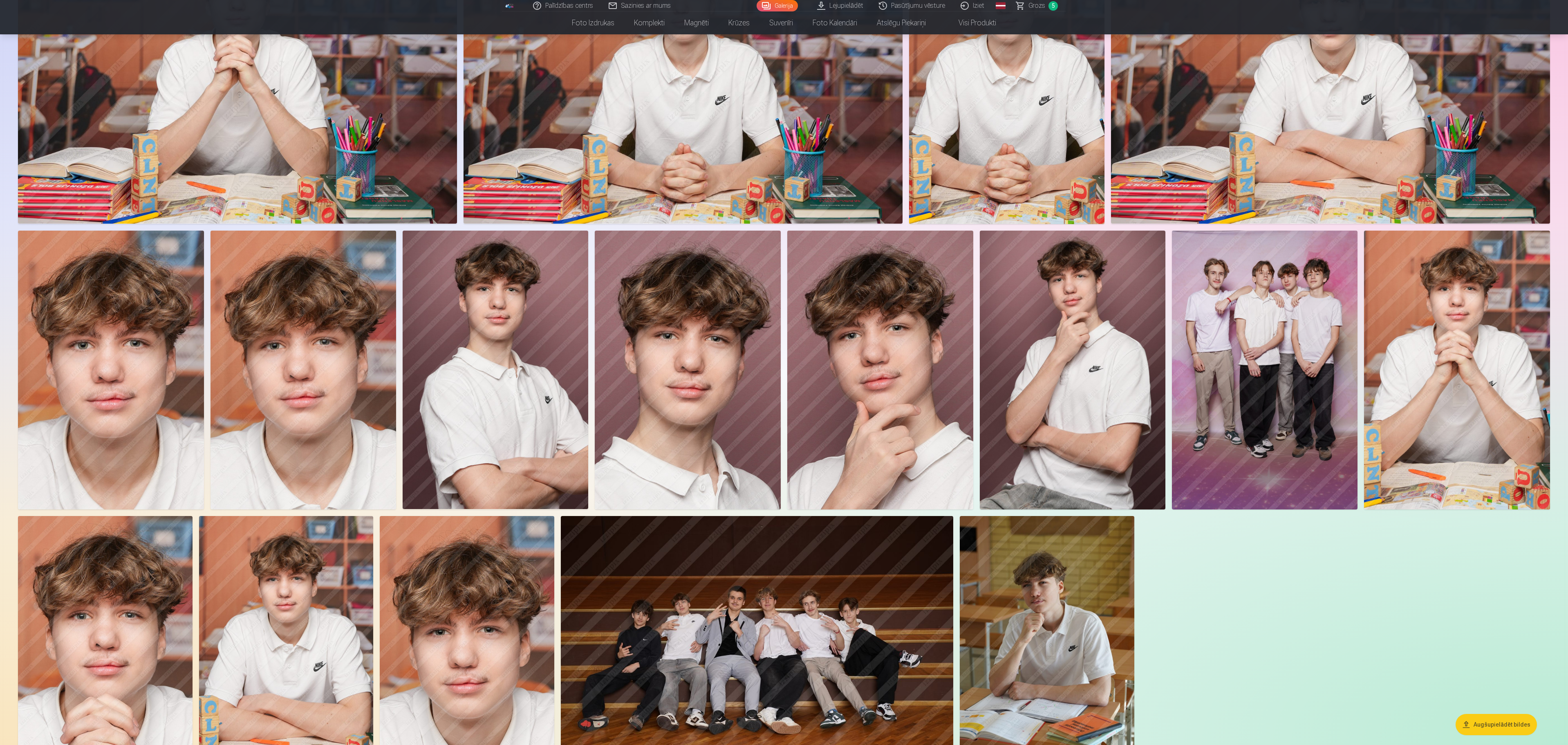
click at [493, 627] on img at bounding box center [467, 647] width 175 height 261
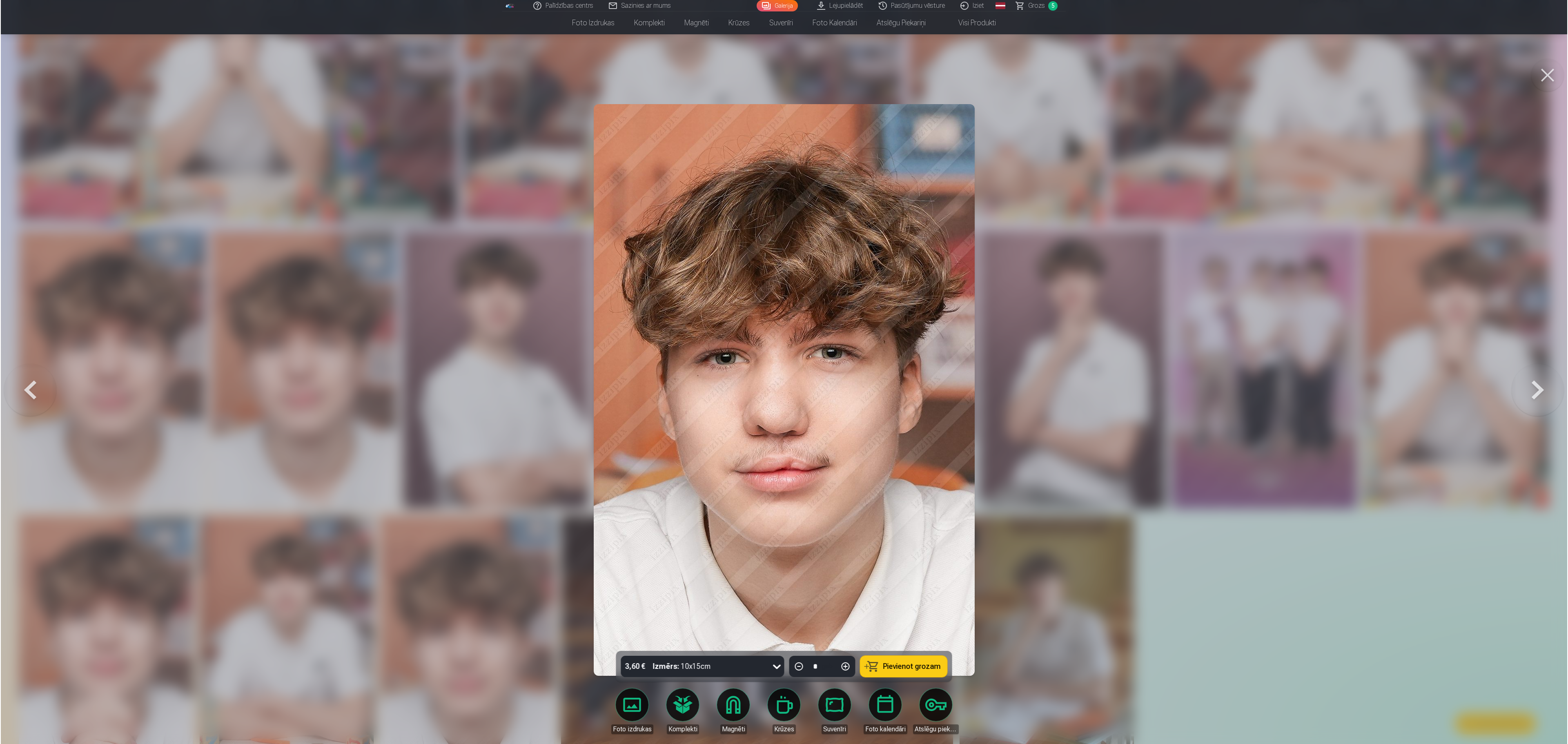
scroll to position [991, 0]
click at [890, 672] on button "Pievienot grozam" at bounding box center [904, 666] width 87 height 21
click at [1276, 650] on div at bounding box center [784, 372] width 1568 height 744
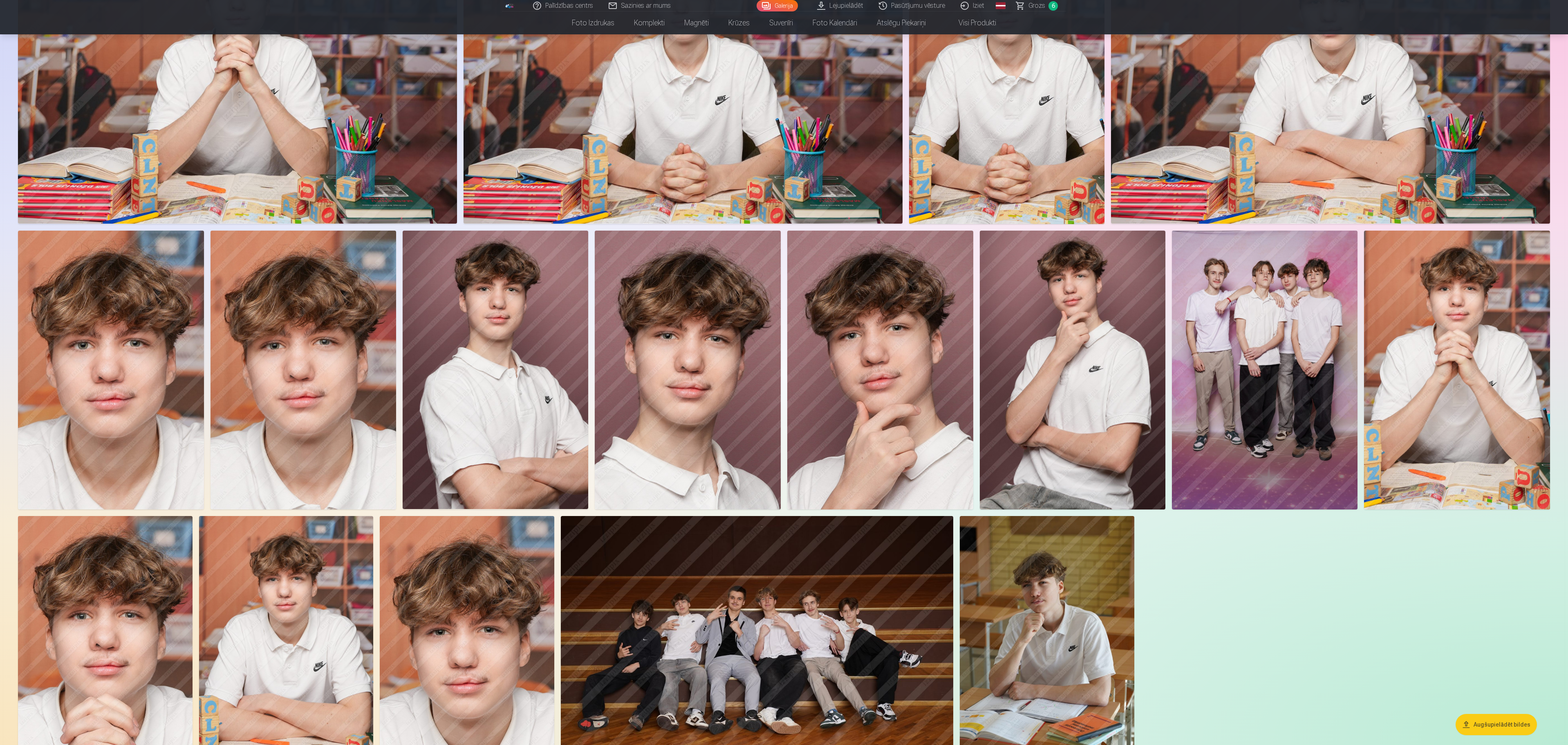
click at [831, 612] on img at bounding box center [758, 647] width 393 height 261
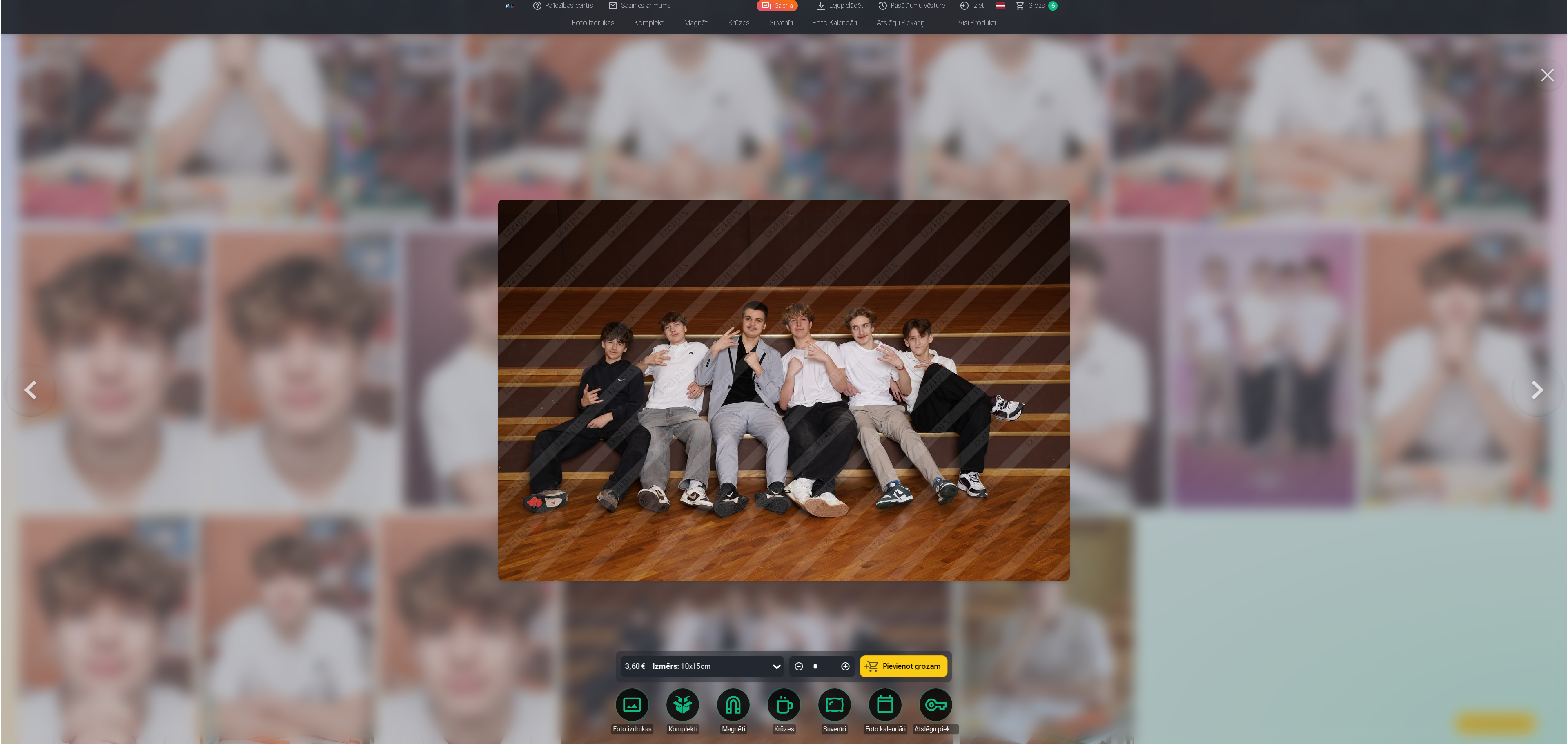
scroll to position [991, 0]
click at [896, 672] on button "Pievienot grozam" at bounding box center [904, 666] width 87 height 21
click at [905, 665] on span "Pievienot grozam" at bounding box center [912, 666] width 57 height 7
click at [1039, 5] on span "Grozs" at bounding box center [1037, 5] width 16 height 10
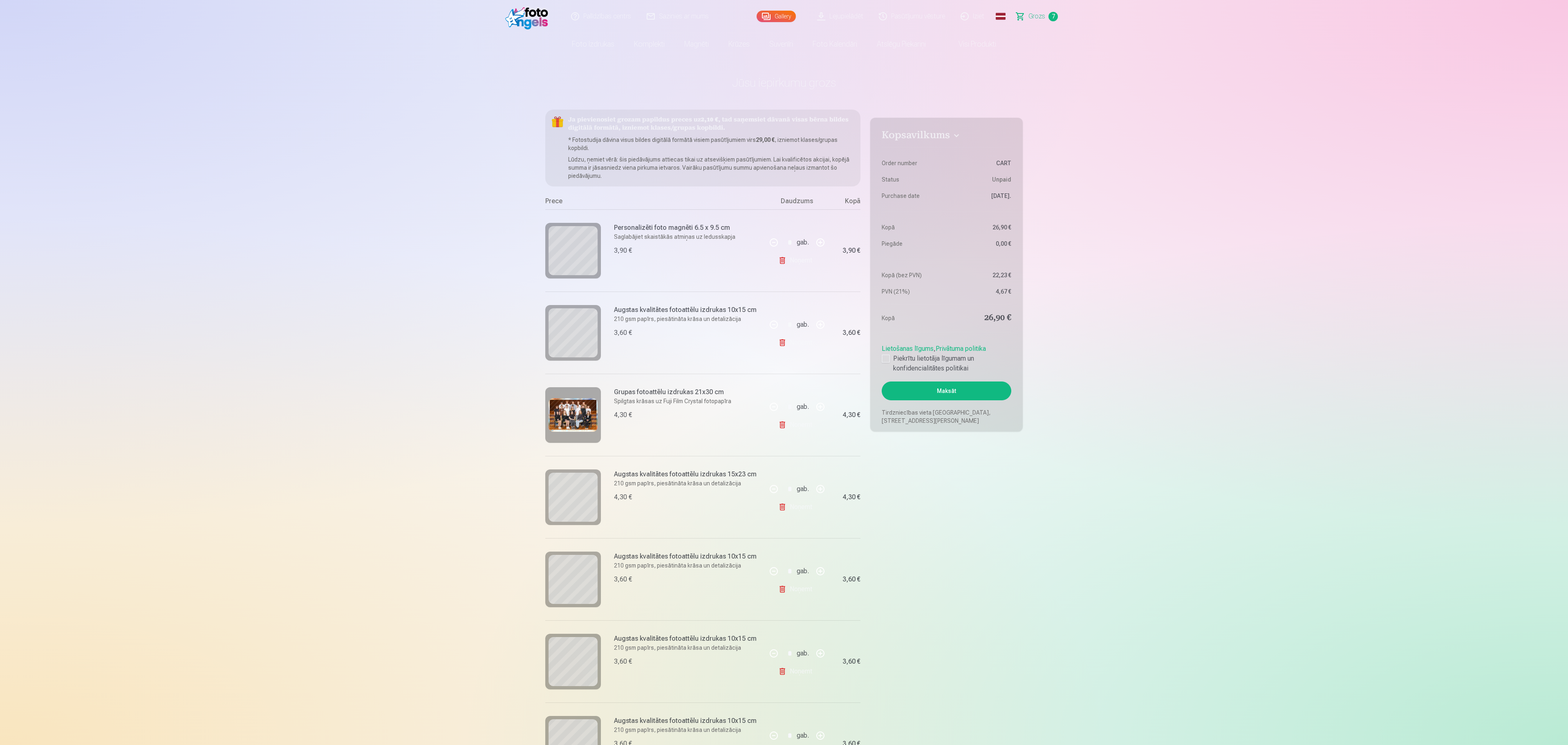
drag, startPoint x: 1267, startPoint y: 354, endPoint x: 1296, endPoint y: 411, distance: 64.0
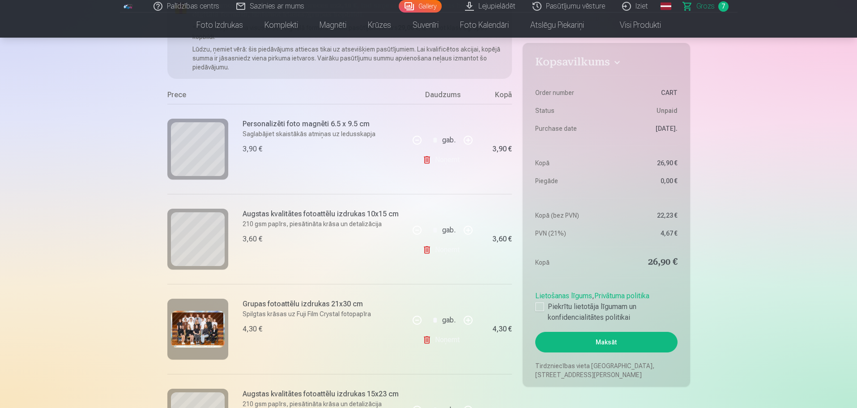
scroll to position [143, 0]
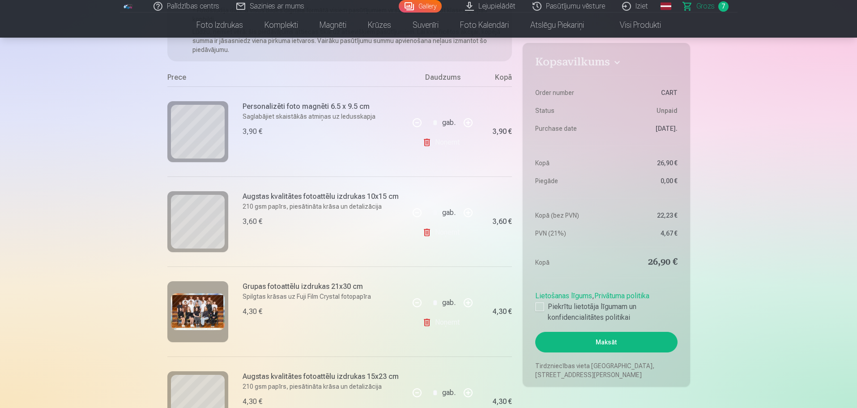
click at [475, 127] on button at bounding box center [467, 122] width 21 height 21
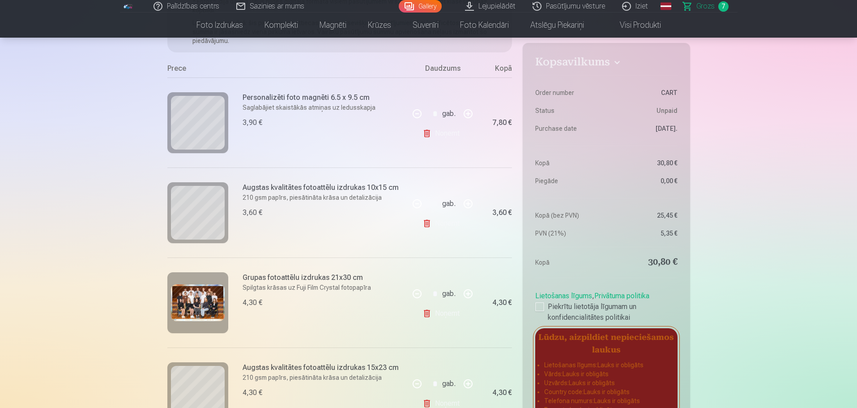
click at [417, 113] on button at bounding box center [416, 113] width 21 height 21
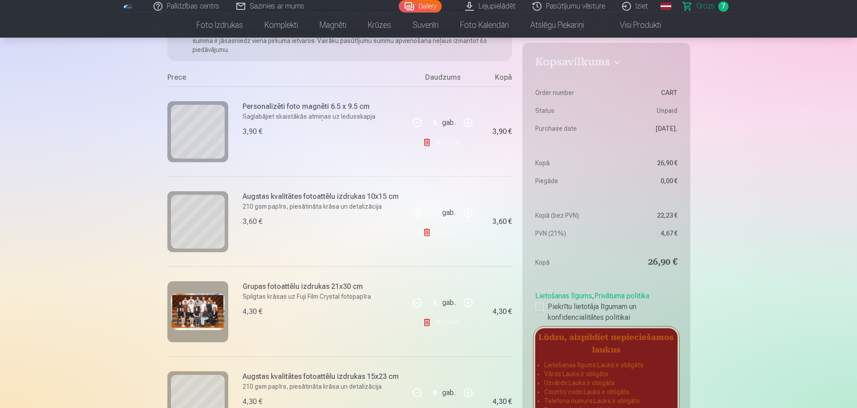
click at [465, 126] on button at bounding box center [467, 122] width 21 height 21
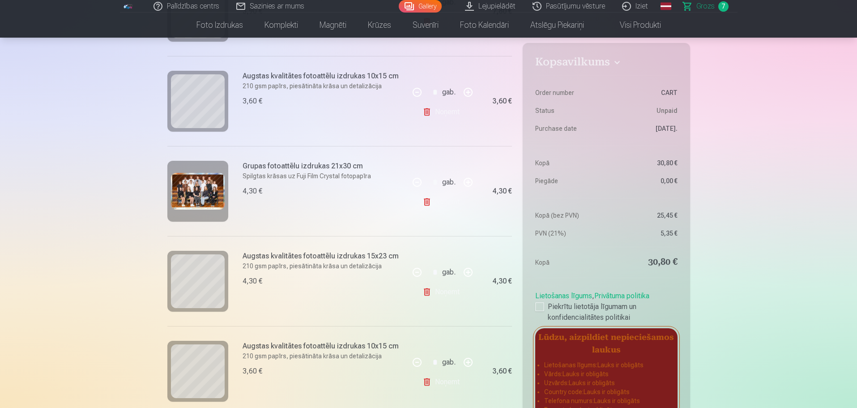
scroll to position [103, 0]
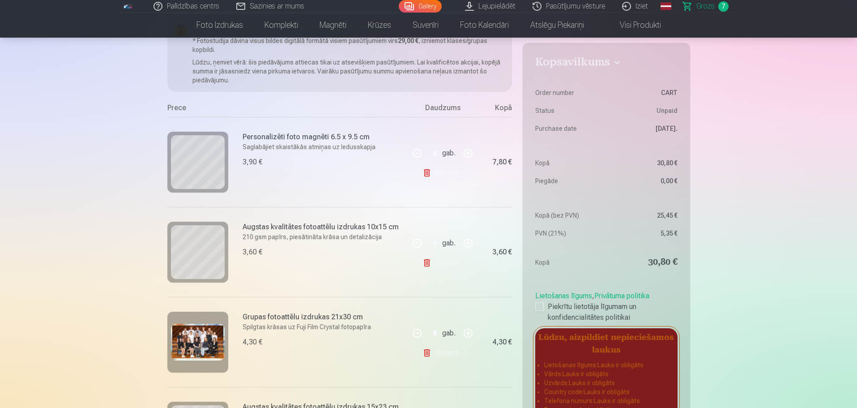
click at [469, 157] on button at bounding box center [467, 152] width 21 height 21
type input "*"
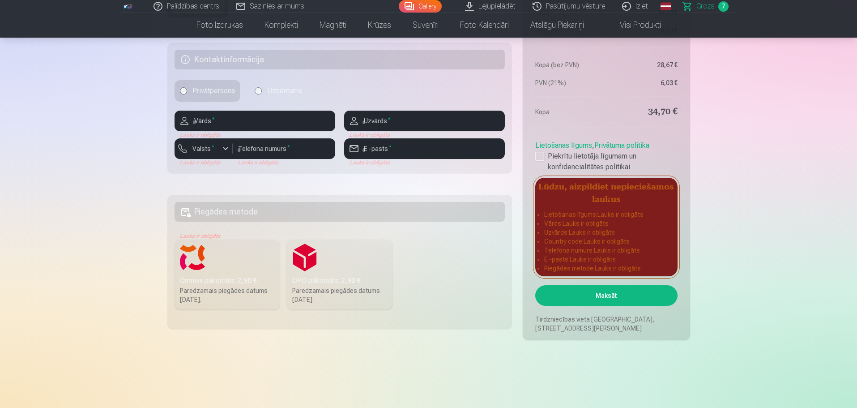
scroll to position [461, 0]
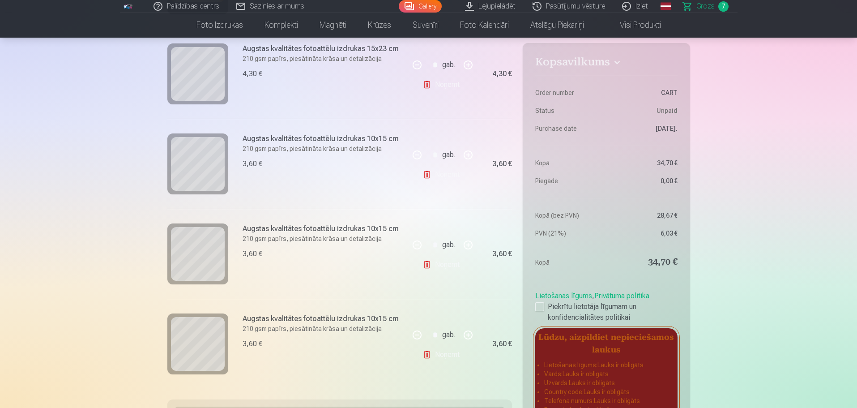
click at [423, 2] on link "Gallery" at bounding box center [420, 6] width 43 height 13
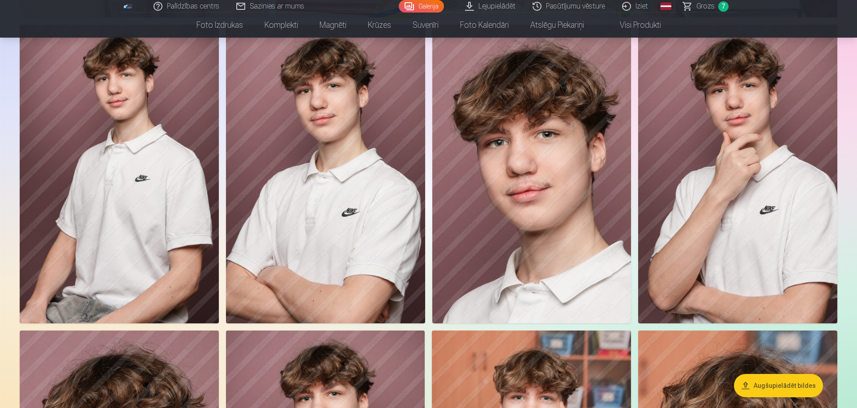
scroll to position [1590, 0]
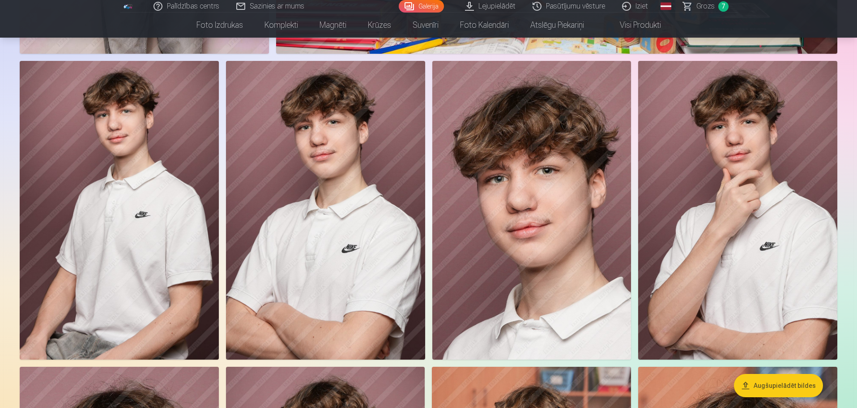
click at [126, 183] on img at bounding box center [119, 210] width 199 height 298
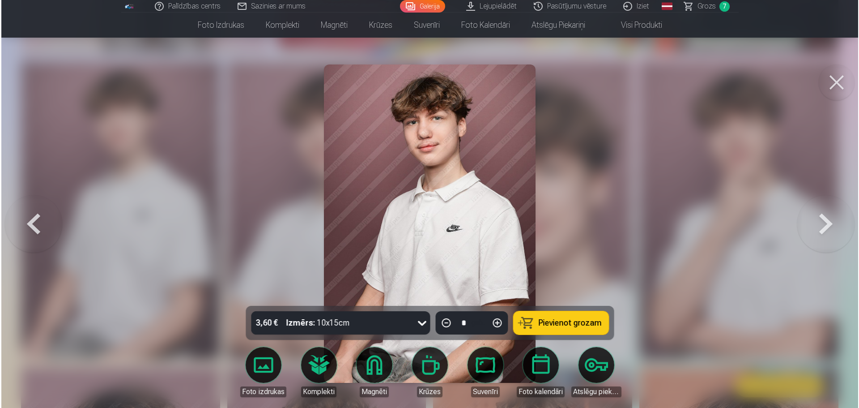
scroll to position [1593, 0]
drag, startPoint x: 559, startPoint y: 319, endPoint x: 561, endPoint y: 326, distance: 6.5
click at [560, 320] on span "Pievienot grozam" at bounding box center [569, 323] width 63 height 8
click at [628, 224] on div at bounding box center [429, 204] width 859 height 408
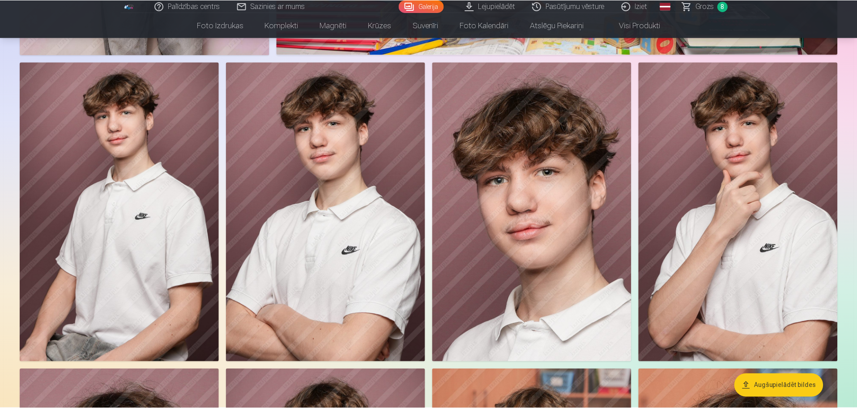
scroll to position [1590, 0]
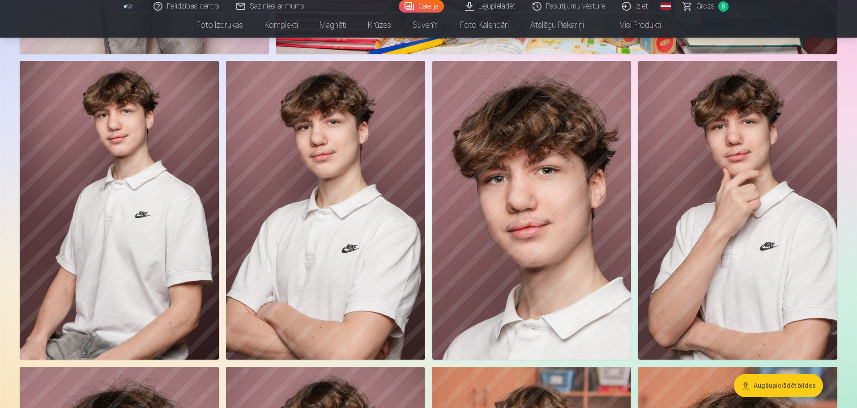
click at [710, 7] on span "Grozs" at bounding box center [705, 6] width 18 height 11
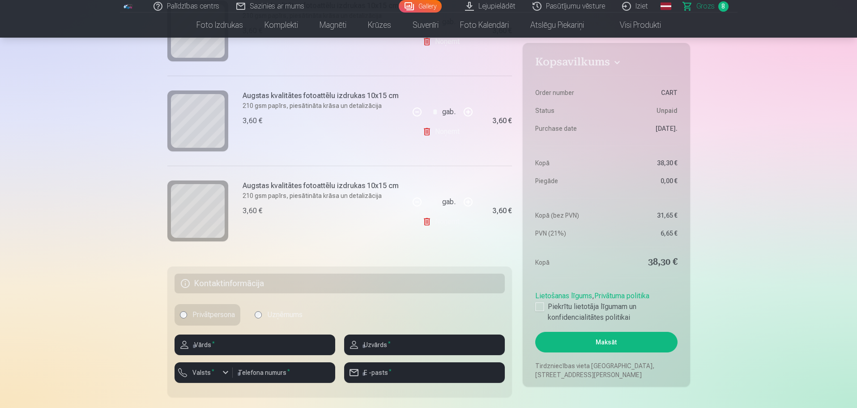
scroll to position [680, 0]
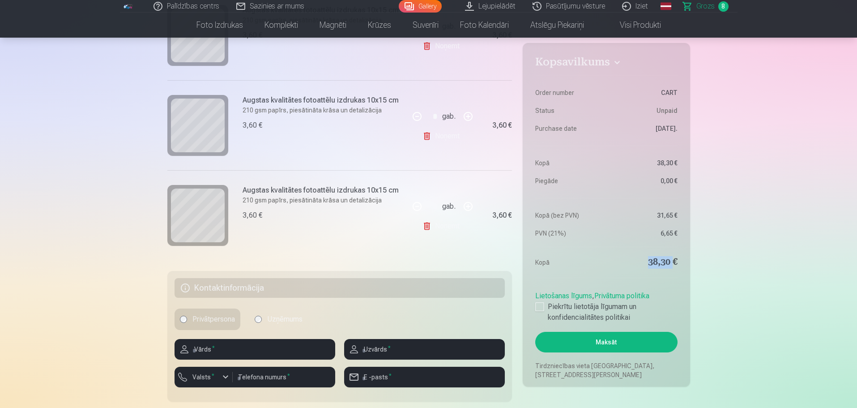
drag, startPoint x: 642, startPoint y: 267, endPoint x: 679, endPoint y: 263, distance: 37.4
click at [673, 262] on dd "38,30 €" at bounding box center [644, 262] width 67 height 13
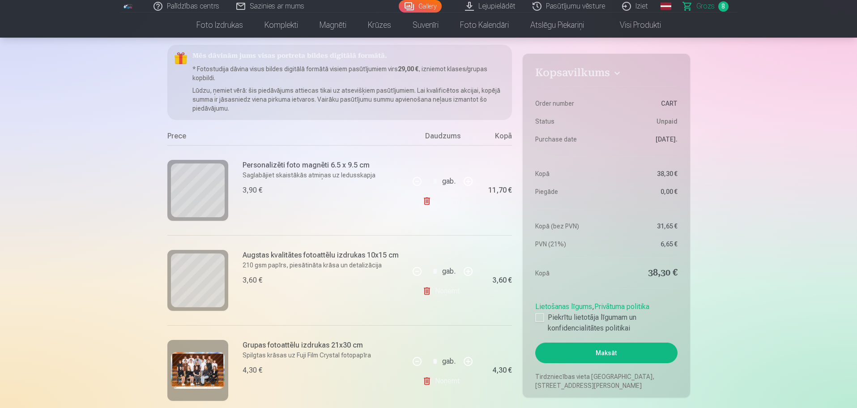
scroll to position [17, 0]
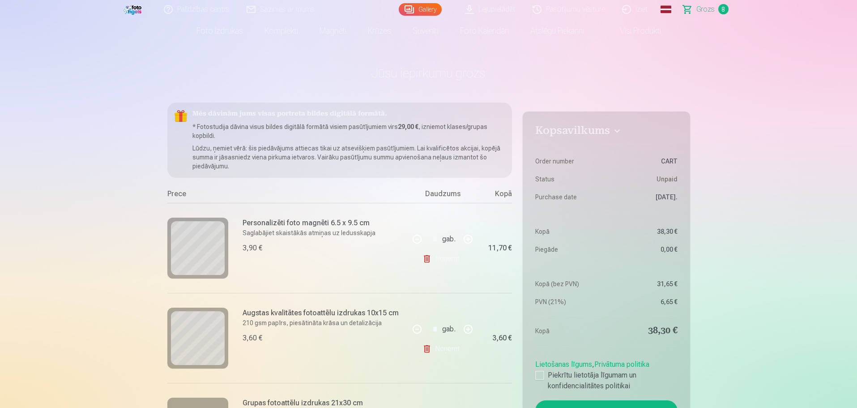
click at [430, 8] on link "Gallery" at bounding box center [420, 9] width 43 height 13
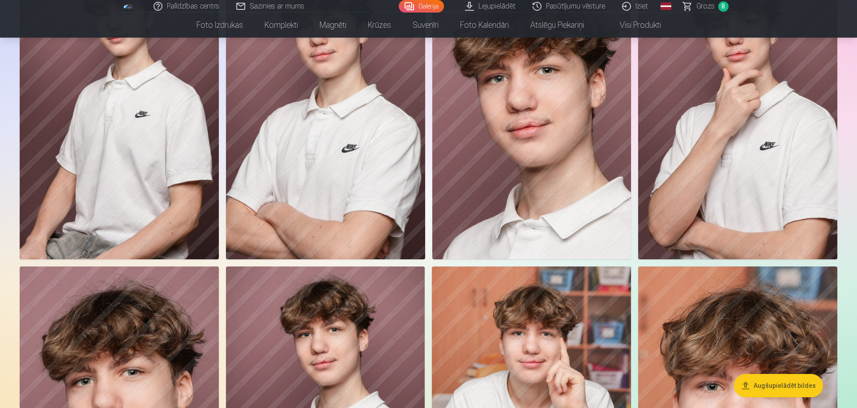
scroll to position [1645, 0]
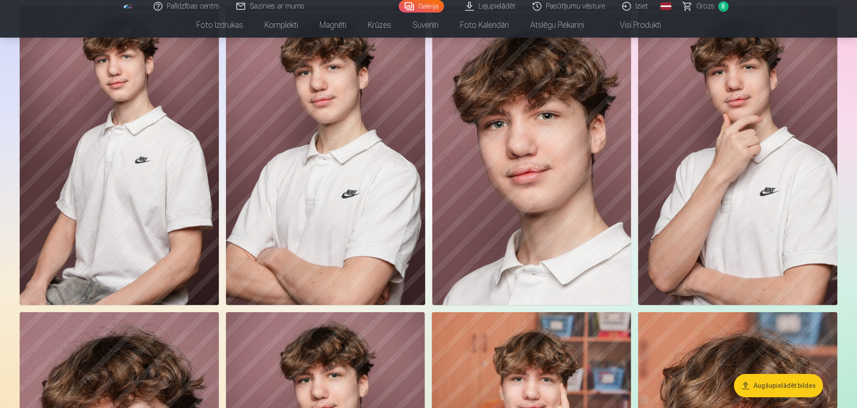
click at [498, 193] on img at bounding box center [531, 155] width 199 height 298
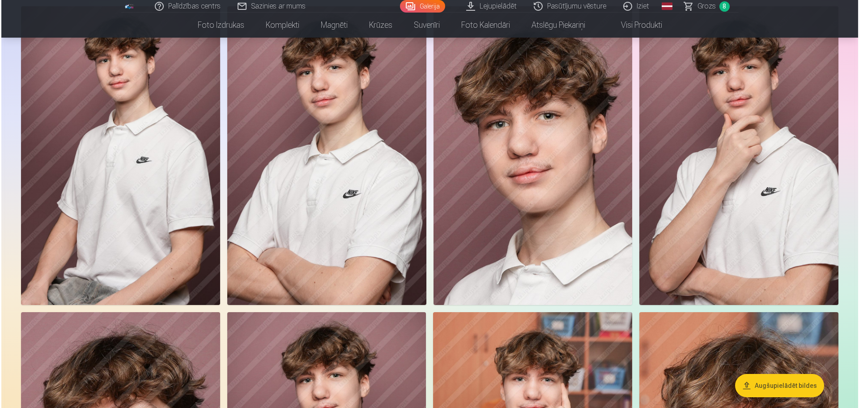
scroll to position [1649, 0]
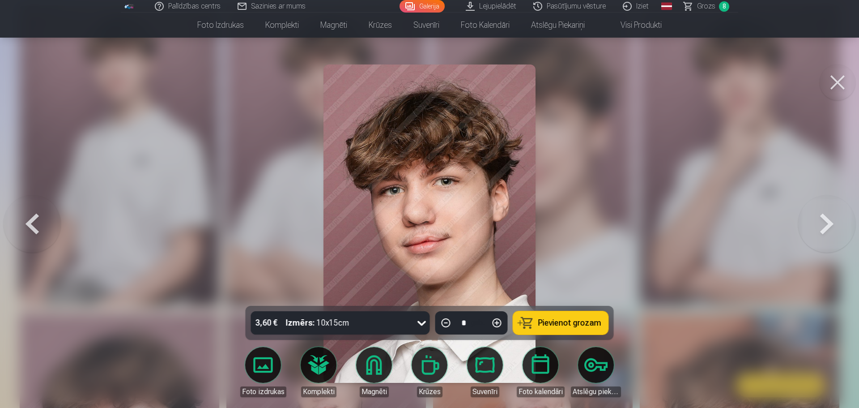
click at [554, 319] on span "Pievienot grozam" at bounding box center [569, 323] width 63 height 8
click at [699, 4] on span "Grozs" at bounding box center [706, 6] width 18 height 11
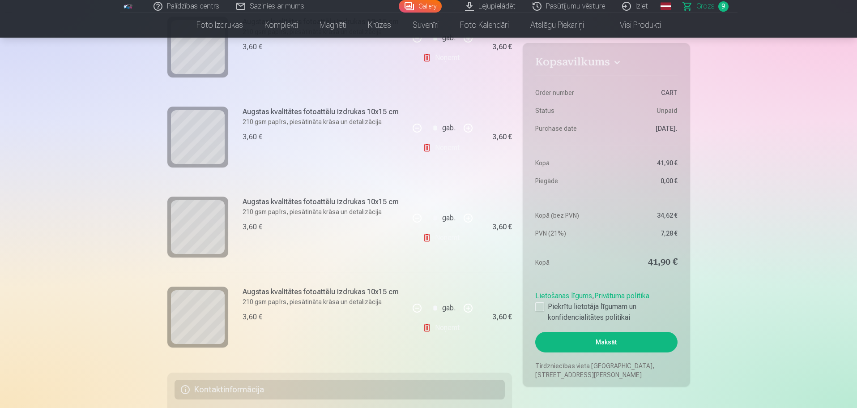
scroll to position [763, 0]
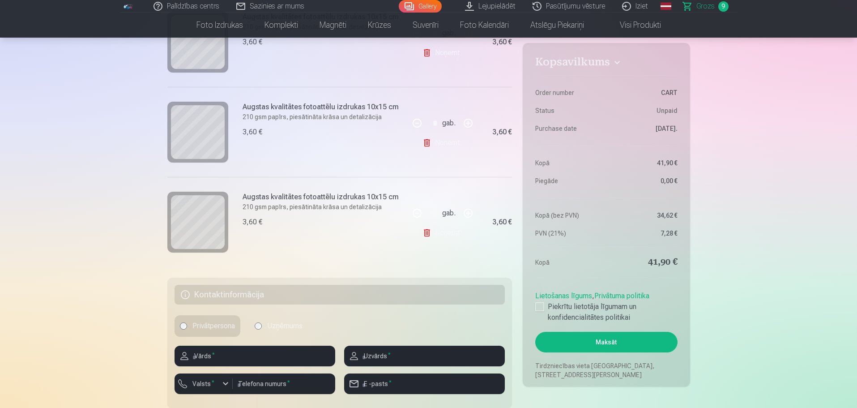
click at [421, 235] on div "* gab. Noņemt" at bounding box center [442, 222] width 67 height 90
click at [430, 236] on link "Noņemt" at bounding box center [442, 233] width 41 height 18
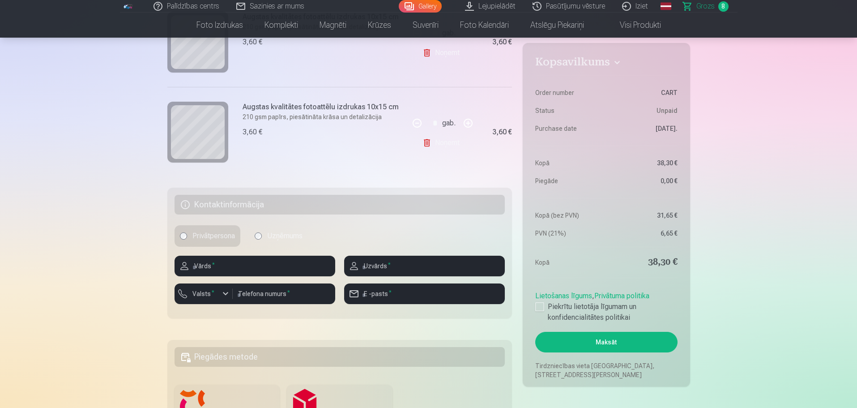
click at [431, 6] on link "Gallery" at bounding box center [420, 6] width 43 height 13
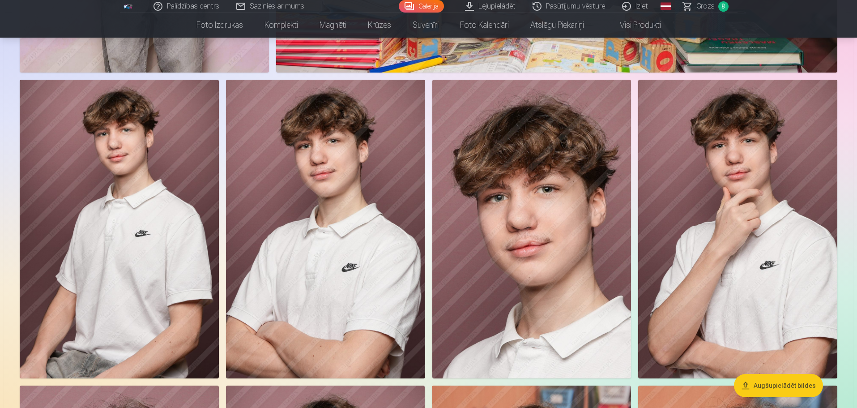
click at [555, 203] on img at bounding box center [531, 229] width 199 height 298
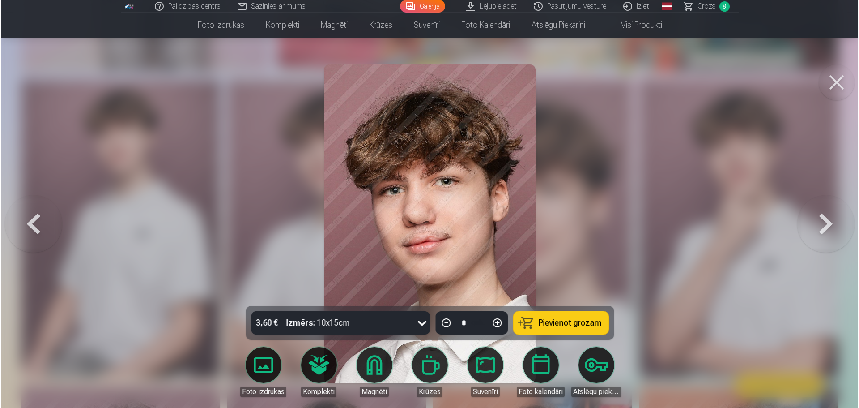
scroll to position [1575, 0]
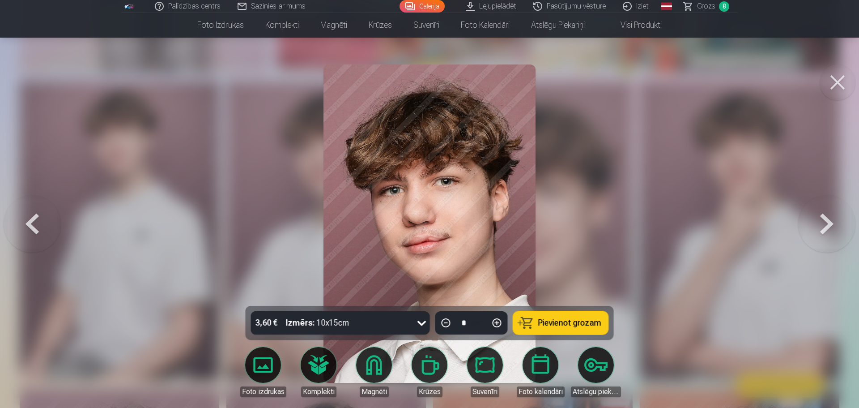
click at [680, 236] on div at bounding box center [429, 204] width 859 height 408
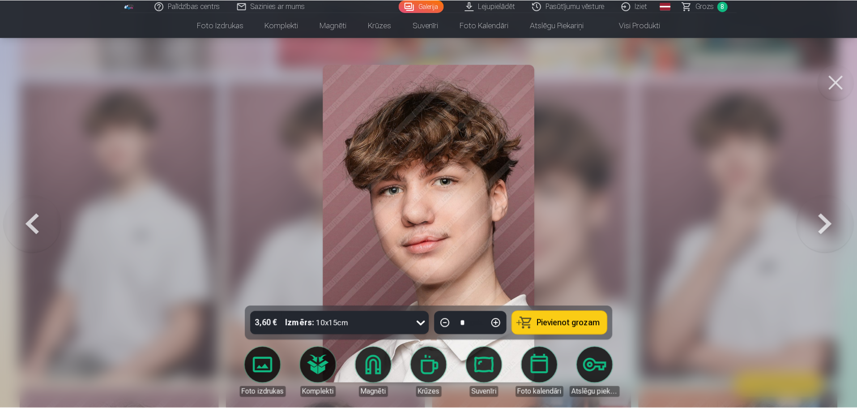
scroll to position [1571, 0]
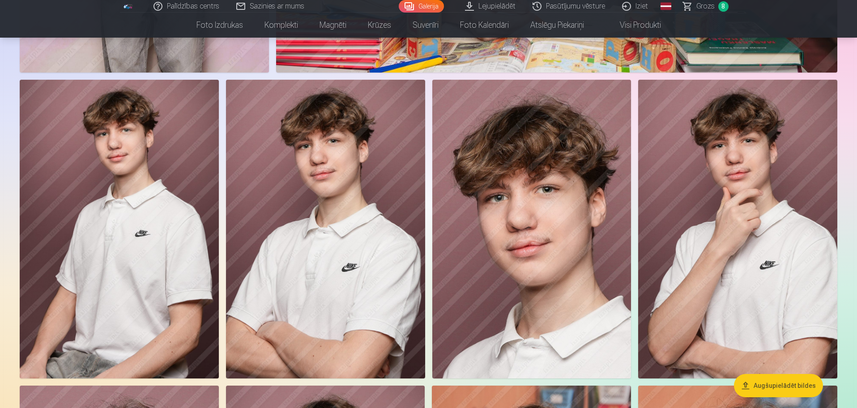
click at [513, 264] on img at bounding box center [531, 229] width 199 height 298
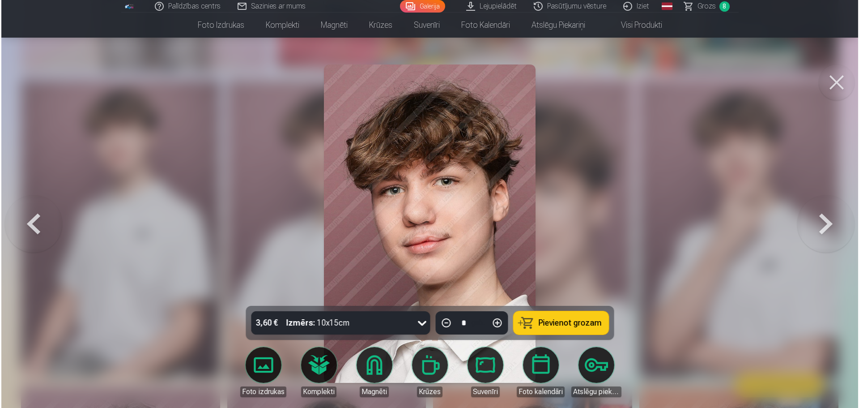
scroll to position [1575, 0]
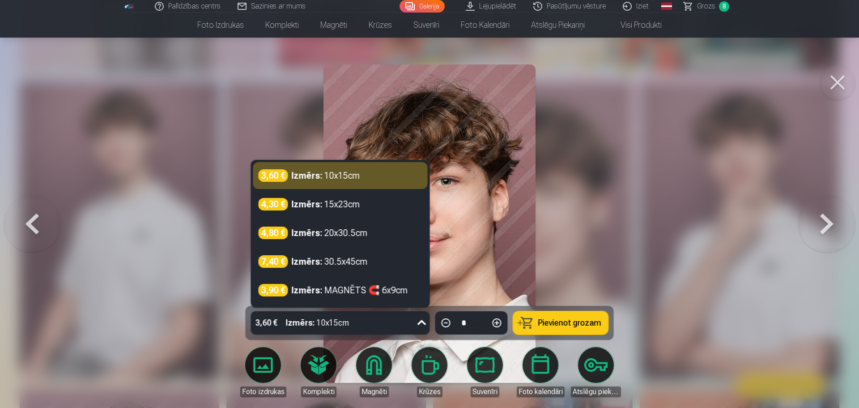
click at [345, 323] on div "Izmērs : 10x15cm" at bounding box center [318, 322] width 64 height 23
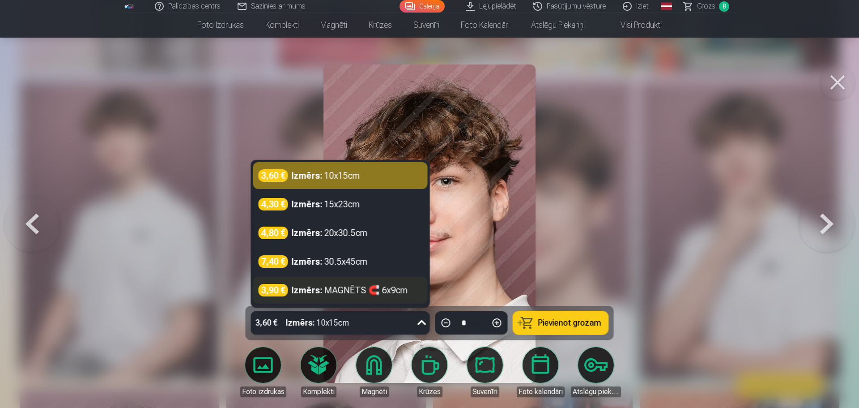
click at [394, 297] on div "3,90 € Izmērs : MAGNĒTS 🧲 6x9cm" at bounding box center [340, 290] width 175 height 27
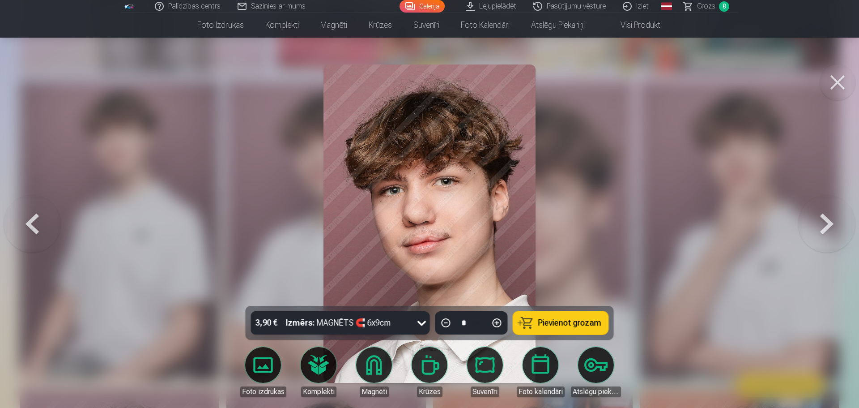
click at [545, 328] on button "Pievienot grozam" at bounding box center [560, 322] width 95 height 23
click at [822, 165] on button at bounding box center [826, 223] width 57 height 146
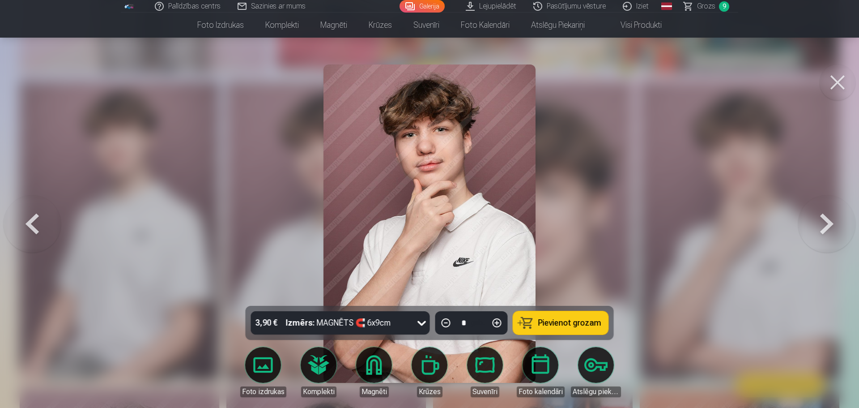
drag, startPoint x: 825, startPoint y: 90, endPoint x: 834, endPoint y: 89, distance: 8.7
click at [833, 89] on button at bounding box center [838, 82] width 36 height 36
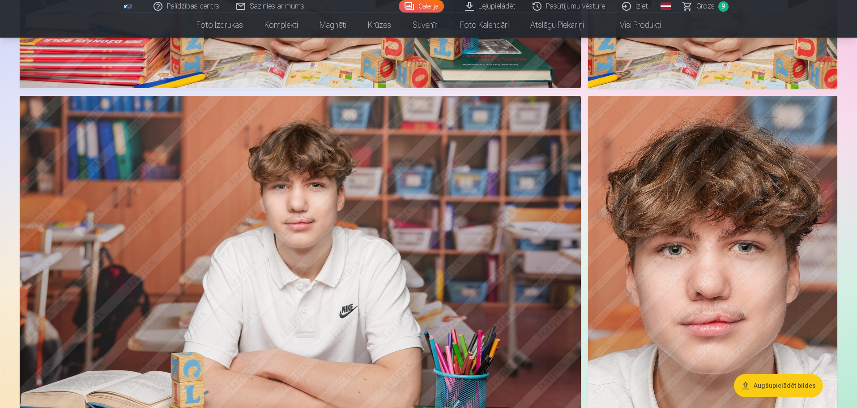
scroll to position [3600, 0]
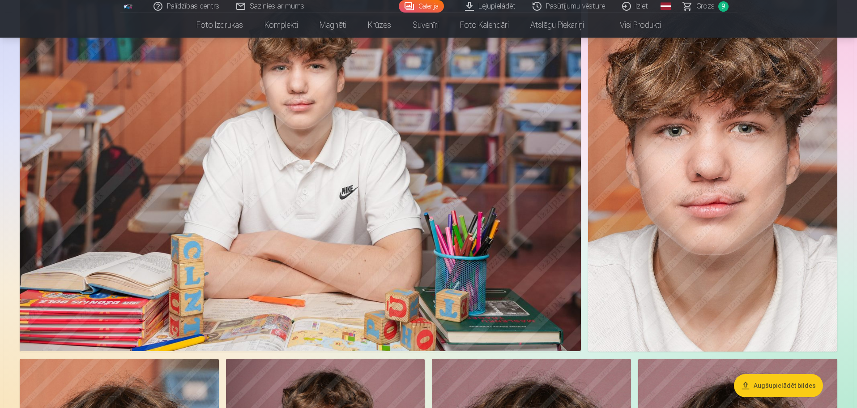
drag, startPoint x: 748, startPoint y: 176, endPoint x: 854, endPoint y: 127, distance: 116.9
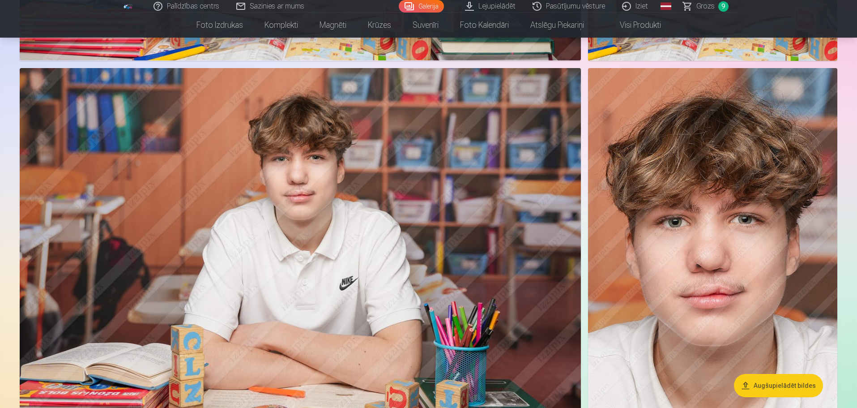
scroll to position [3554, 0]
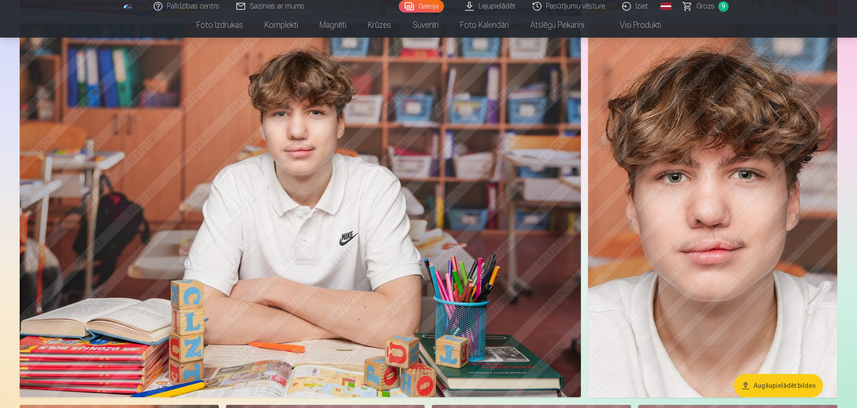
click at [681, 159] on img at bounding box center [712, 210] width 249 height 374
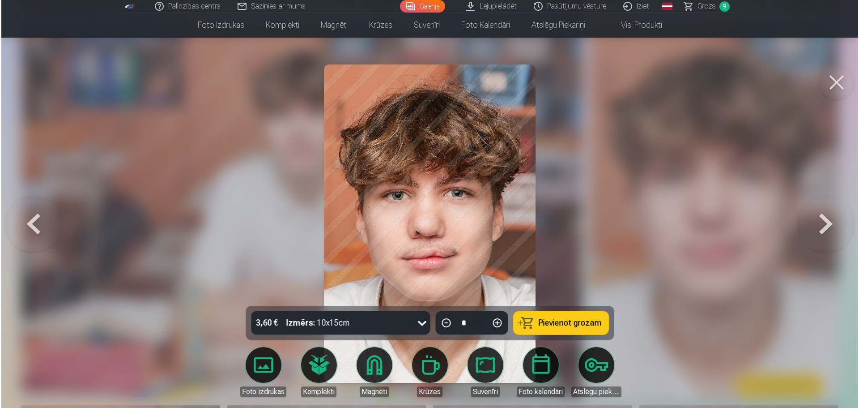
scroll to position [3562, 0]
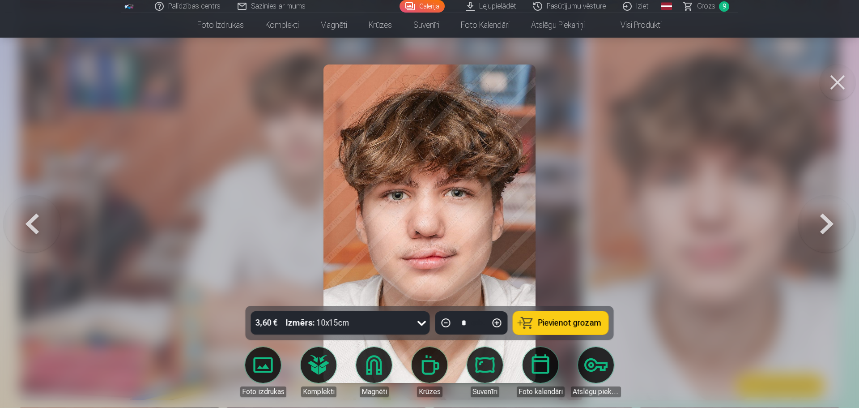
click at [356, 318] on div "3,60 € Izmērs : 10x15cm" at bounding box center [332, 322] width 162 height 23
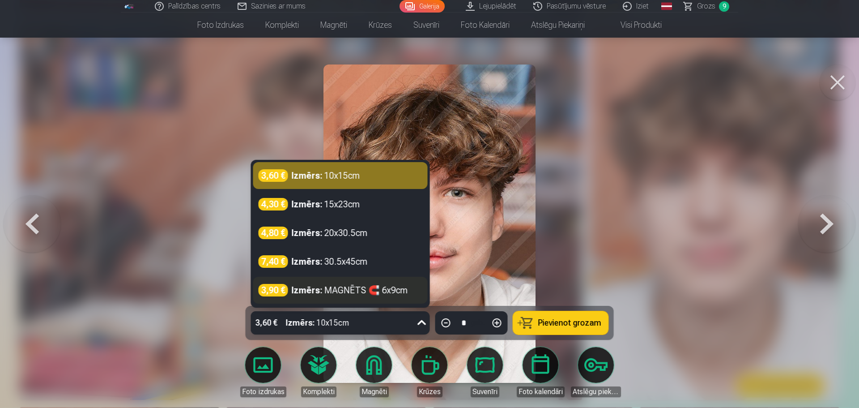
click at [379, 289] on div "Izmērs : MAGNĒTS 🧲 6x9cm" at bounding box center [350, 290] width 116 height 13
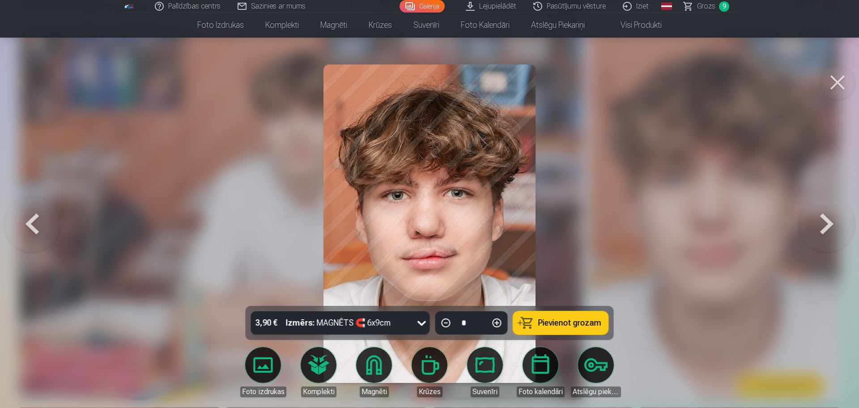
click at [560, 319] on span "Pievienot grozam" at bounding box center [569, 323] width 63 height 8
click at [788, 63] on div at bounding box center [429, 204] width 859 height 408
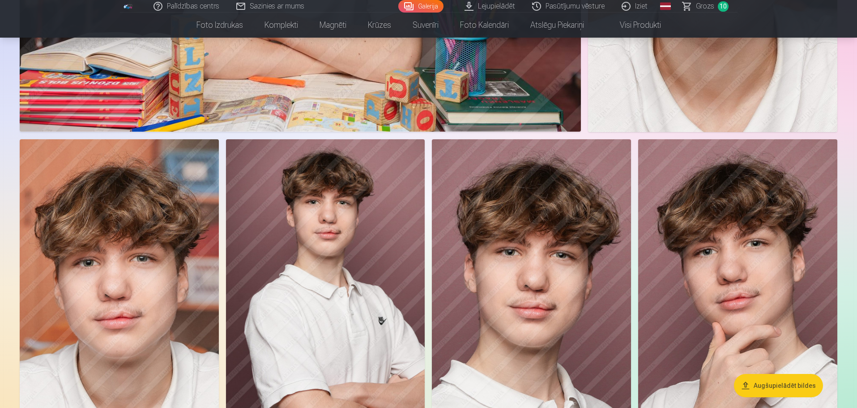
scroll to position [3838, 0]
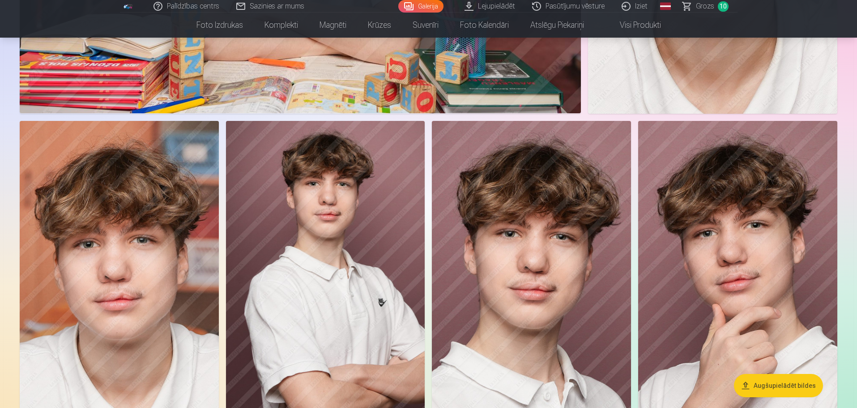
click at [315, 223] on img at bounding box center [325, 270] width 199 height 298
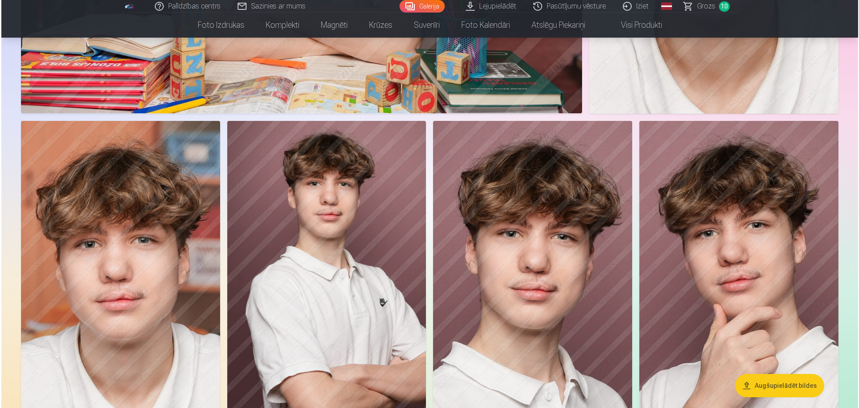
scroll to position [3847, 0]
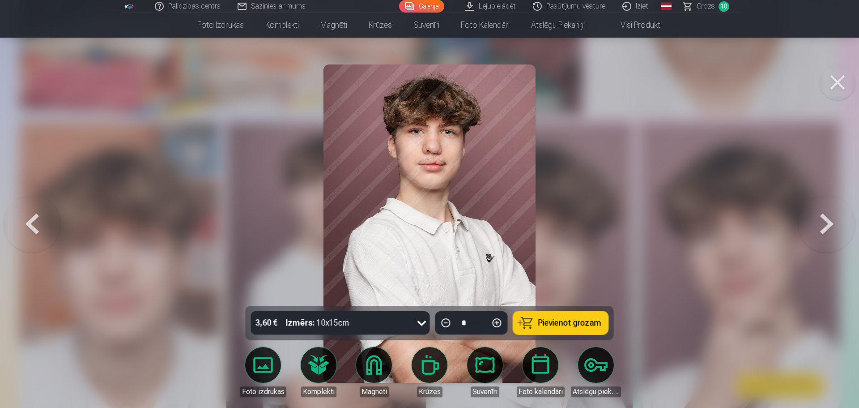
click at [366, 322] on div "3,60 € Izmērs : 10x15cm" at bounding box center [332, 322] width 162 height 23
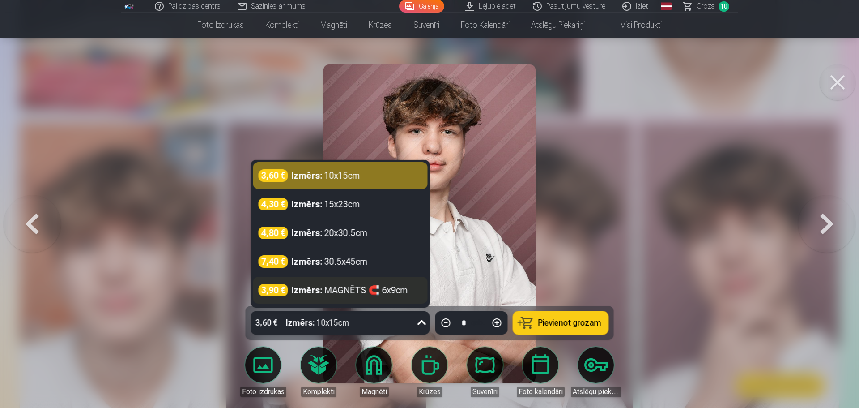
click at [358, 297] on div "3,90 € Izmērs : MAGNĒTS 🧲 6x9cm" at bounding box center [340, 290] width 175 height 27
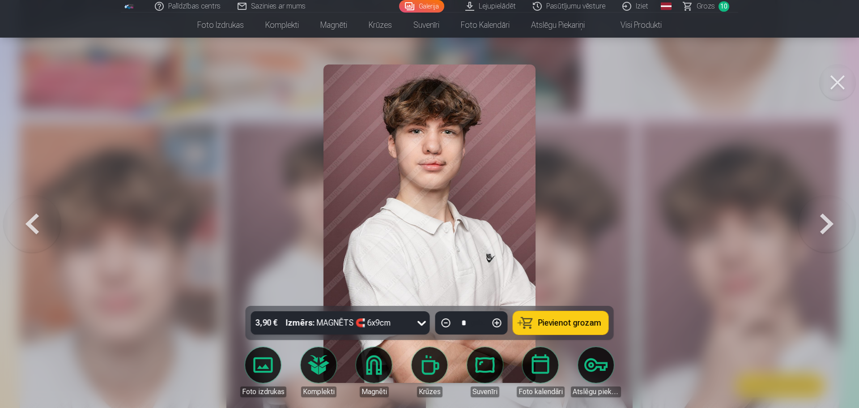
click at [547, 321] on span "Pievienot grozam" at bounding box center [569, 323] width 63 height 8
click at [681, 274] on div at bounding box center [429, 204] width 859 height 408
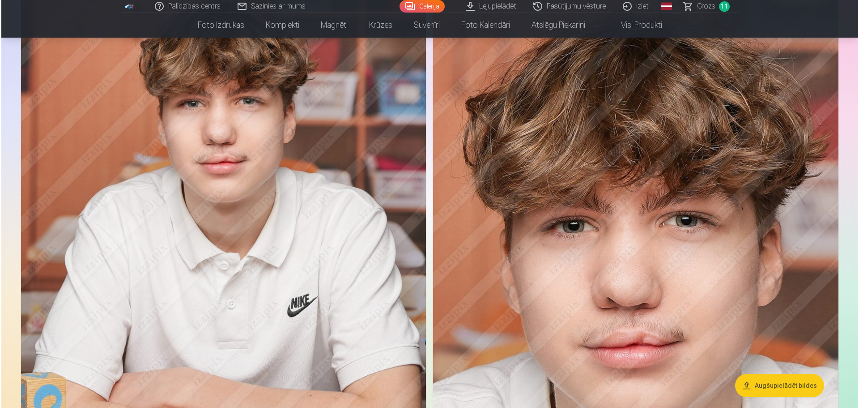
scroll to position [4624, 0]
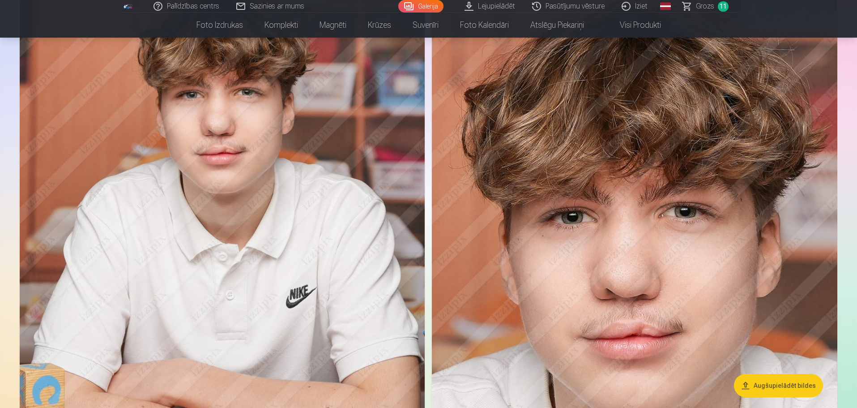
click at [318, 170] on img at bounding box center [222, 251] width 405 height 608
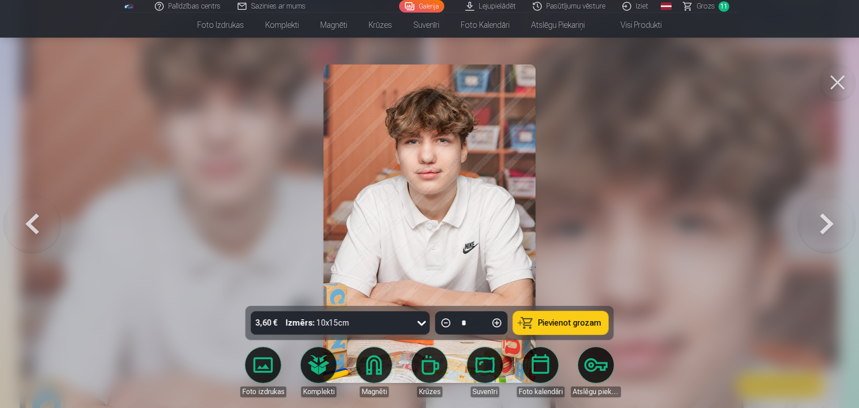
click at [379, 319] on div "3,60 € Izmērs : 10x15cm" at bounding box center [332, 322] width 162 height 23
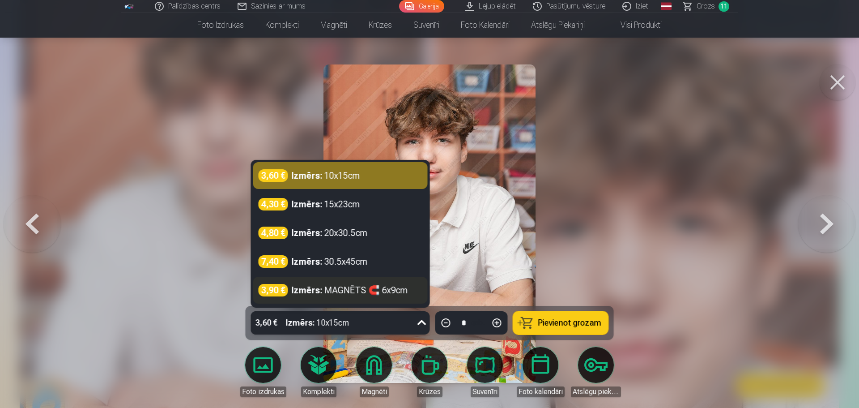
click at [387, 290] on div "Izmērs : MAGNĒTS 🧲 6x9cm" at bounding box center [350, 290] width 116 height 13
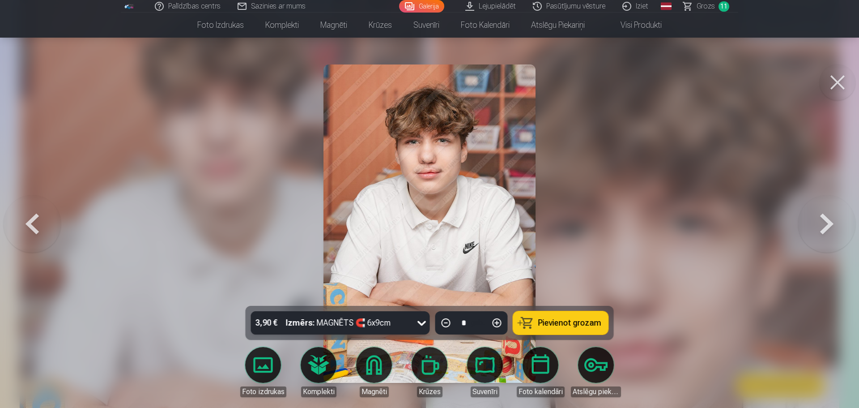
click at [557, 325] on span "Pievienot grozam" at bounding box center [569, 323] width 63 height 8
click at [741, 102] on div at bounding box center [429, 204] width 859 height 408
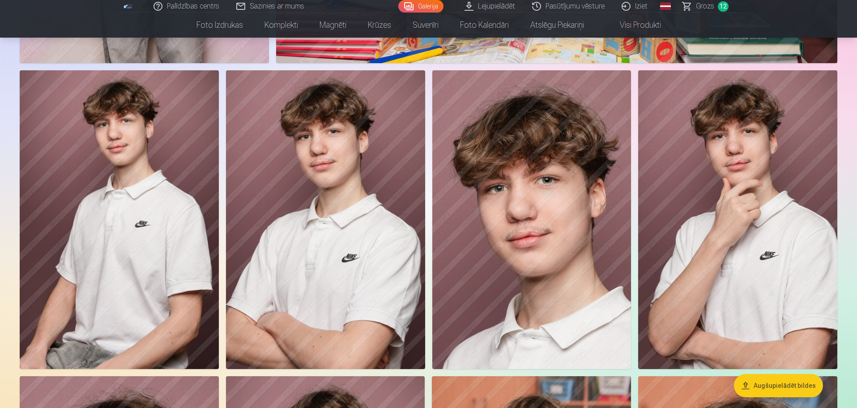
scroll to position [1544, 0]
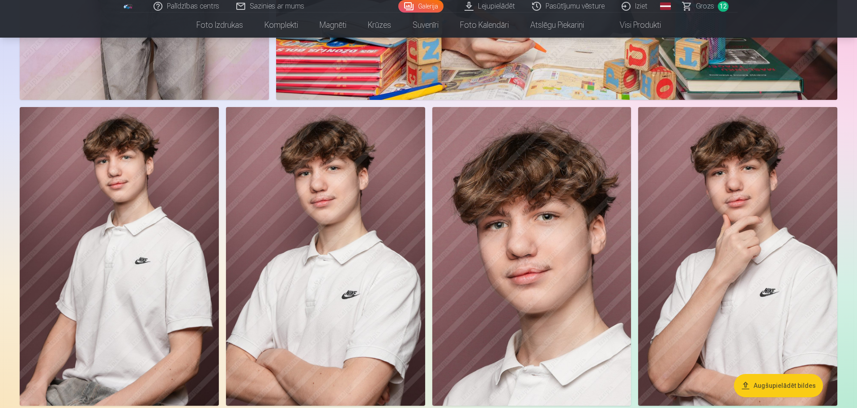
click at [536, 270] on img at bounding box center [531, 256] width 199 height 298
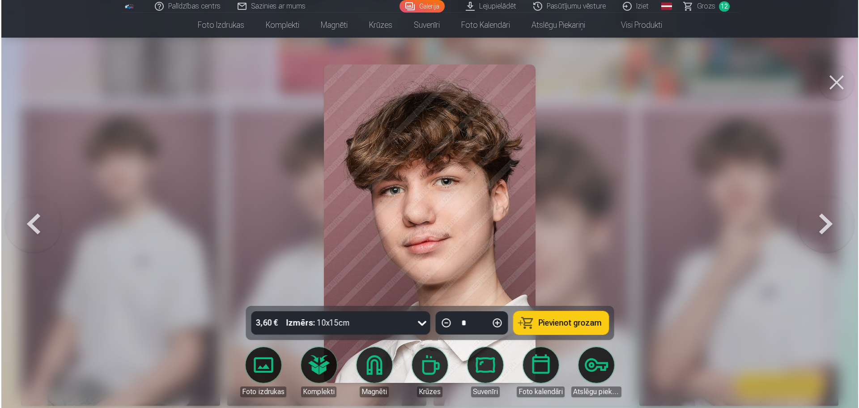
scroll to position [1547, 0]
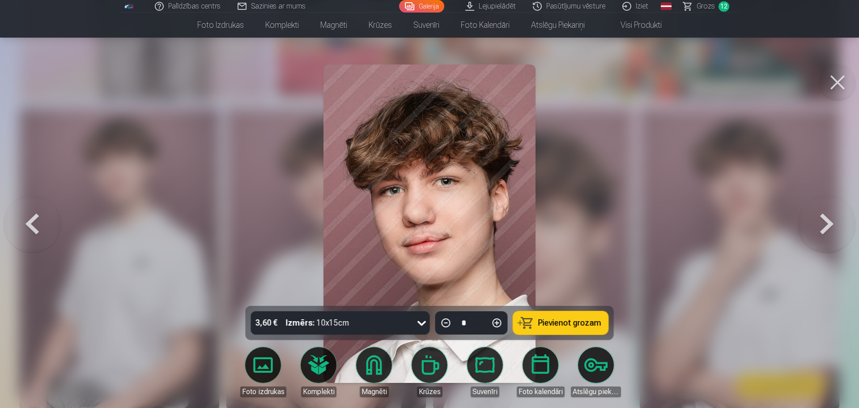
click at [399, 327] on div "3,60 € Izmērs : 10x15cm" at bounding box center [332, 322] width 162 height 23
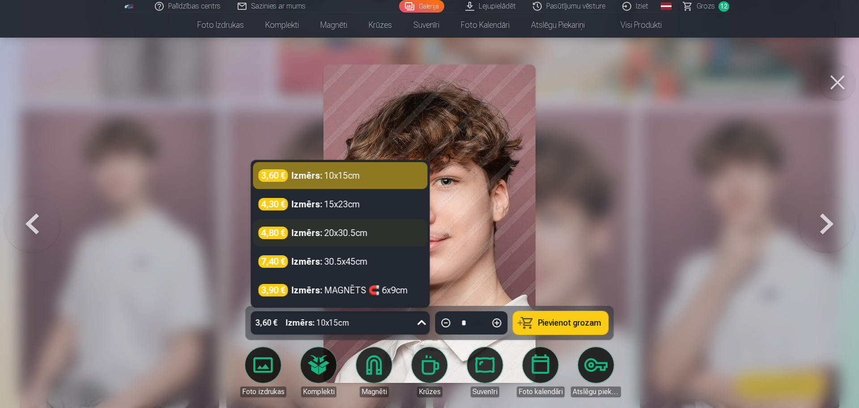
click at [358, 239] on div "4,80 € Izmērs : 20x30.5cm" at bounding box center [340, 232] width 175 height 27
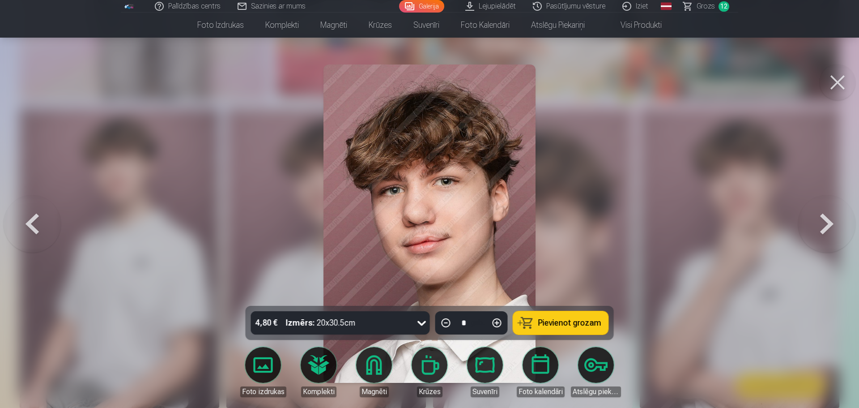
click at [579, 319] on span "Pievienot grozam" at bounding box center [569, 323] width 63 height 8
click at [709, 5] on span "Grozs" at bounding box center [706, 6] width 18 height 11
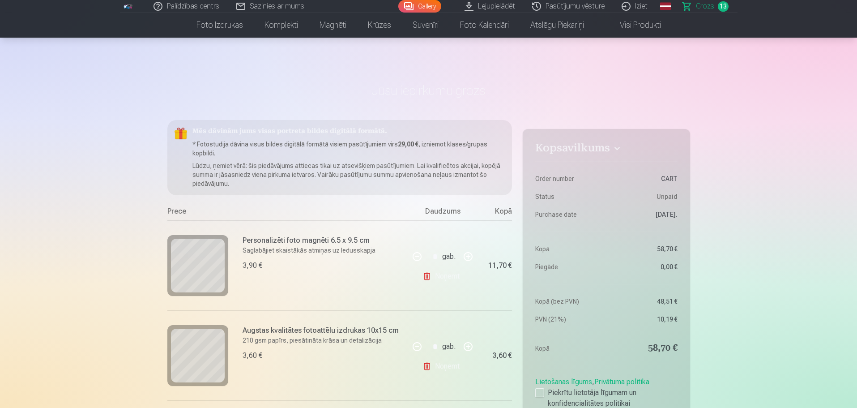
scroll to position [98, 0]
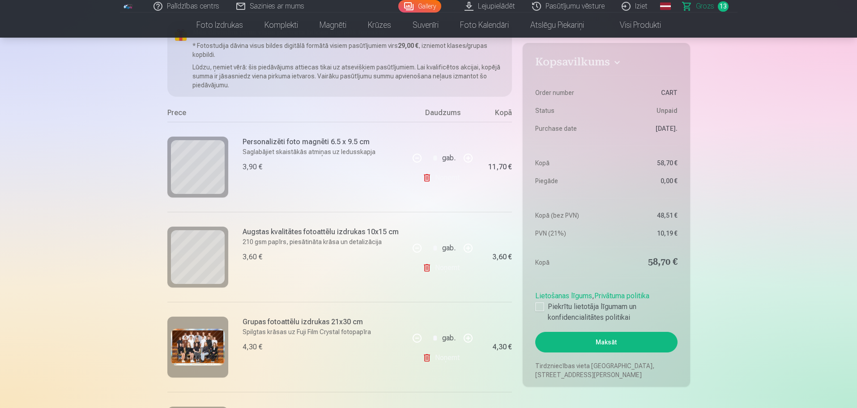
click at [418, 162] on button at bounding box center [416, 157] width 21 height 21
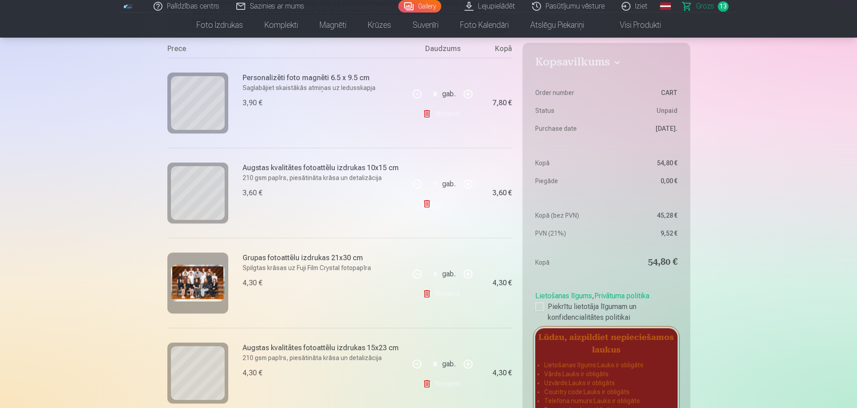
scroll to position [221, 0]
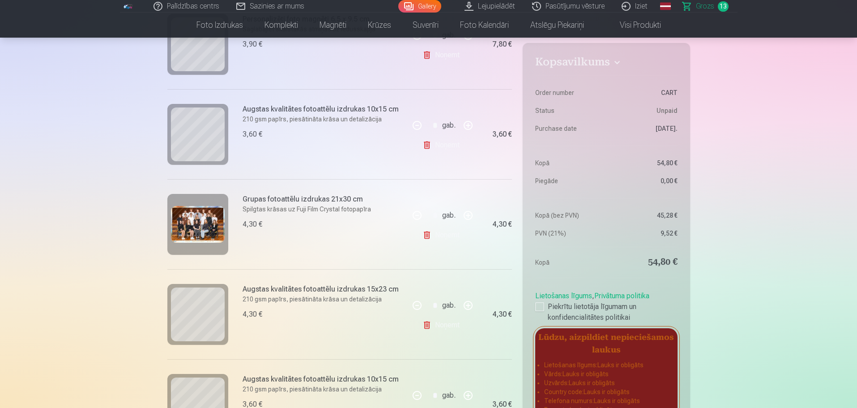
drag, startPoint x: 859, startPoint y: 58, endPoint x: 854, endPoint y: 52, distance: 7.3
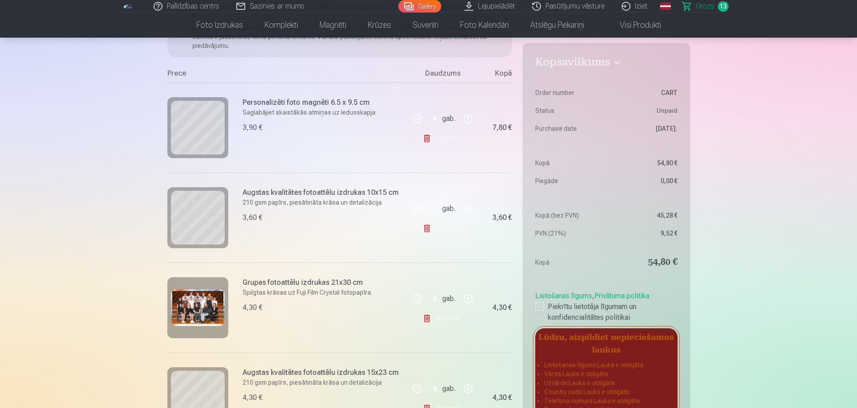
scroll to position [128, 0]
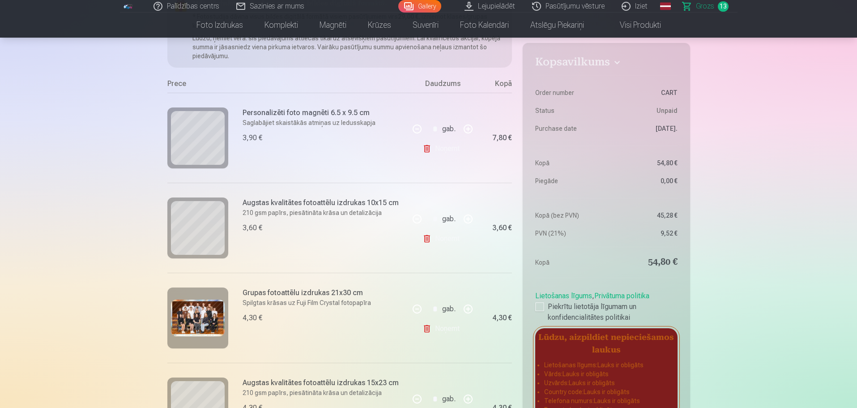
drag, startPoint x: 800, startPoint y: 170, endPoint x: 785, endPoint y: 176, distance: 16.5
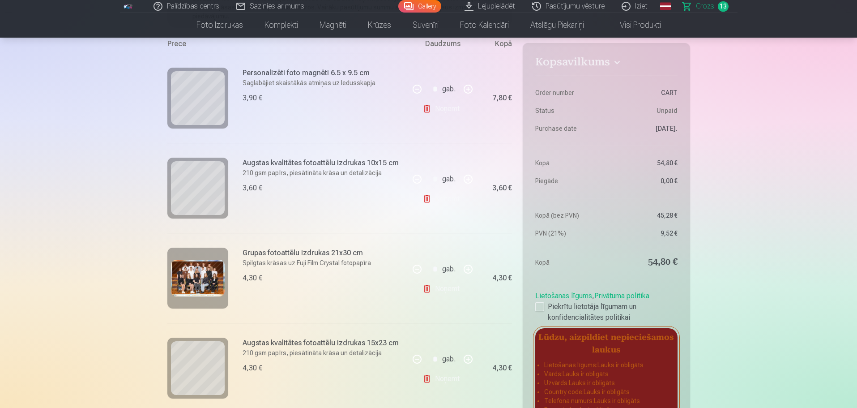
scroll to position [172, 0]
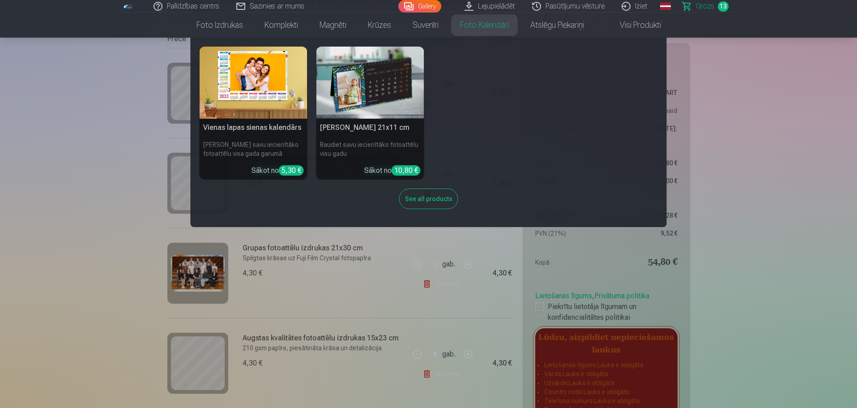
click at [736, 153] on nav "Vienas lapas sienas kalendārs Parādiet savu iecienītāko fotoattēlu visa gada ga…" at bounding box center [428, 132] width 857 height 189
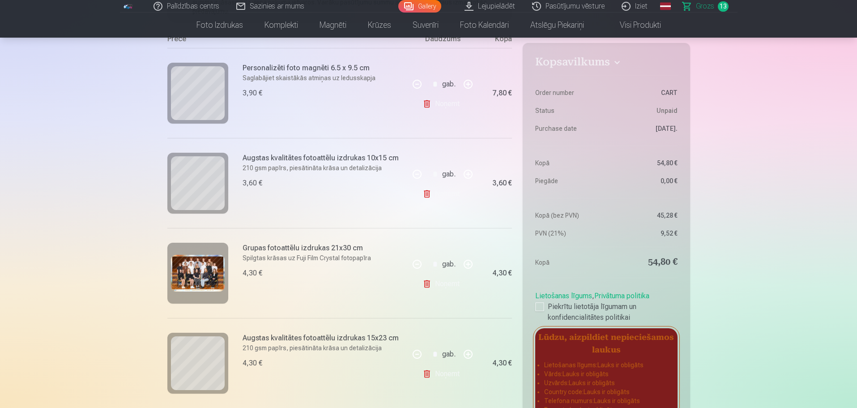
click at [417, 84] on button at bounding box center [416, 83] width 21 height 21
type input "*"
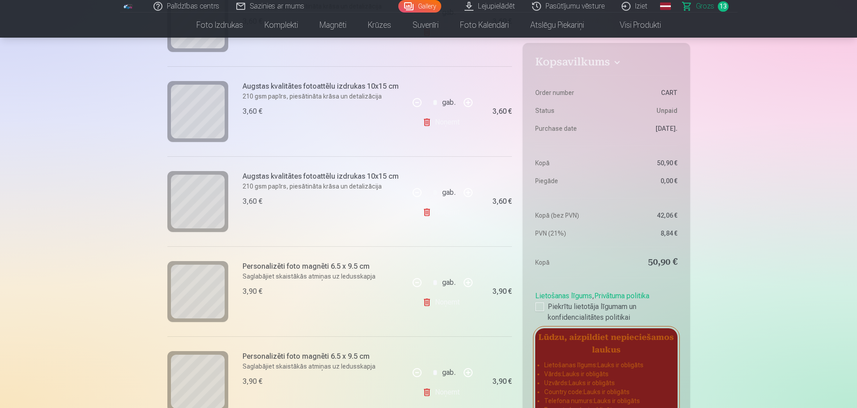
scroll to position [777, 0]
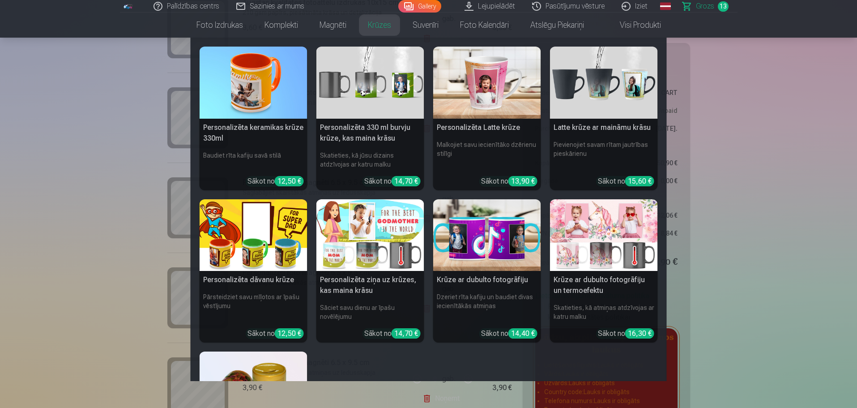
drag, startPoint x: 804, startPoint y: 155, endPoint x: 854, endPoint y: 160, distance: 50.4
click at [805, 155] on nav "Personalizēta keramikas krūze 330ml Baudiet rīta kafiju savā stilā Sākot no 12,…" at bounding box center [428, 209] width 857 height 343
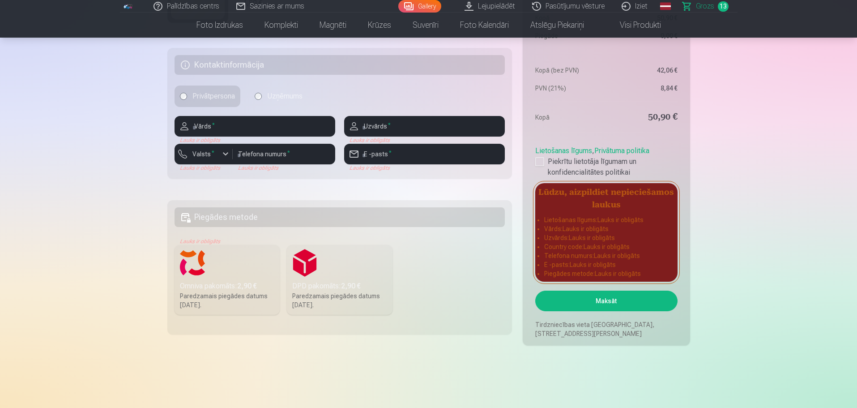
scroll to position [1358, 0]
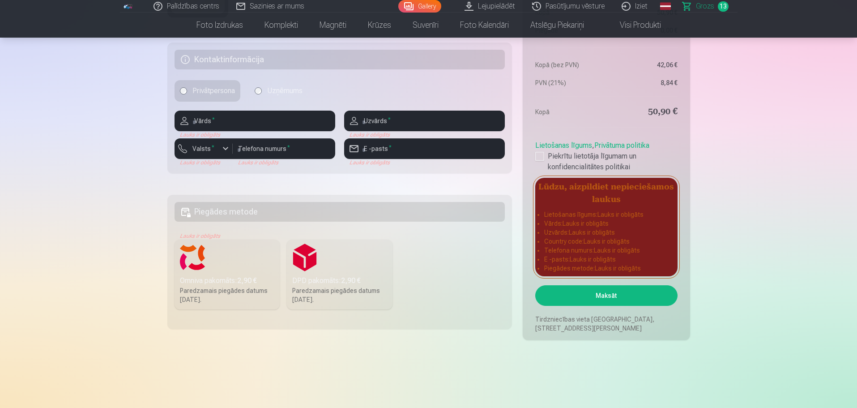
click at [211, 262] on label "Omniva pakomāts : 2,90 € Paredzamais piegādes datums 6.09.2025." at bounding box center [228, 274] width 106 height 70
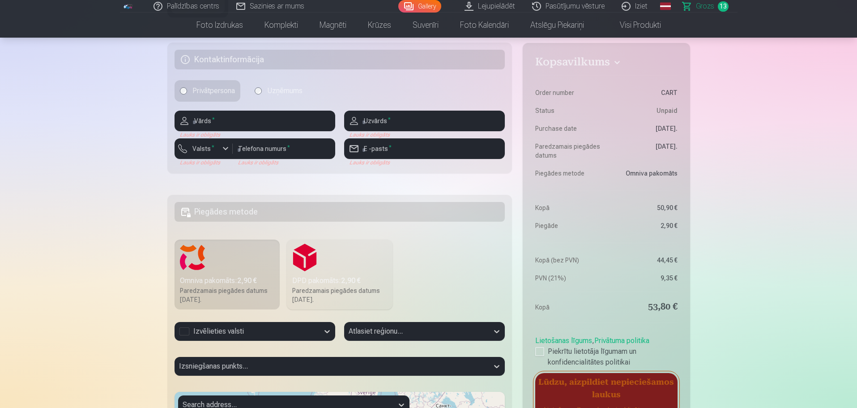
click at [236, 270] on label "Omniva pakomāts : 2,90 € Paredzamais piegādes datums 6.09.2025." at bounding box center [228, 274] width 106 height 70
click at [281, 116] on input "text" at bounding box center [255, 121] width 161 height 21
type input "****"
type input "*******"
type input "********"
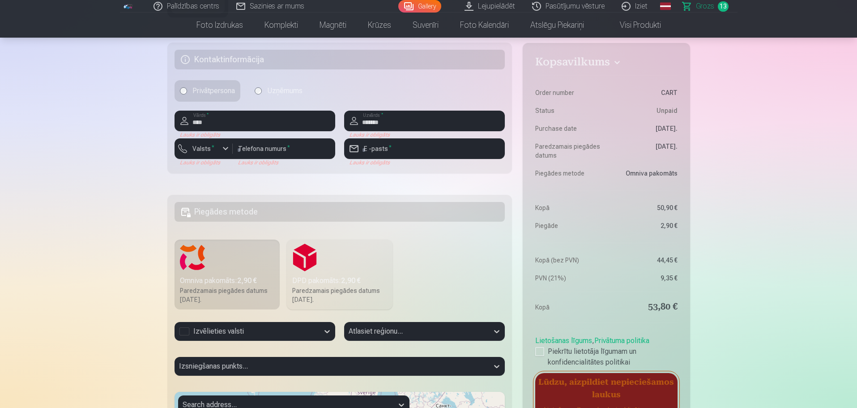
type input "**********"
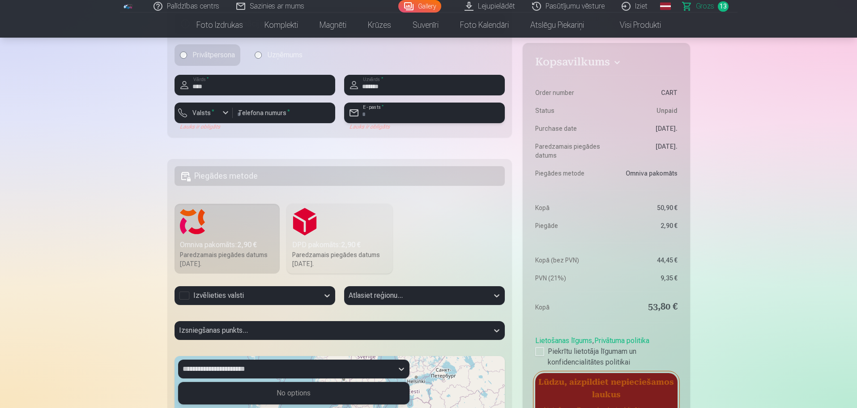
click at [383, 106] on input "email" at bounding box center [424, 112] width 161 height 21
click at [410, 115] on input "email" at bounding box center [424, 112] width 161 height 21
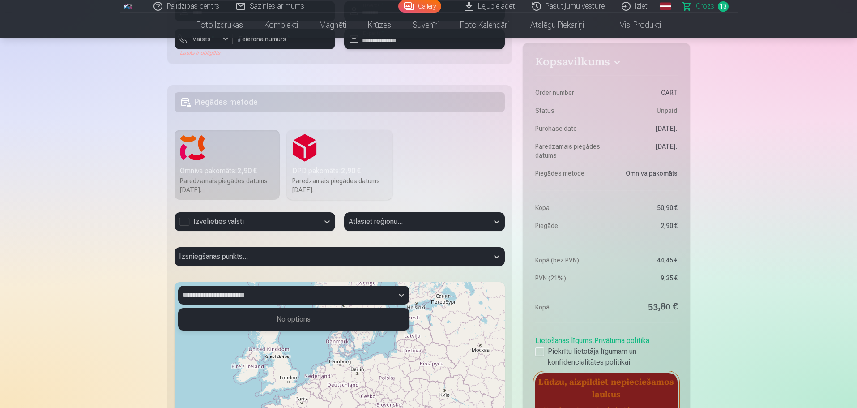
scroll to position [1488, 0]
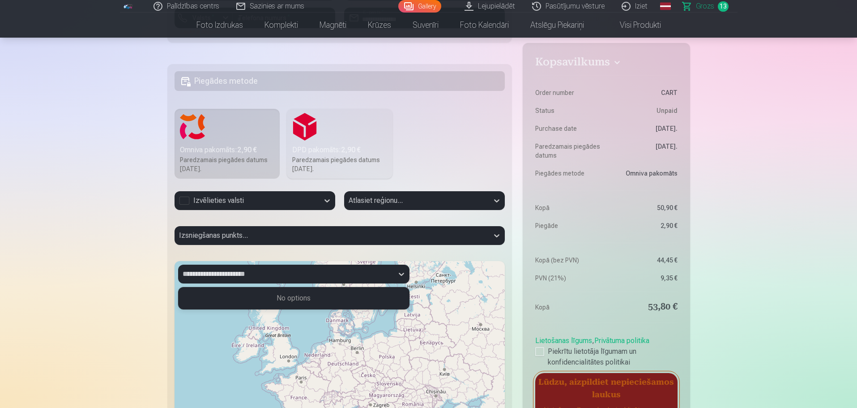
type input "**********"
click at [243, 203] on div "Izvēlieties valsti" at bounding box center [247, 200] width 136 height 11
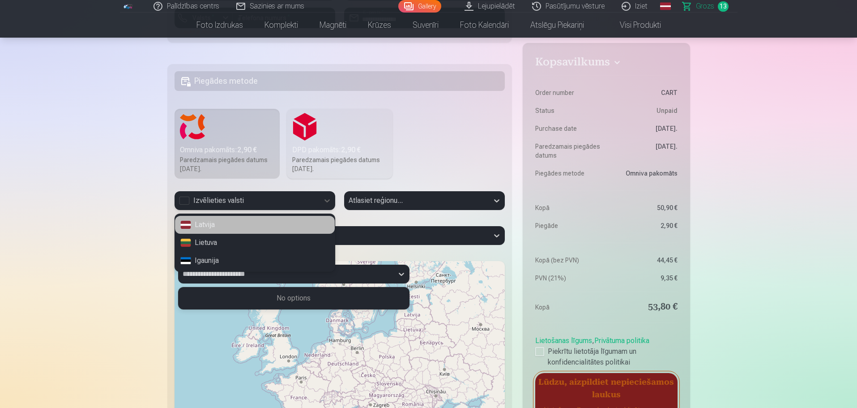
click at [230, 225] on div "Latvija" at bounding box center [255, 225] width 160 height 18
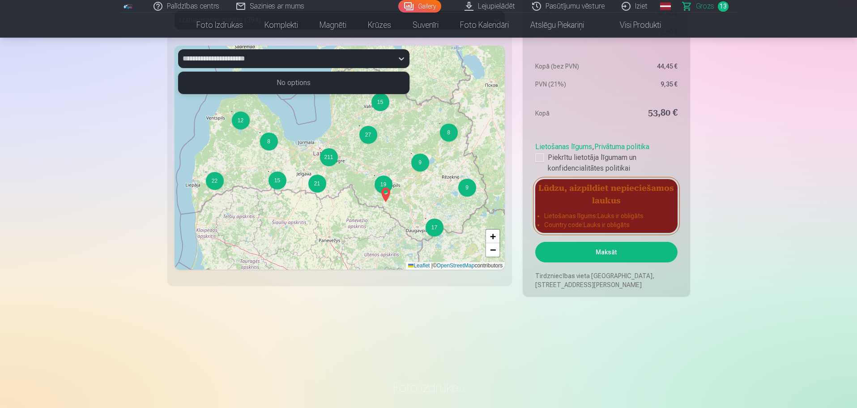
scroll to position [1656, 0]
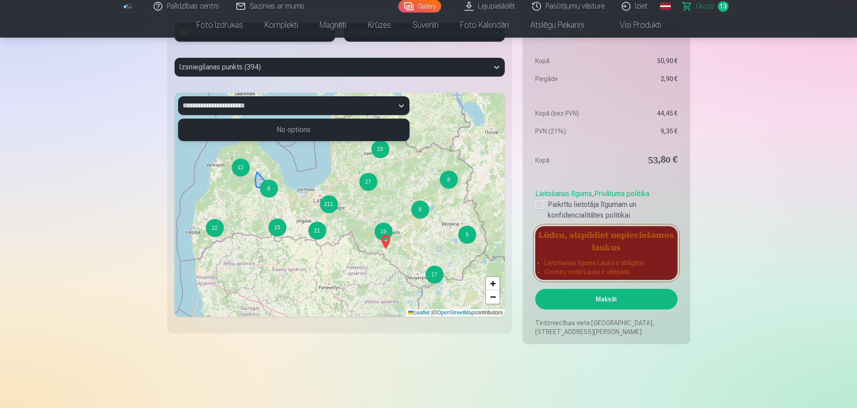
click at [272, 193] on div "8" at bounding box center [269, 188] width 18 height 18
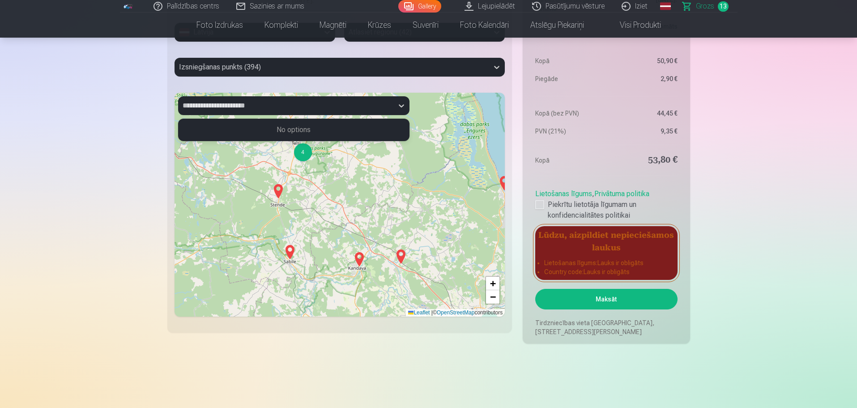
click at [404, 258] on img at bounding box center [401, 256] width 14 height 21
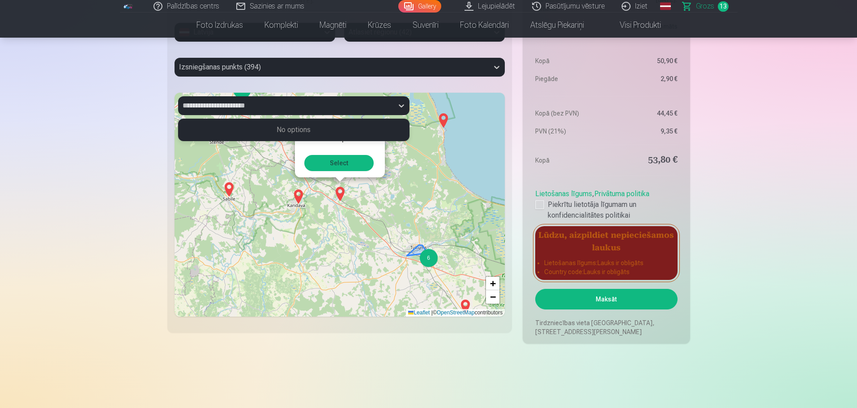
click at [425, 262] on div "6" at bounding box center [429, 258] width 18 height 18
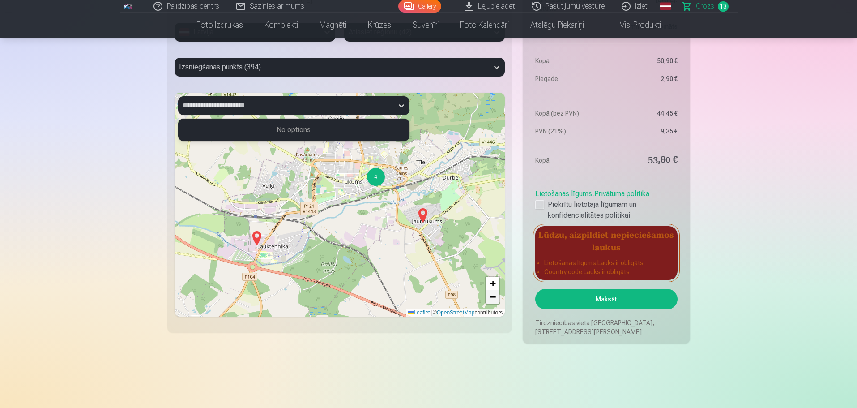
click at [493, 299] on span "−" at bounding box center [493, 296] width 6 height 11
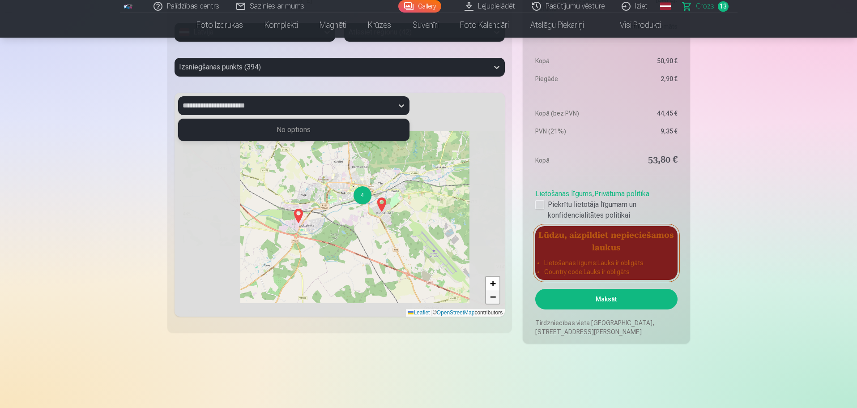
click at [493, 297] on span "−" at bounding box center [493, 296] width 6 height 11
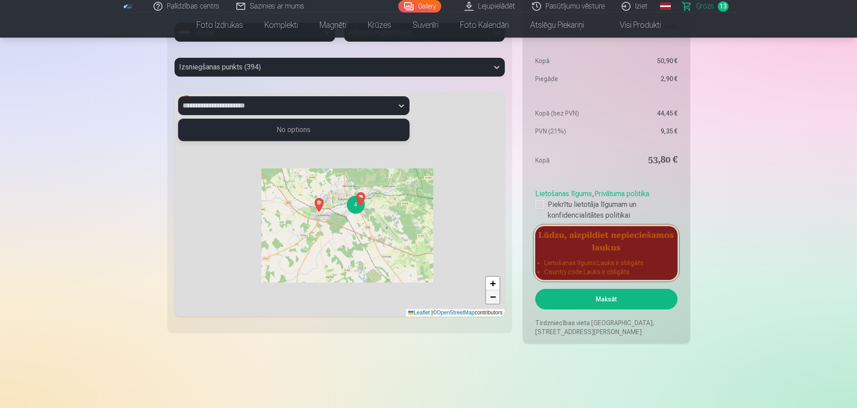
click at [493, 297] on span "−" at bounding box center [493, 296] width 6 height 11
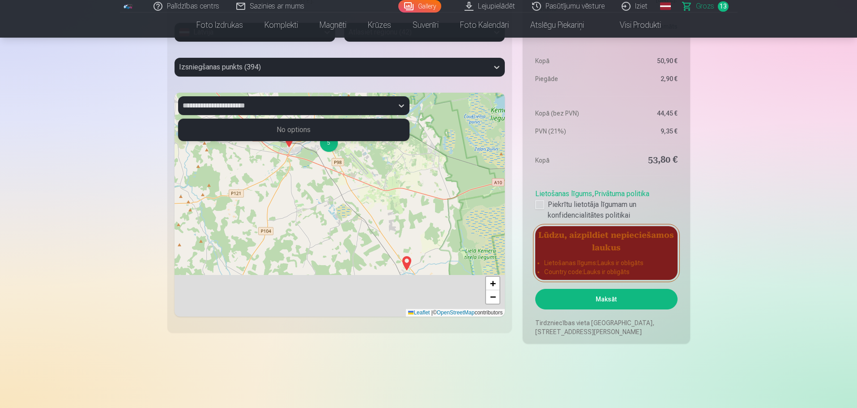
drag, startPoint x: 383, startPoint y: 214, endPoint x: 342, endPoint y: 133, distance: 91.3
click at [342, 133] on div "**********" at bounding box center [340, 205] width 331 height 224
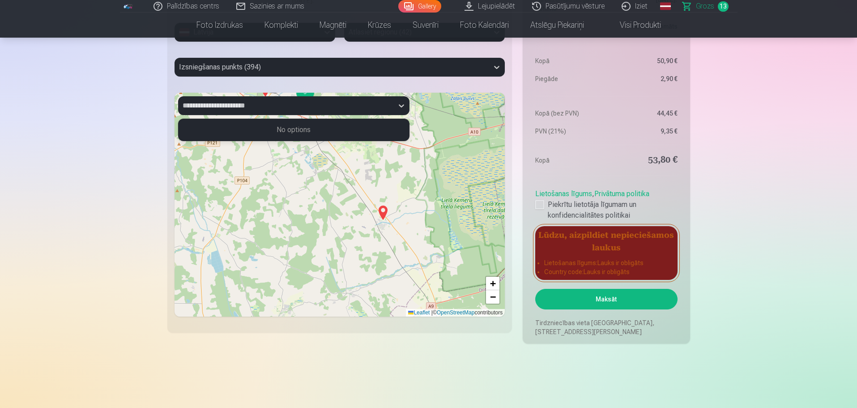
click at [383, 212] on img at bounding box center [383, 212] width 14 height 21
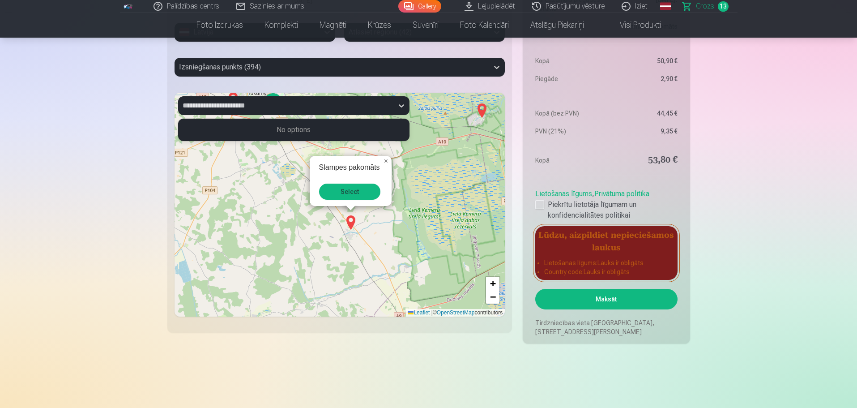
drag, startPoint x: 379, startPoint y: 204, endPoint x: 391, endPoint y: 243, distance: 40.5
click at [391, 243] on div "2 5 2 4 3 4 4 9 3 3 8 22 9 9 Slampes pakomāts Select × + − Leaflet | © OpenStre…" at bounding box center [340, 205] width 331 height 224
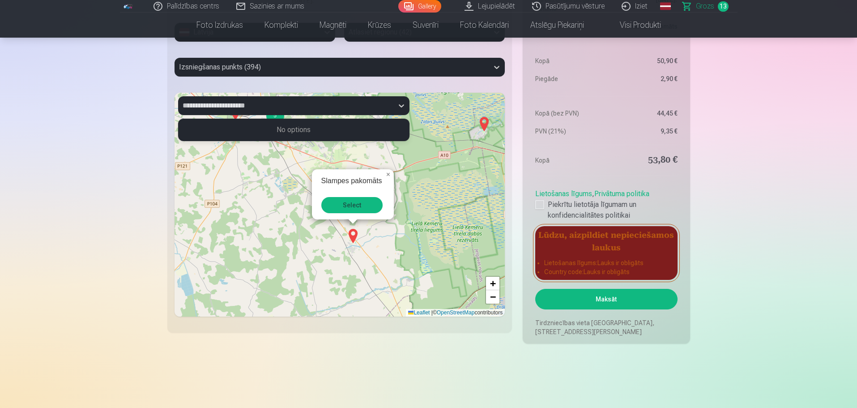
click at [362, 207] on button "Select" at bounding box center [351, 205] width 61 height 16
click at [541, 207] on div at bounding box center [539, 204] width 9 height 9
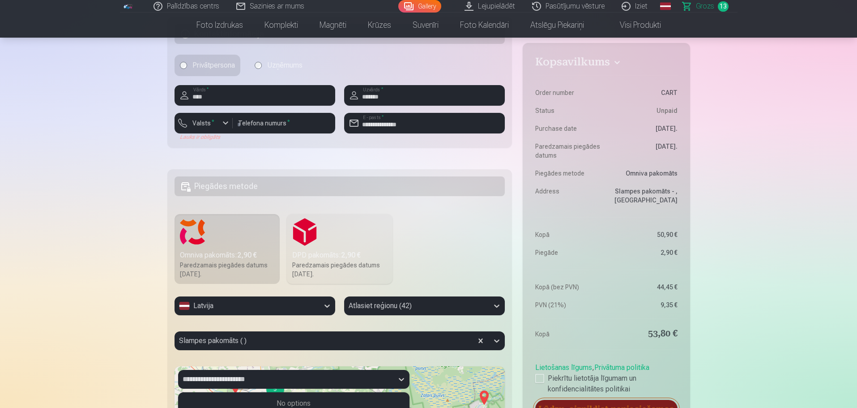
scroll to position [1378, 0]
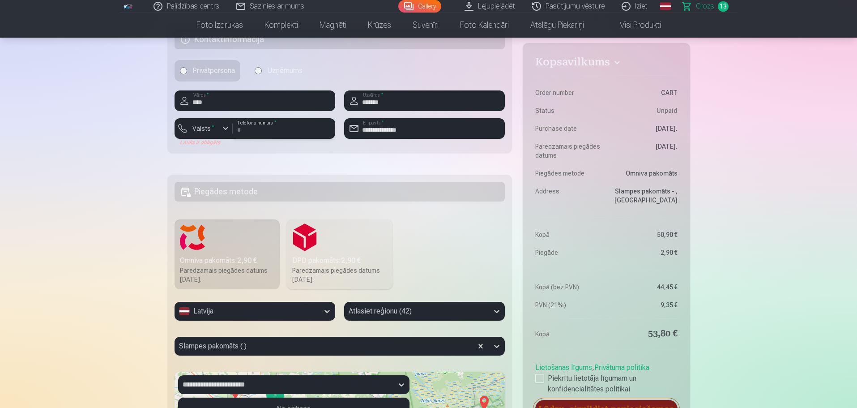
drag, startPoint x: 290, startPoint y: 135, endPoint x: 219, endPoint y: 137, distance: 70.7
click at [219, 137] on div "Valsts * Lauks ir obligāts ******** Telefona numurs *" at bounding box center [255, 132] width 161 height 28
type input "********"
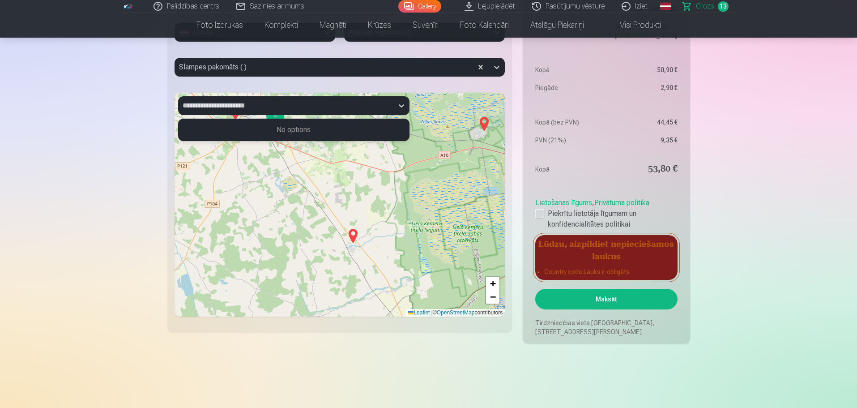
scroll to position [1646, 0]
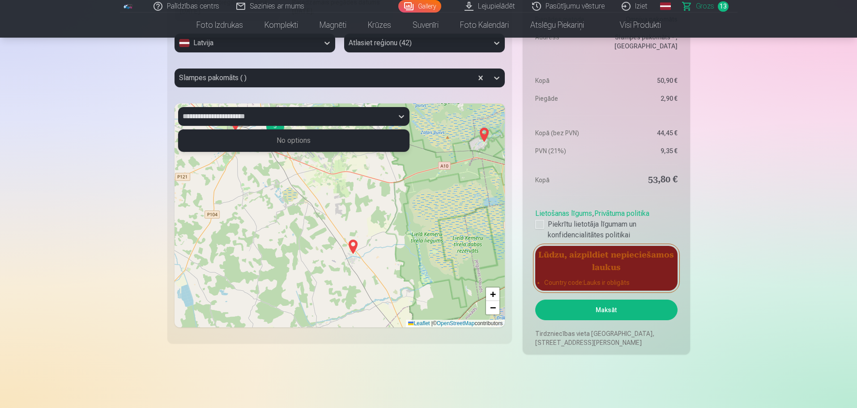
click at [629, 312] on button "Maksāt" at bounding box center [606, 309] width 142 height 21
click at [605, 311] on button "Maksāt" at bounding box center [606, 309] width 142 height 21
click at [592, 314] on button "Maksāt" at bounding box center [606, 309] width 142 height 21
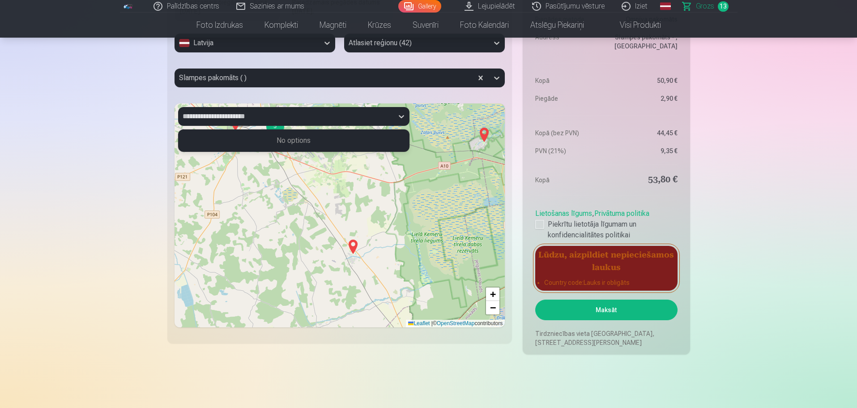
click at [593, 314] on button "Maksāt" at bounding box center [606, 309] width 142 height 21
click at [594, 314] on button "Maksāt" at bounding box center [606, 309] width 142 height 21
drag, startPoint x: 594, startPoint y: 314, endPoint x: 589, endPoint y: 315, distance: 4.6
click at [591, 315] on button "Maksāt" at bounding box center [606, 309] width 142 height 21
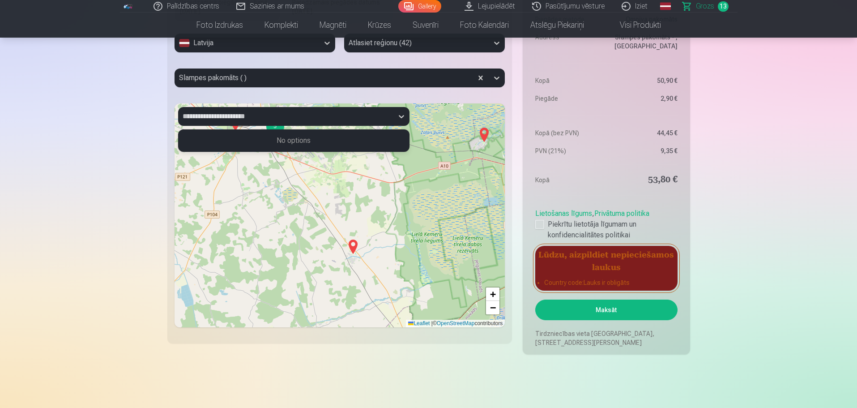
click at [590, 316] on button "Maksāt" at bounding box center [606, 309] width 142 height 21
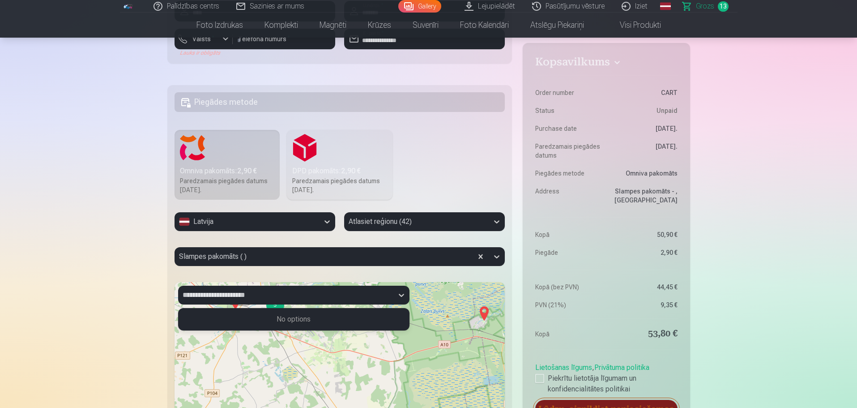
scroll to position [1457, 0]
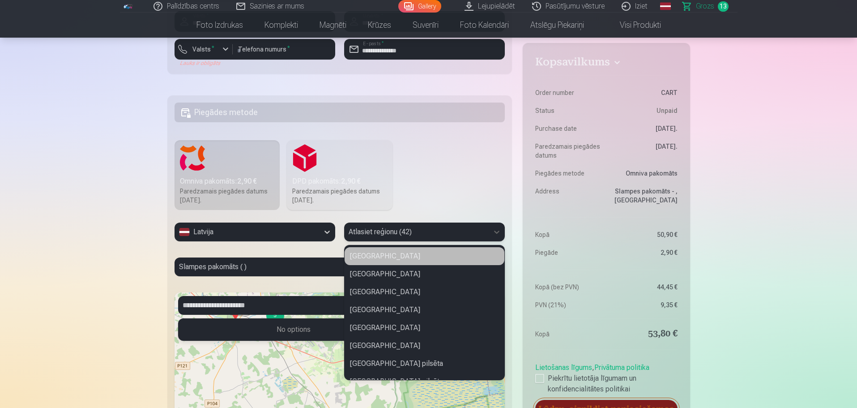
click at [406, 230] on div at bounding box center [417, 232] width 136 height 13
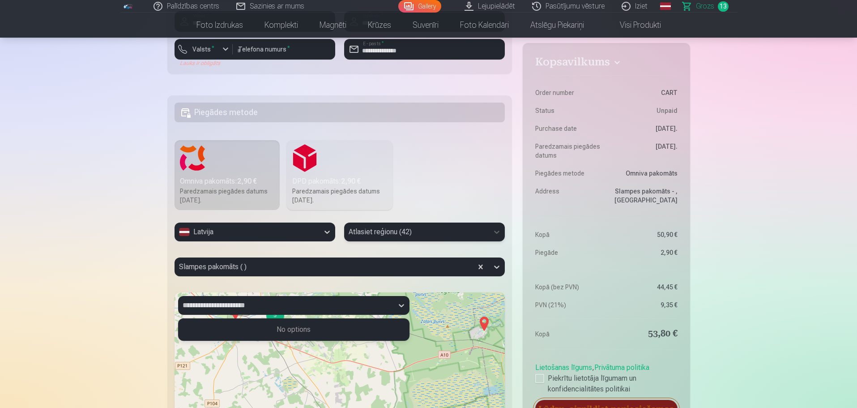
click at [422, 232] on div at bounding box center [417, 232] width 136 height 13
click at [207, 47] on label "Valsts *" at bounding box center [203, 49] width 29 height 9
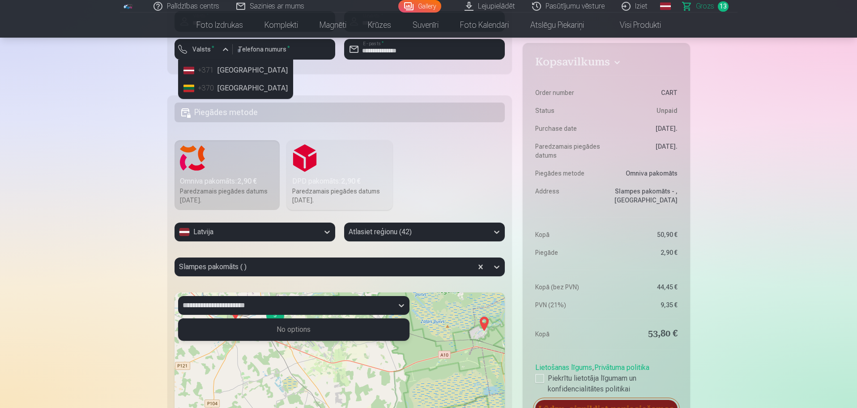
click at [226, 69] on li "+371 Latvia" at bounding box center [235, 70] width 111 height 18
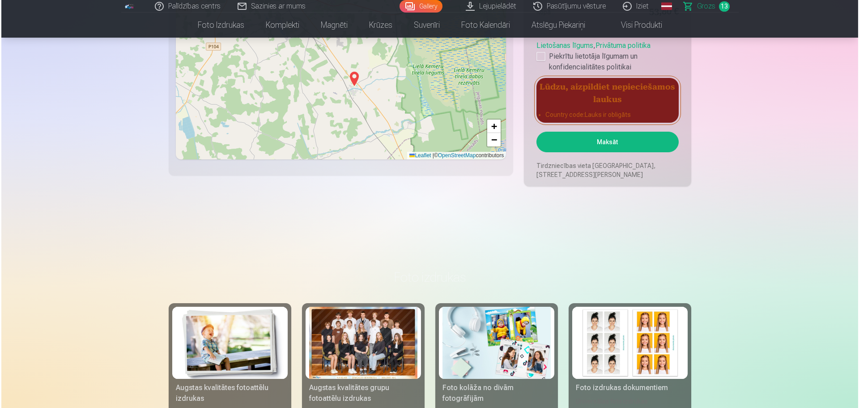
scroll to position [1688, 0]
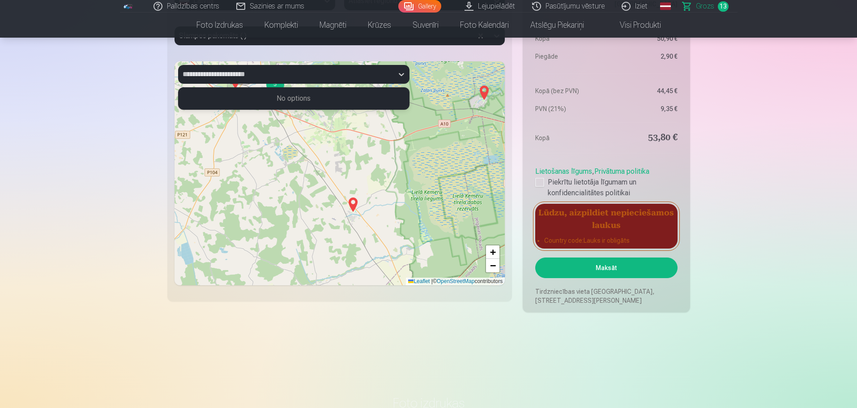
click at [657, 276] on button "Maksāt" at bounding box center [606, 267] width 142 height 21
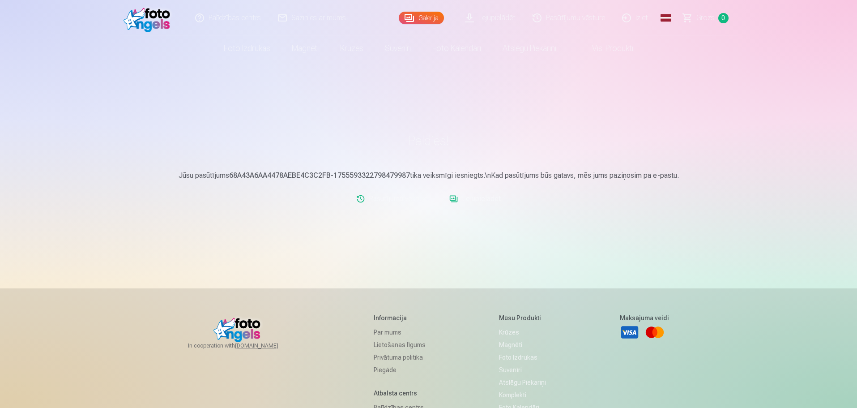
click at [495, 204] on link "Lejupielādēt" at bounding box center [475, 199] width 59 height 18
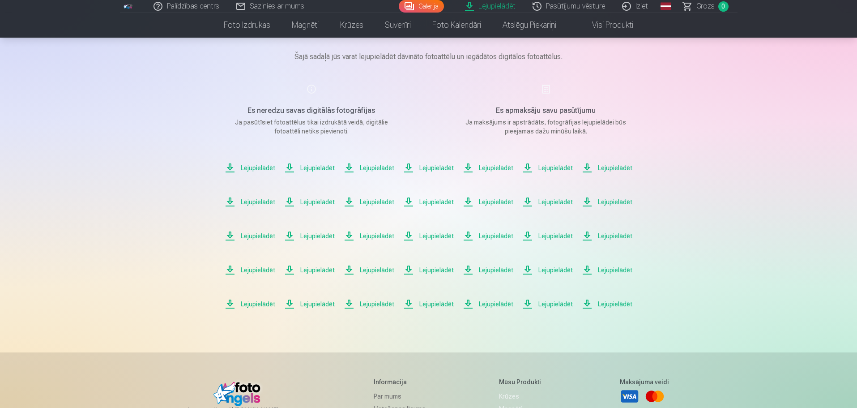
scroll to position [58, 0]
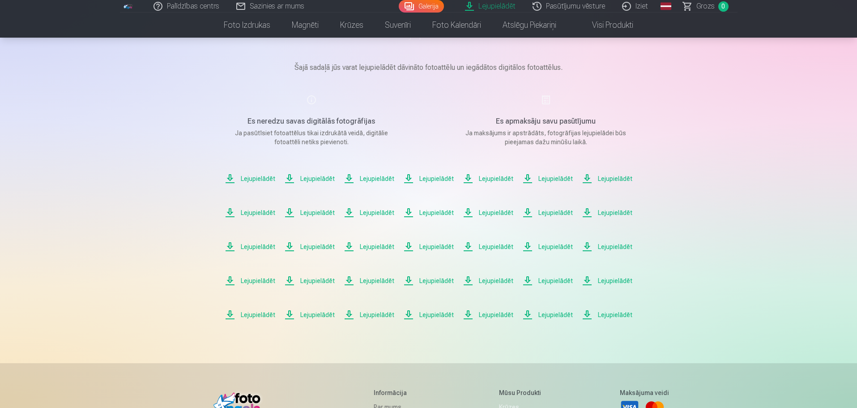
click at [173, 204] on div "Lejupielādēt Šajā sadaļā jūs varat lejupielādēt dāvināto fotoattēlu un iegādāto…" at bounding box center [428, 275] width 537 height 667
click at [255, 179] on span "Lejupielādēt" at bounding box center [250, 178] width 51 height 11
click at [301, 178] on span "Lejupielādēt" at bounding box center [309, 178] width 51 height 11
click at [368, 177] on span "Lejupielādēt" at bounding box center [369, 178] width 51 height 11
click at [430, 178] on span "Lejupielādēt" at bounding box center [428, 178] width 51 height 11
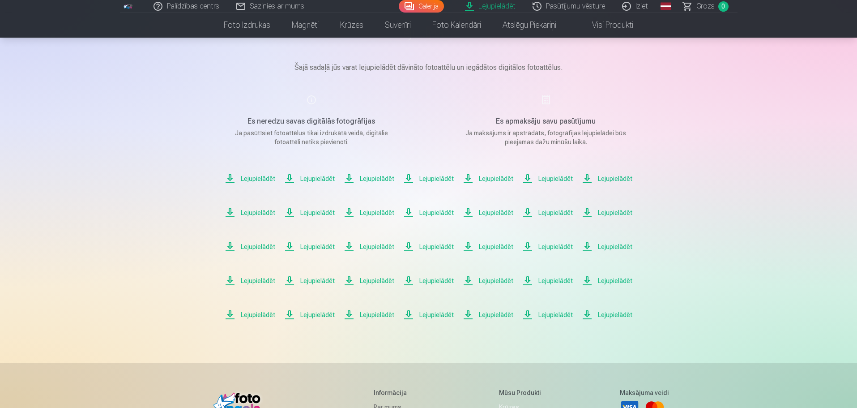
click at [490, 179] on span "Lejupielādēt" at bounding box center [488, 178] width 51 height 11
drag, startPoint x: 551, startPoint y: 179, endPoint x: 561, endPoint y: 179, distance: 9.8
click at [551, 179] on span "Lejupielādēt" at bounding box center [547, 178] width 51 height 11
click at [605, 176] on span "Lejupielādēt" at bounding box center [607, 178] width 51 height 11
click at [251, 212] on span "Lejupielādēt" at bounding box center [250, 212] width 51 height 11
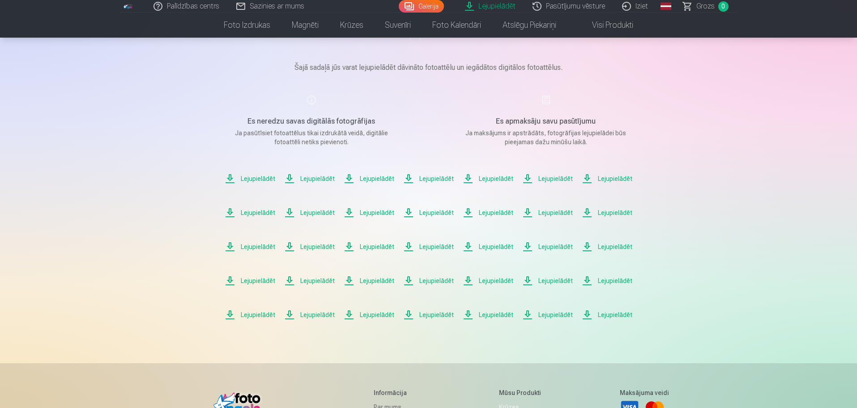
click at [317, 211] on span "Lejupielādēt" at bounding box center [309, 212] width 51 height 11
click at [372, 214] on span "Lejupielādēt" at bounding box center [369, 212] width 51 height 11
click at [427, 211] on span "Lejupielādēt" at bounding box center [428, 212] width 51 height 11
click at [492, 212] on span "Lejupielādēt" at bounding box center [488, 212] width 51 height 11
click at [554, 209] on span "Lejupielādēt" at bounding box center [547, 212] width 51 height 11
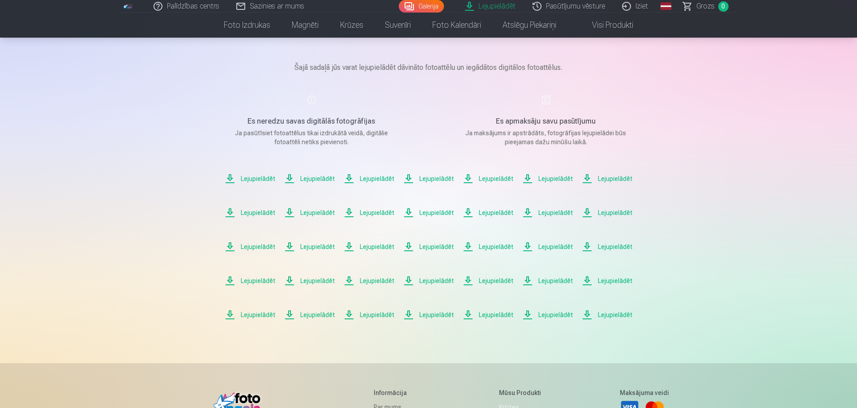
click at [603, 211] on span "Lejupielādēt" at bounding box center [607, 212] width 51 height 11
click at [247, 251] on span "Lejupielādēt" at bounding box center [250, 246] width 51 height 11
click at [246, 244] on span "Lejupielādēt" at bounding box center [250, 246] width 51 height 11
click at [309, 243] on span "Lejupielādēt" at bounding box center [309, 246] width 51 height 11
click at [362, 247] on span "Lejupielādēt" at bounding box center [369, 246] width 51 height 11
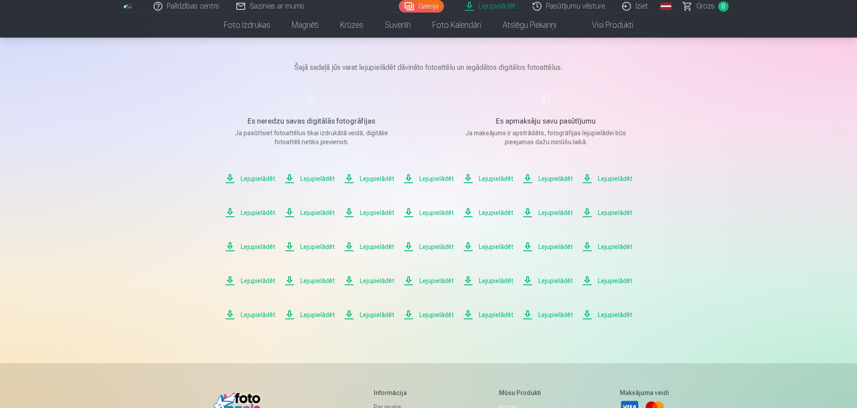
click at [428, 247] on span "Lejupielādēt" at bounding box center [428, 246] width 51 height 11
click at [490, 246] on span "Lejupielādēt" at bounding box center [488, 246] width 51 height 11
drag, startPoint x: 543, startPoint y: 249, endPoint x: 565, endPoint y: 251, distance: 22.4
click at [543, 249] on span "Lejupielādēt" at bounding box center [547, 246] width 51 height 11
click at [605, 247] on span "Lejupielādēt" at bounding box center [607, 246] width 51 height 11
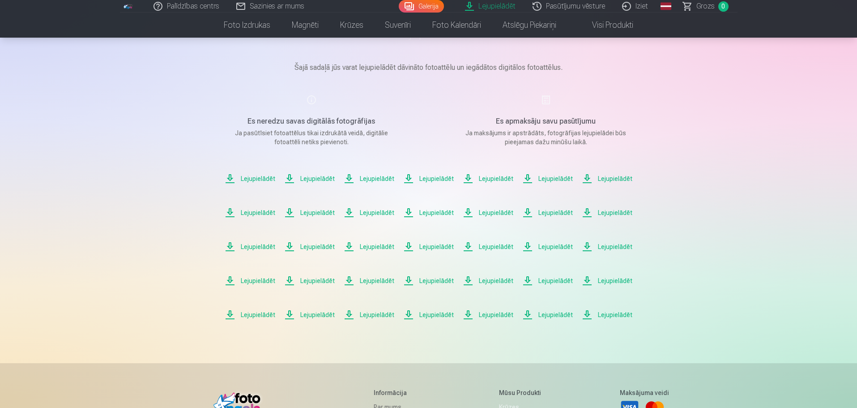
click at [246, 281] on span "Lejupielādēt" at bounding box center [250, 280] width 51 height 11
click at [299, 281] on span "Lejupielādēt" at bounding box center [309, 280] width 51 height 11
click at [378, 282] on span "Lejupielādēt" at bounding box center [369, 280] width 51 height 11
click at [421, 281] on span "Lejupielādēt" at bounding box center [428, 280] width 51 height 11
click at [479, 282] on span "Lejupielādēt" at bounding box center [488, 280] width 51 height 11
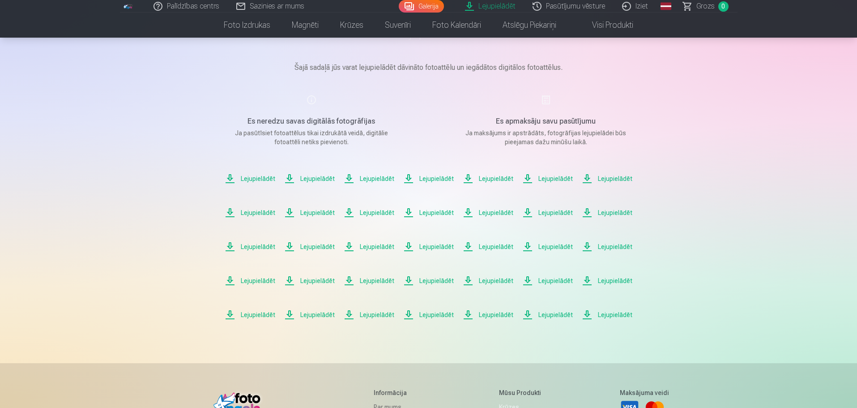
click at [547, 283] on span "Lejupielādēt" at bounding box center [547, 280] width 51 height 11
click at [600, 281] on span "Lejupielādēt" at bounding box center [607, 280] width 51 height 11
click at [301, 314] on span "Lejupielādēt" at bounding box center [309, 314] width 51 height 11
click at [364, 316] on span "Lejupielādēt" at bounding box center [369, 314] width 51 height 11
click at [435, 314] on span "Lejupielādēt" at bounding box center [428, 314] width 51 height 11
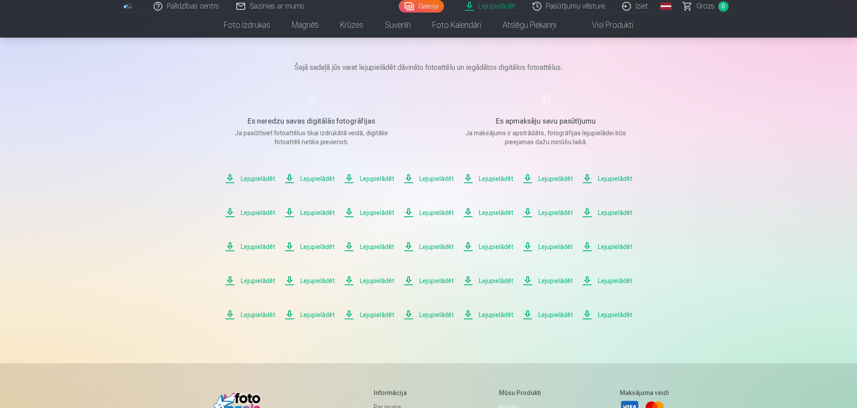
drag, startPoint x: 488, startPoint y: 316, endPoint x: 503, endPoint y: 316, distance: 15.2
click at [488, 315] on span "Lejupielādēt" at bounding box center [488, 314] width 51 height 11
click at [555, 316] on span "Lejupielādēt" at bounding box center [547, 314] width 51 height 11
click at [606, 314] on span "Lejupielādēt" at bounding box center [607, 314] width 51 height 11
